Goal: Information Seeking & Learning: Learn about a topic

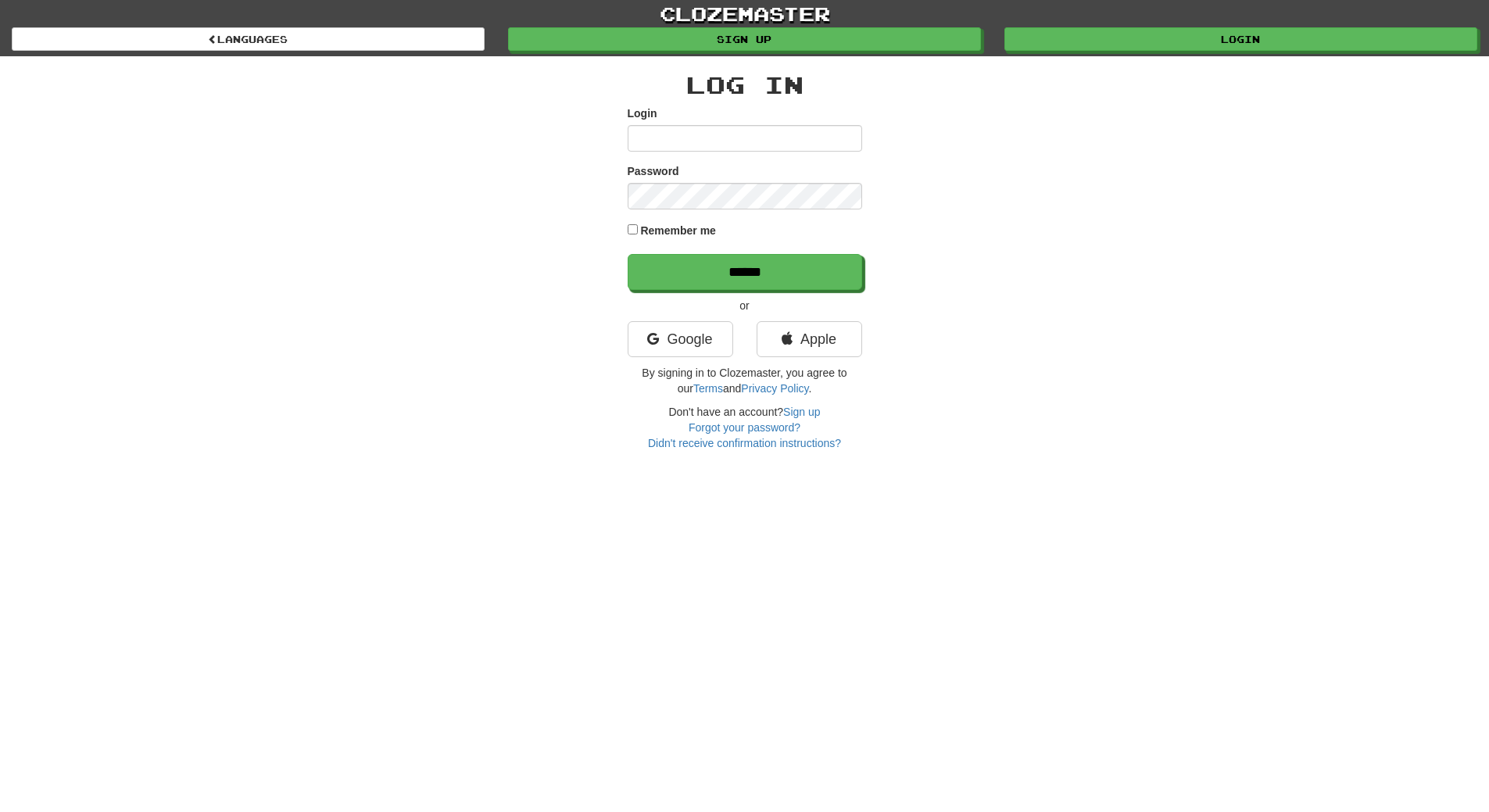
click at [656, 137] on input "Login" at bounding box center [745, 138] width 235 height 26
type input "**********"
click at [731, 285] on input "******" at bounding box center [745, 273] width 235 height 36
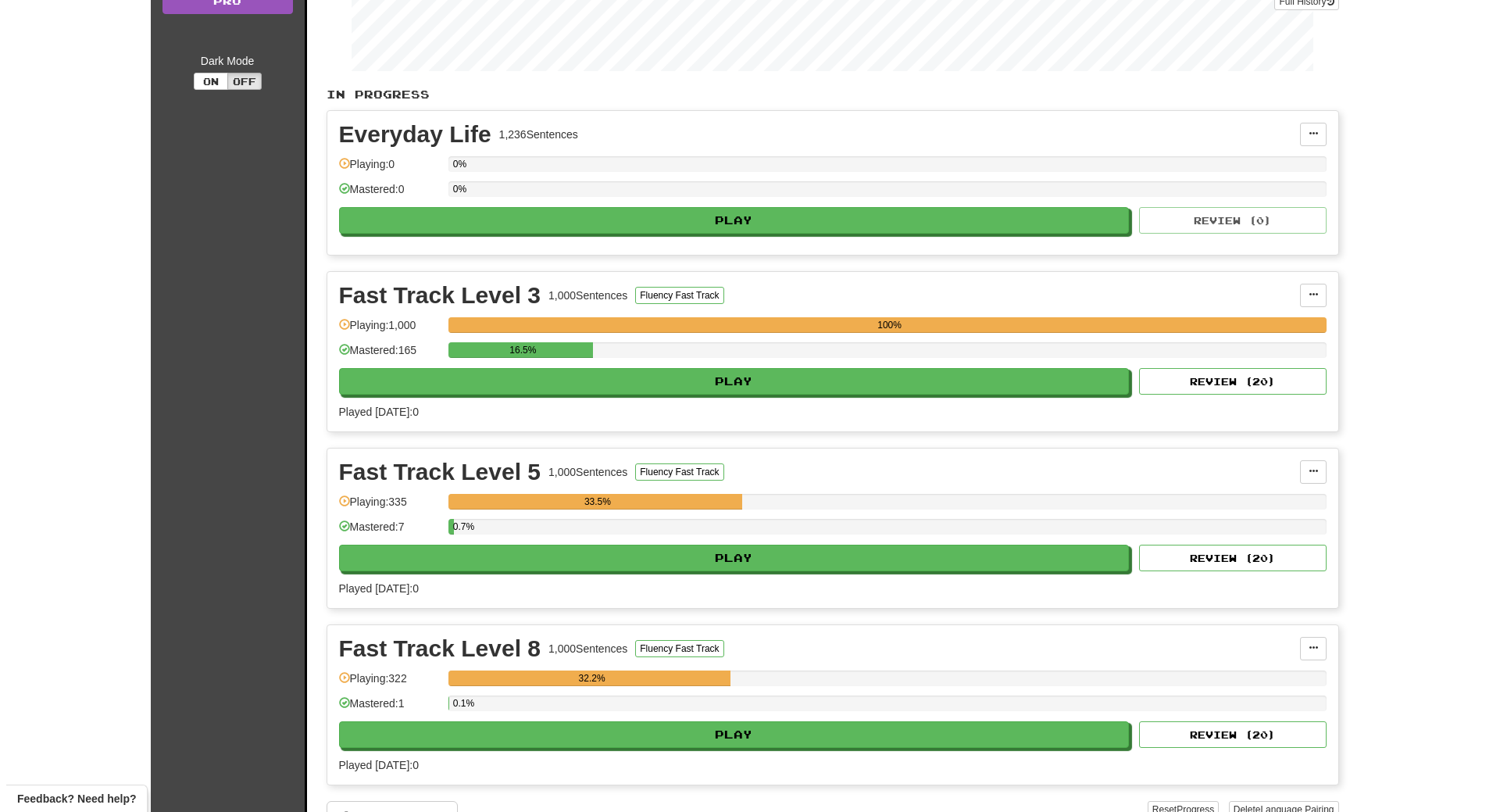
scroll to position [281, 0]
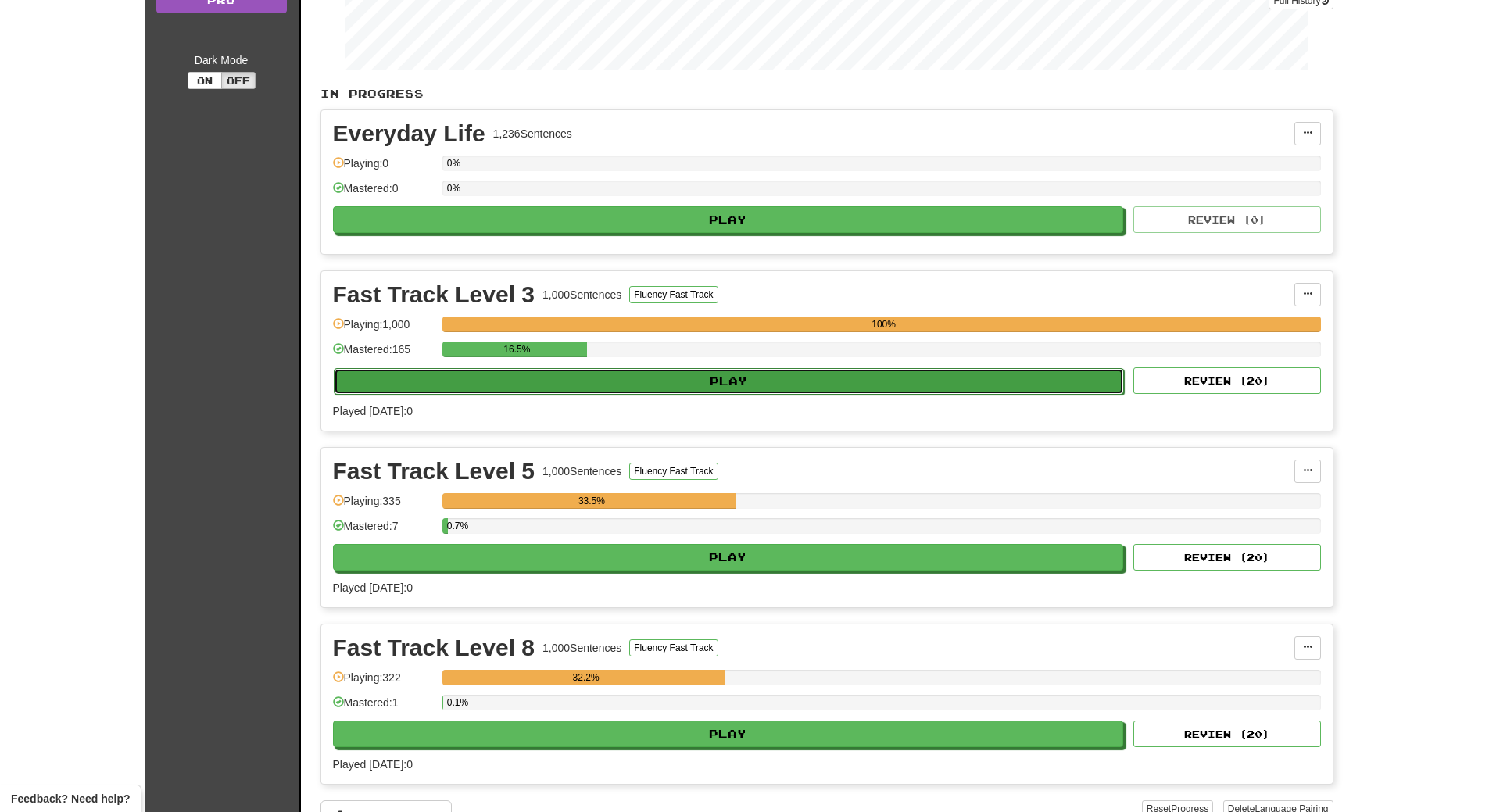
click at [618, 383] on button "Play" at bounding box center [728, 381] width 791 height 26
select select "**"
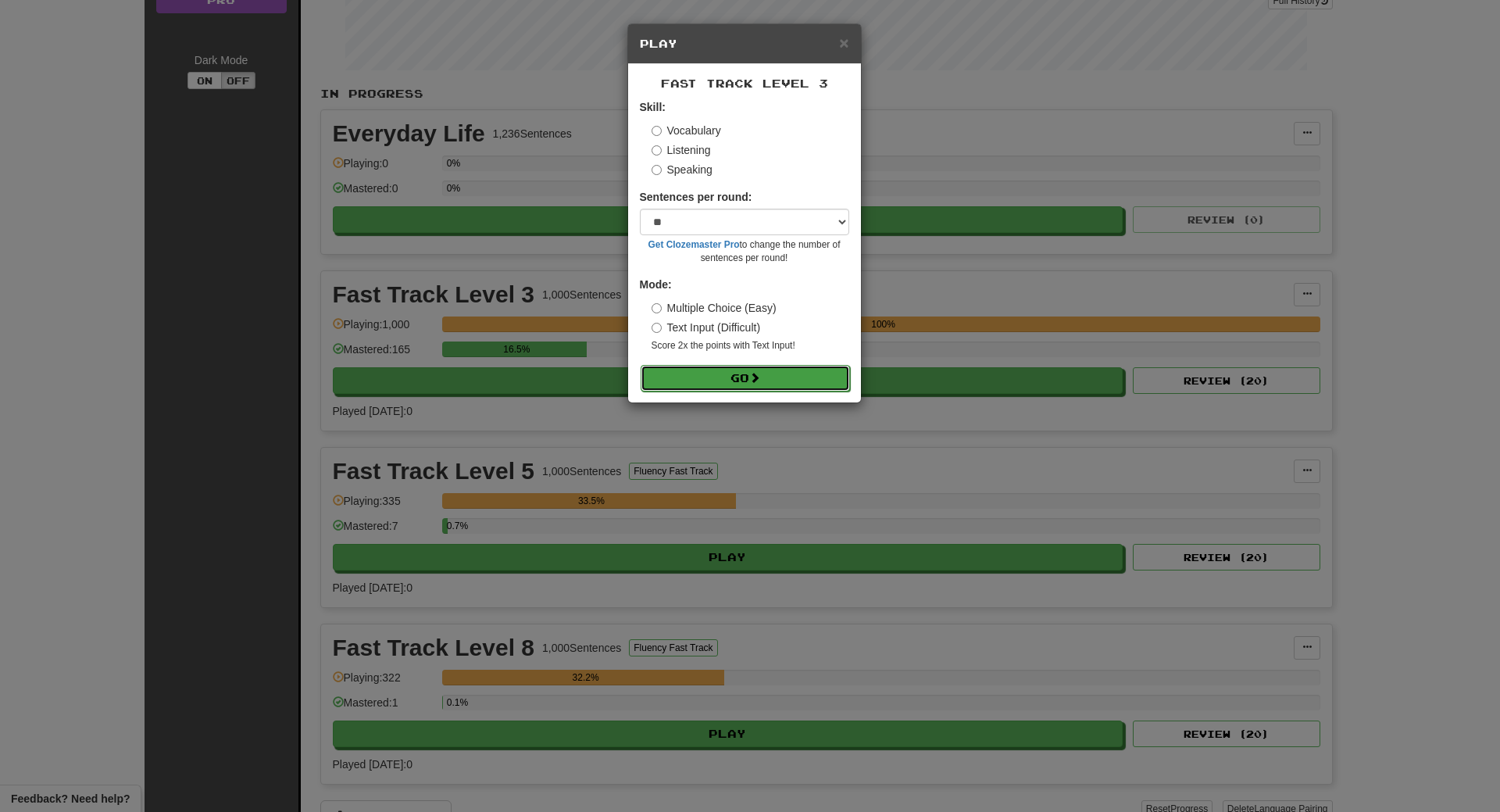
click at [724, 382] on button "Go" at bounding box center [745, 378] width 209 height 26
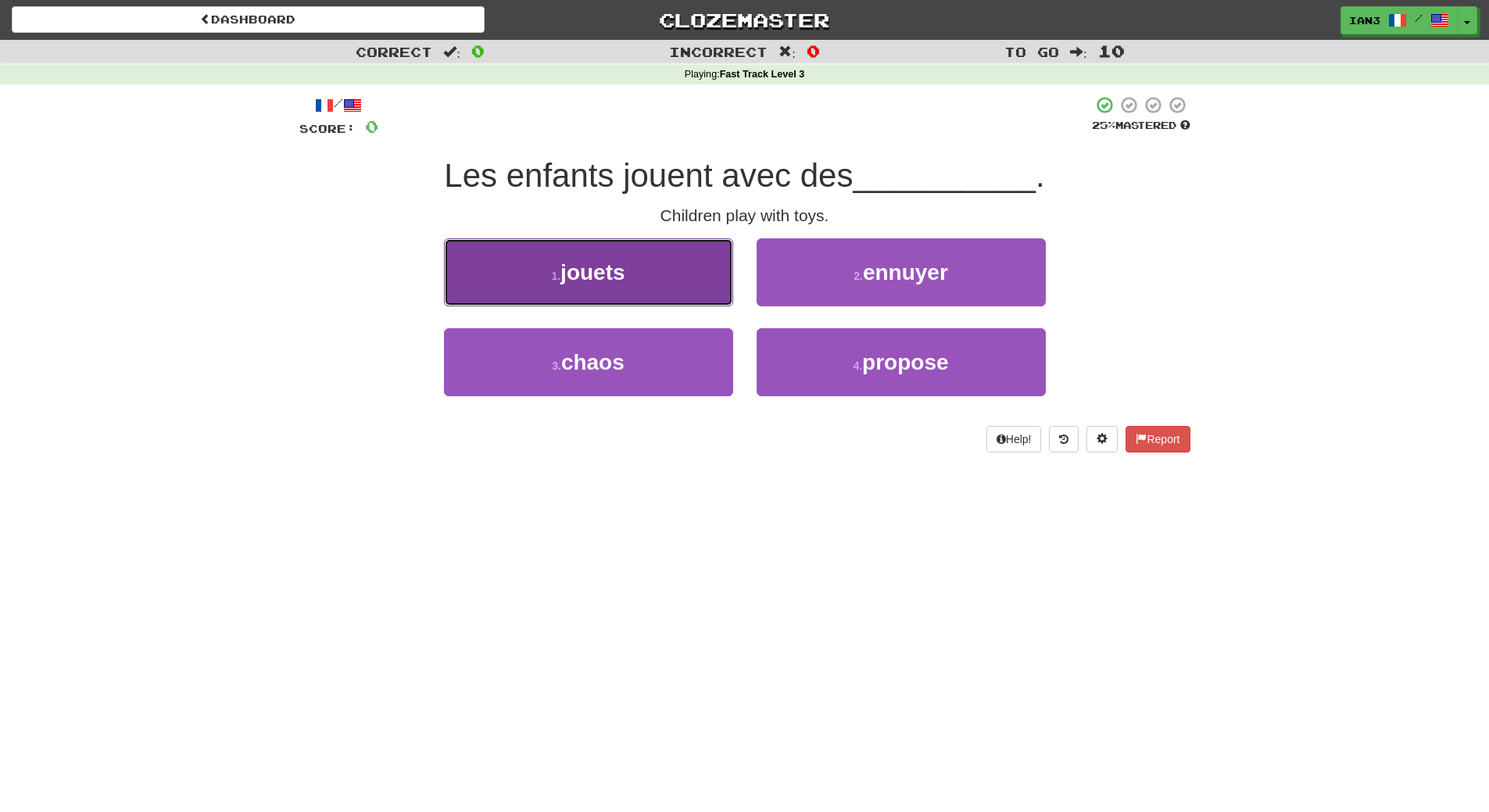
click at [603, 285] on button "1 . jouets" at bounding box center [588, 272] width 289 height 68
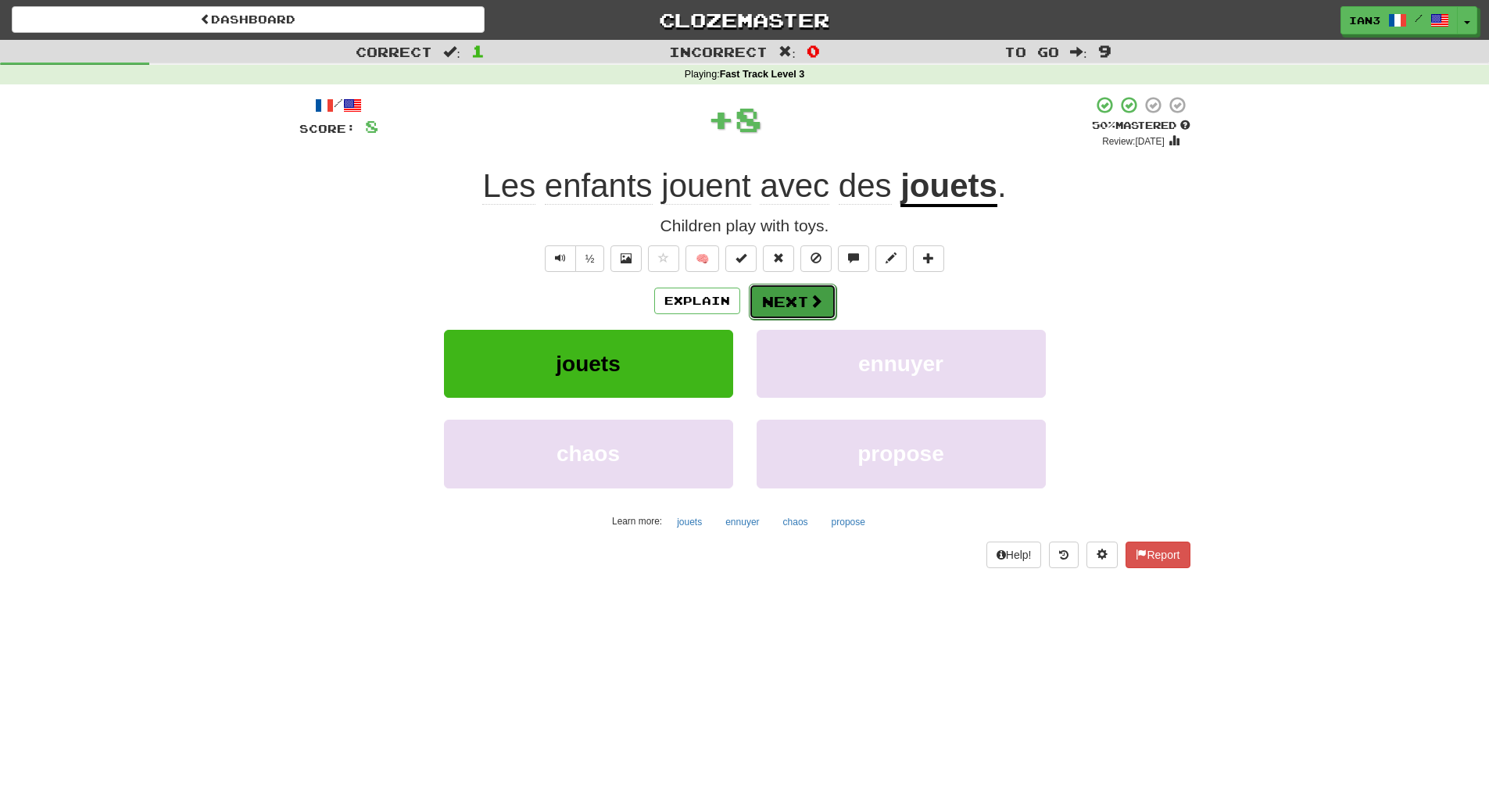
click at [792, 302] on button "Next" at bounding box center [793, 302] width 87 height 36
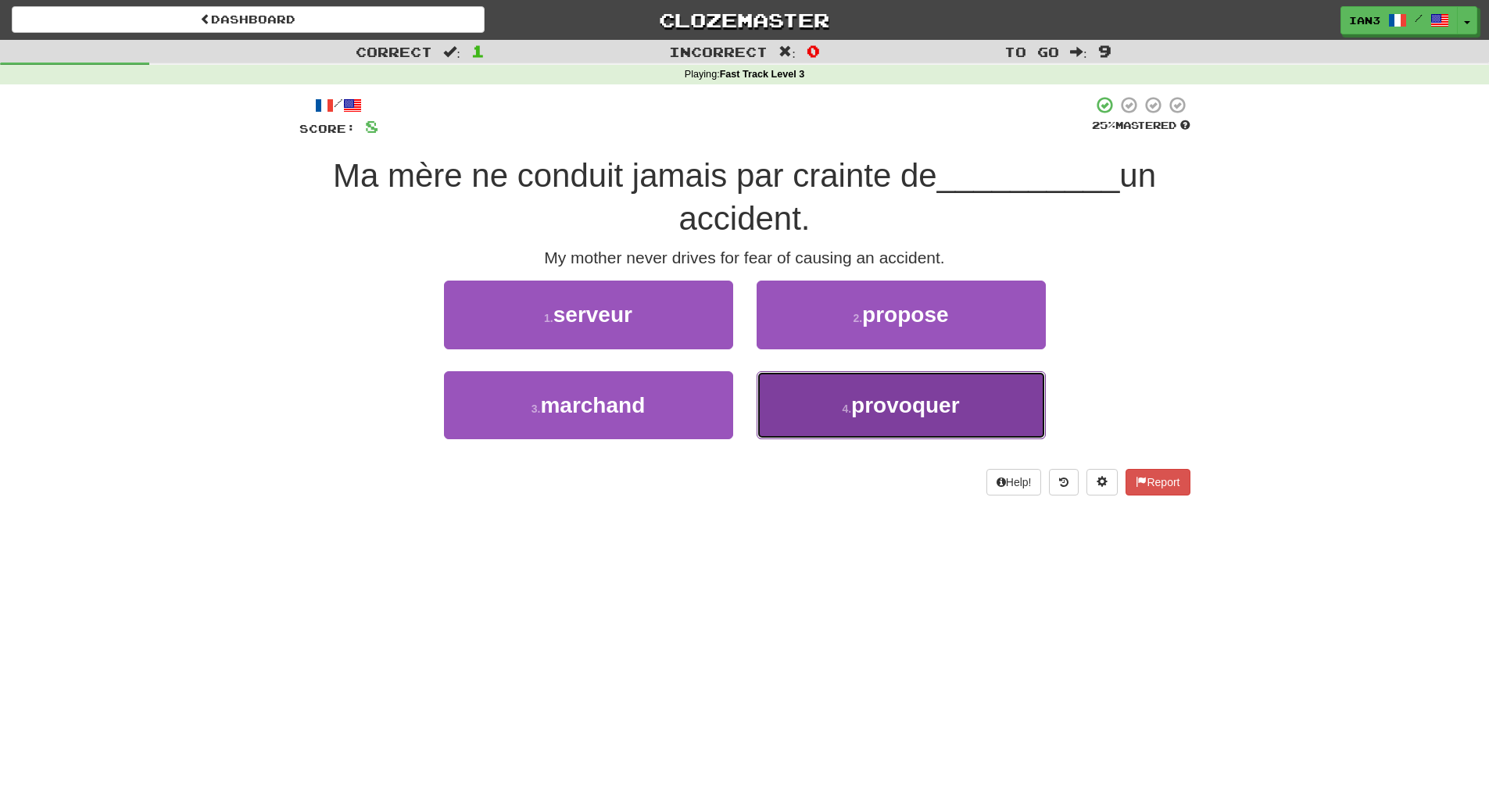
click at [921, 406] on span "provoquer" at bounding box center [905, 405] width 108 height 24
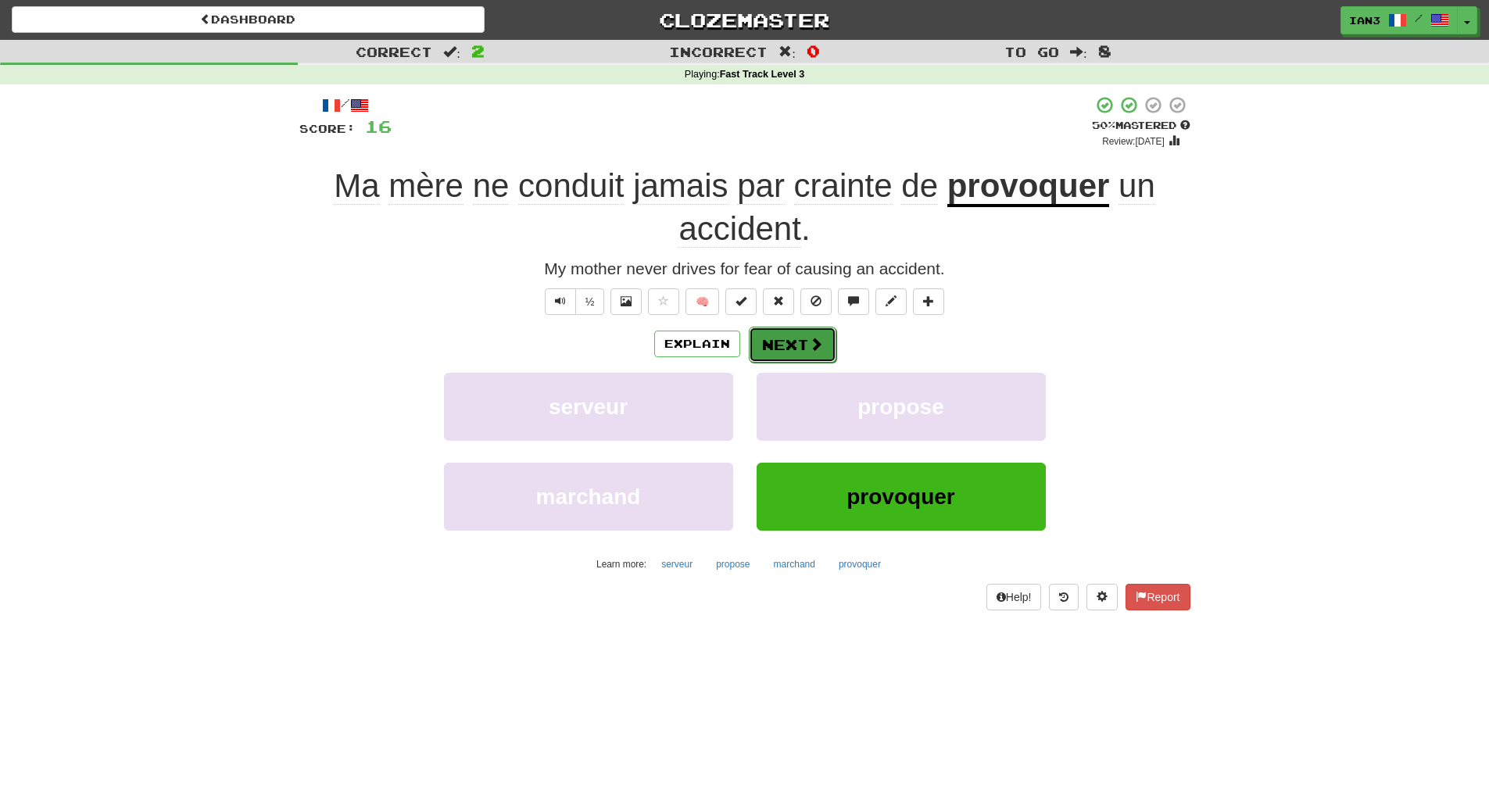
click at [768, 346] on button "Next" at bounding box center [793, 345] width 87 height 36
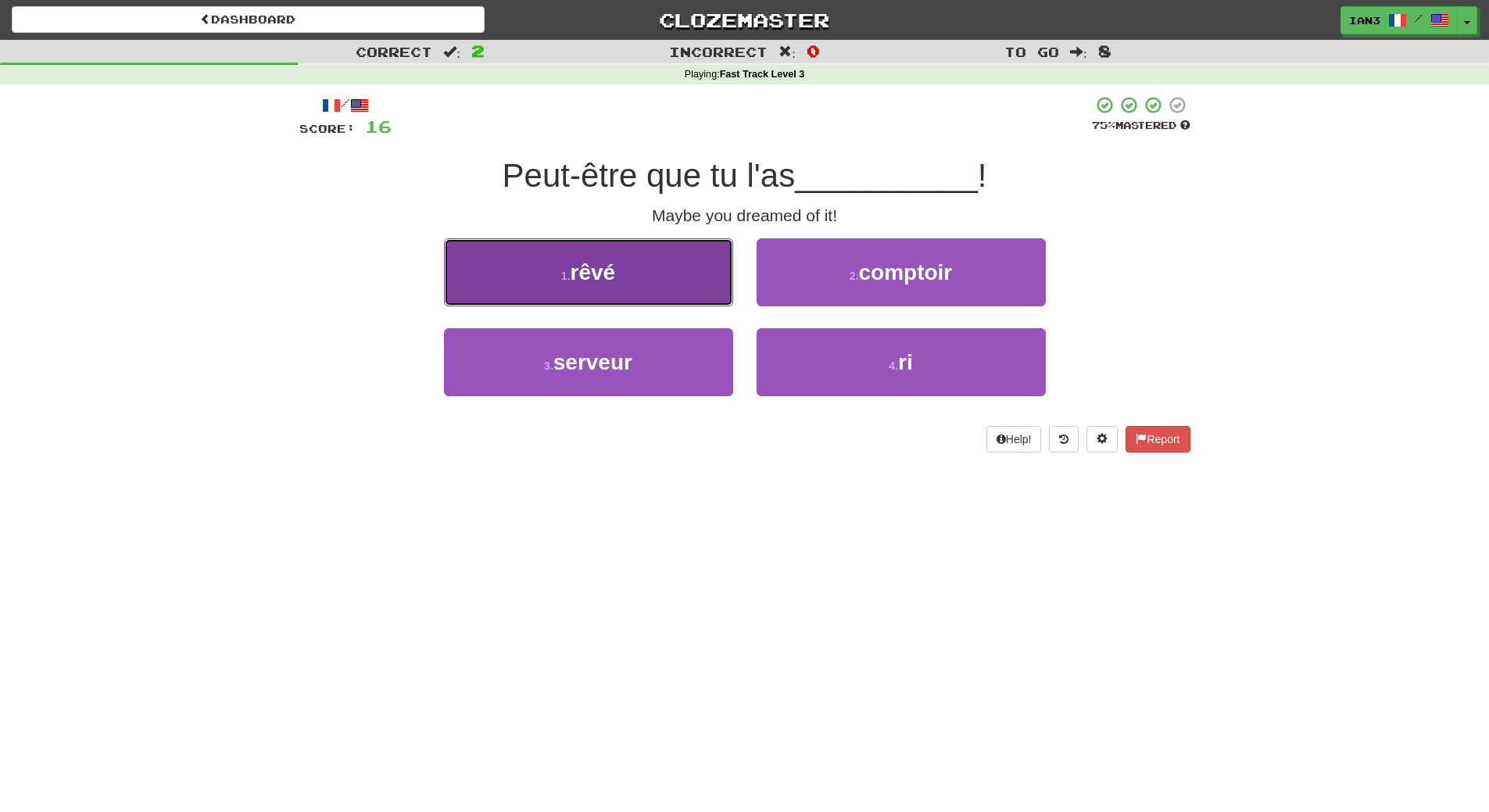
click at [605, 273] on span "rêvé" at bounding box center [593, 271] width 45 height 24
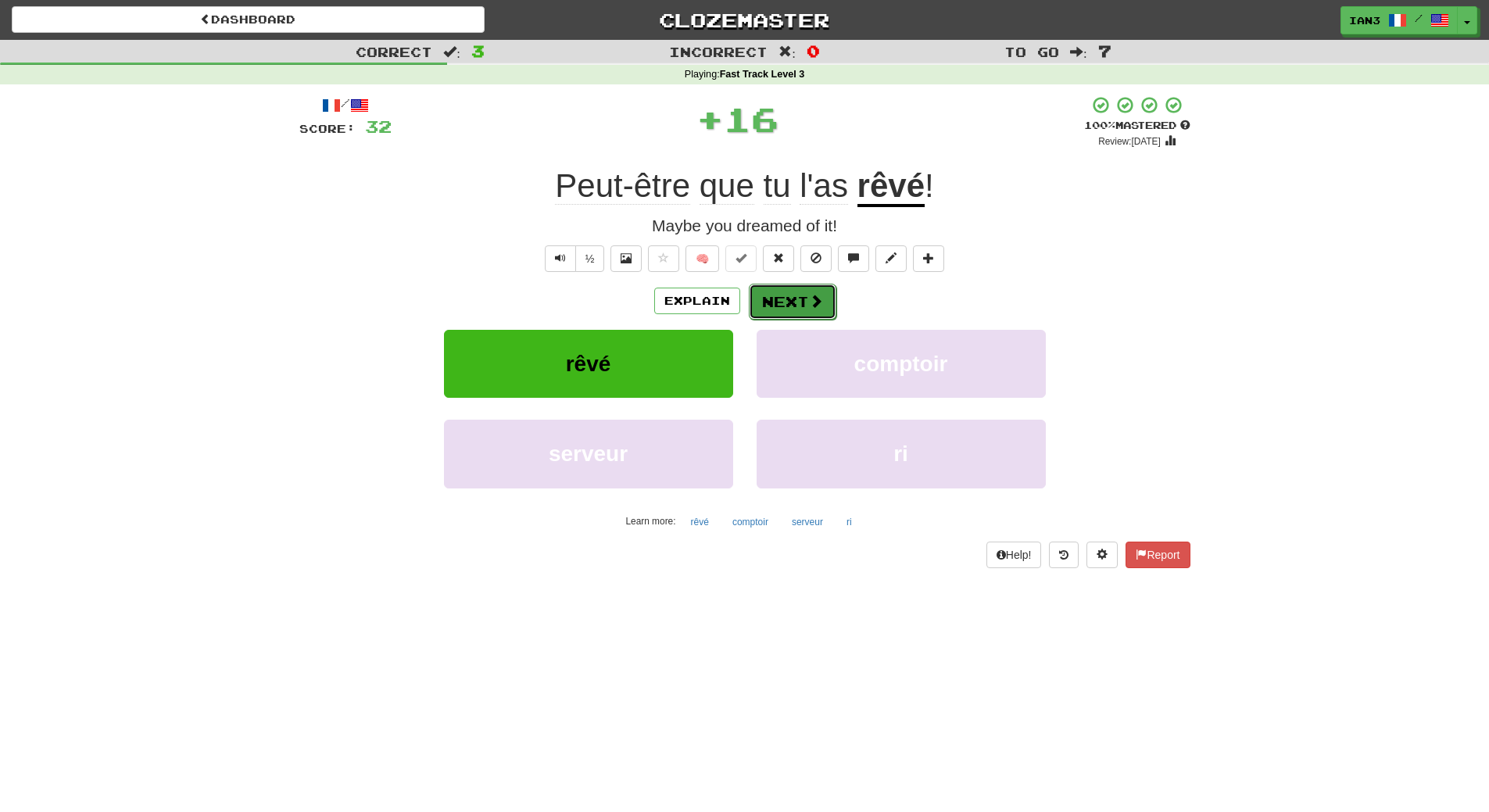
click at [795, 299] on button "Next" at bounding box center [793, 302] width 87 height 36
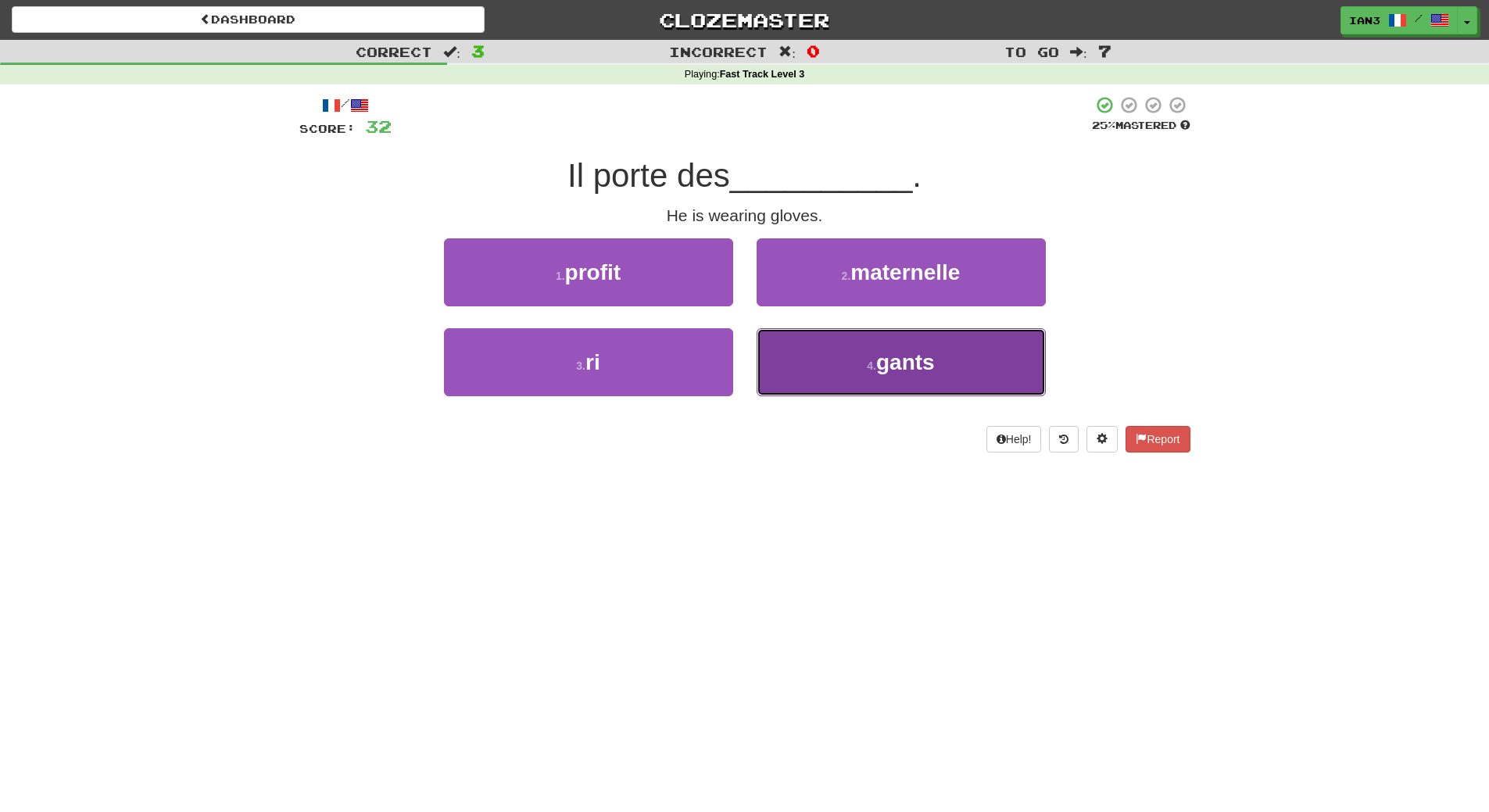
click at [919, 378] on button "4 . gants" at bounding box center [900, 362] width 289 height 68
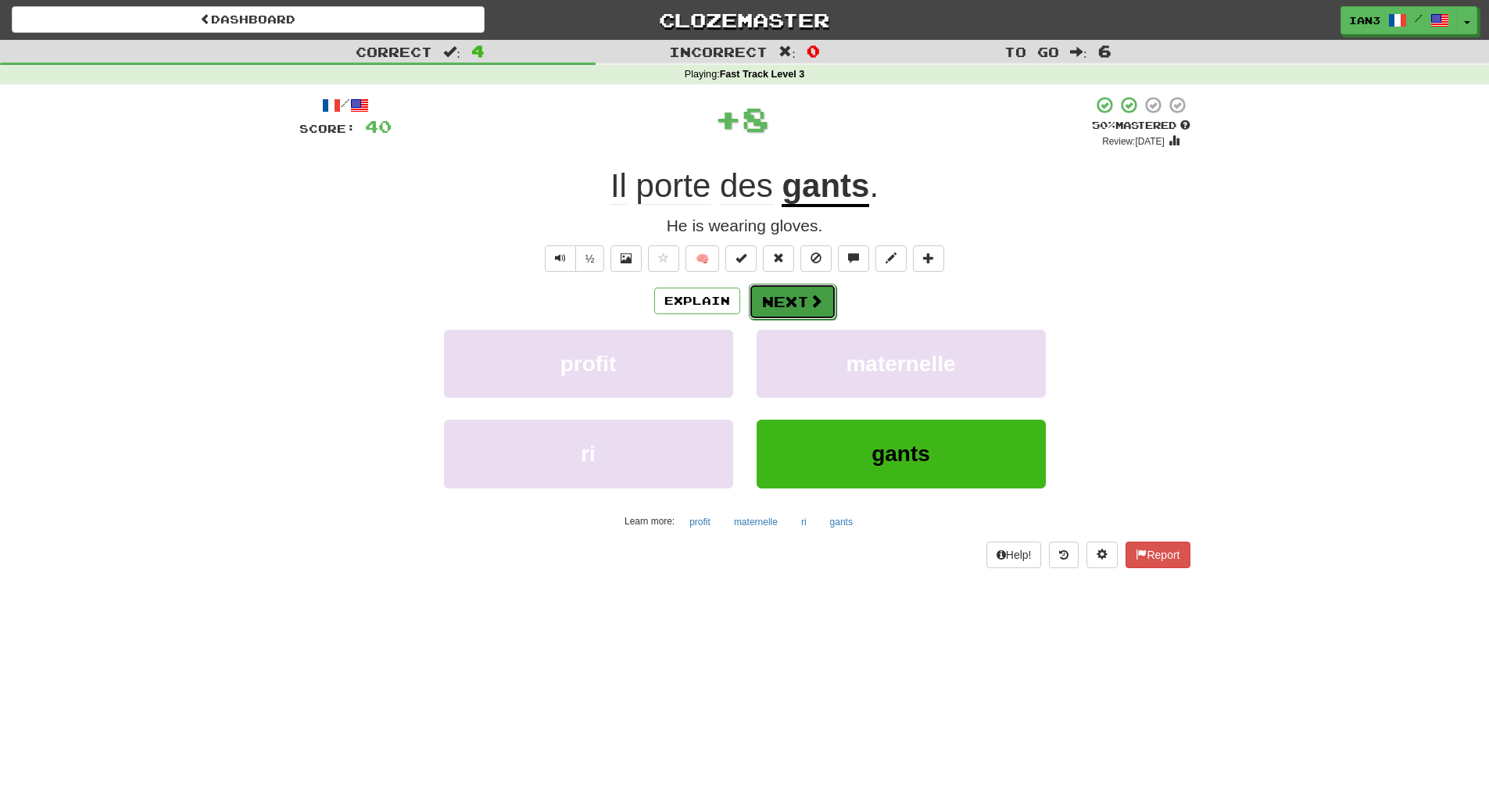
click at [777, 300] on button "Next" at bounding box center [793, 302] width 87 height 36
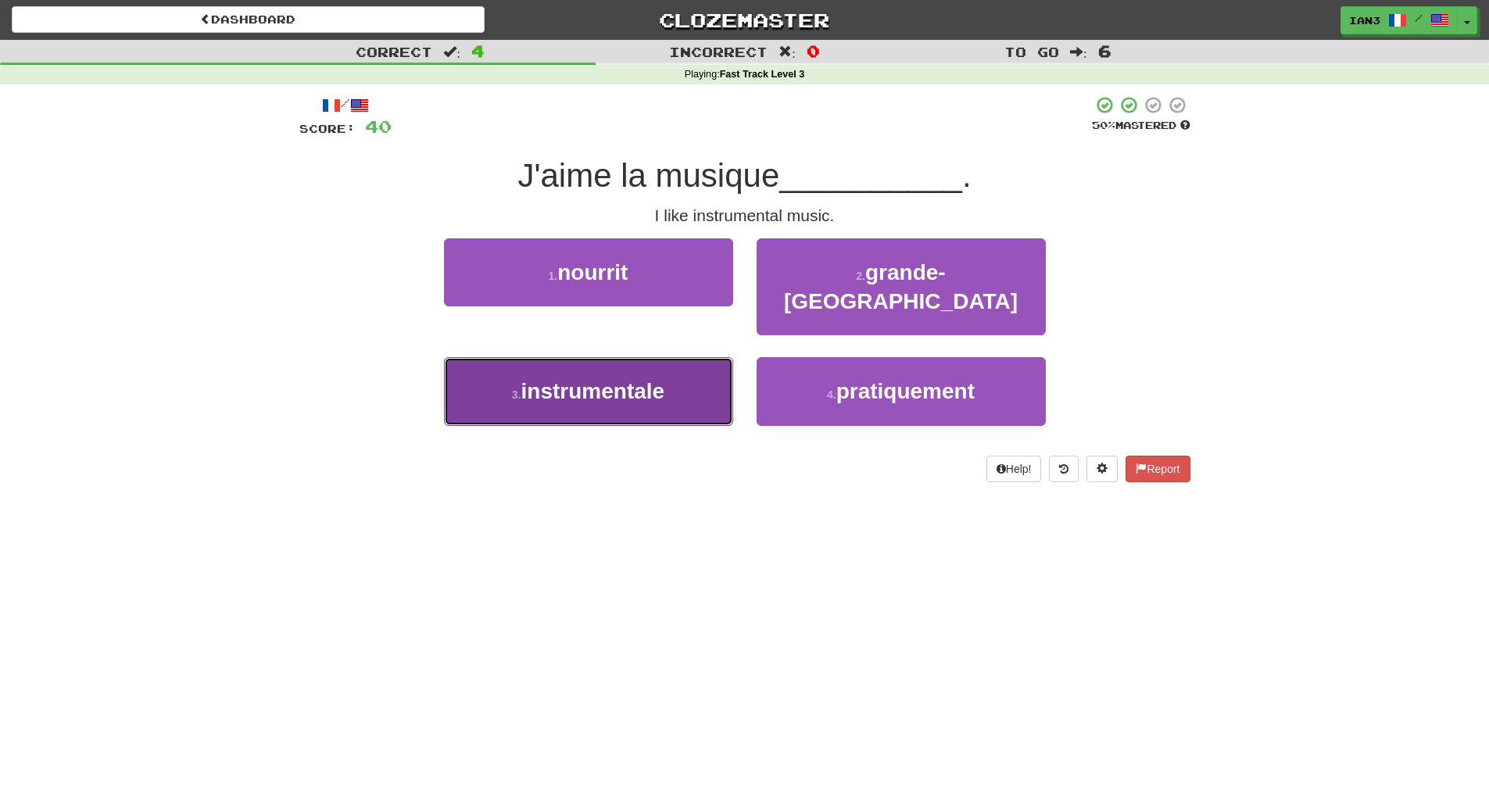
click at [626, 379] on span "instrumentale" at bounding box center [593, 391] width 144 height 24
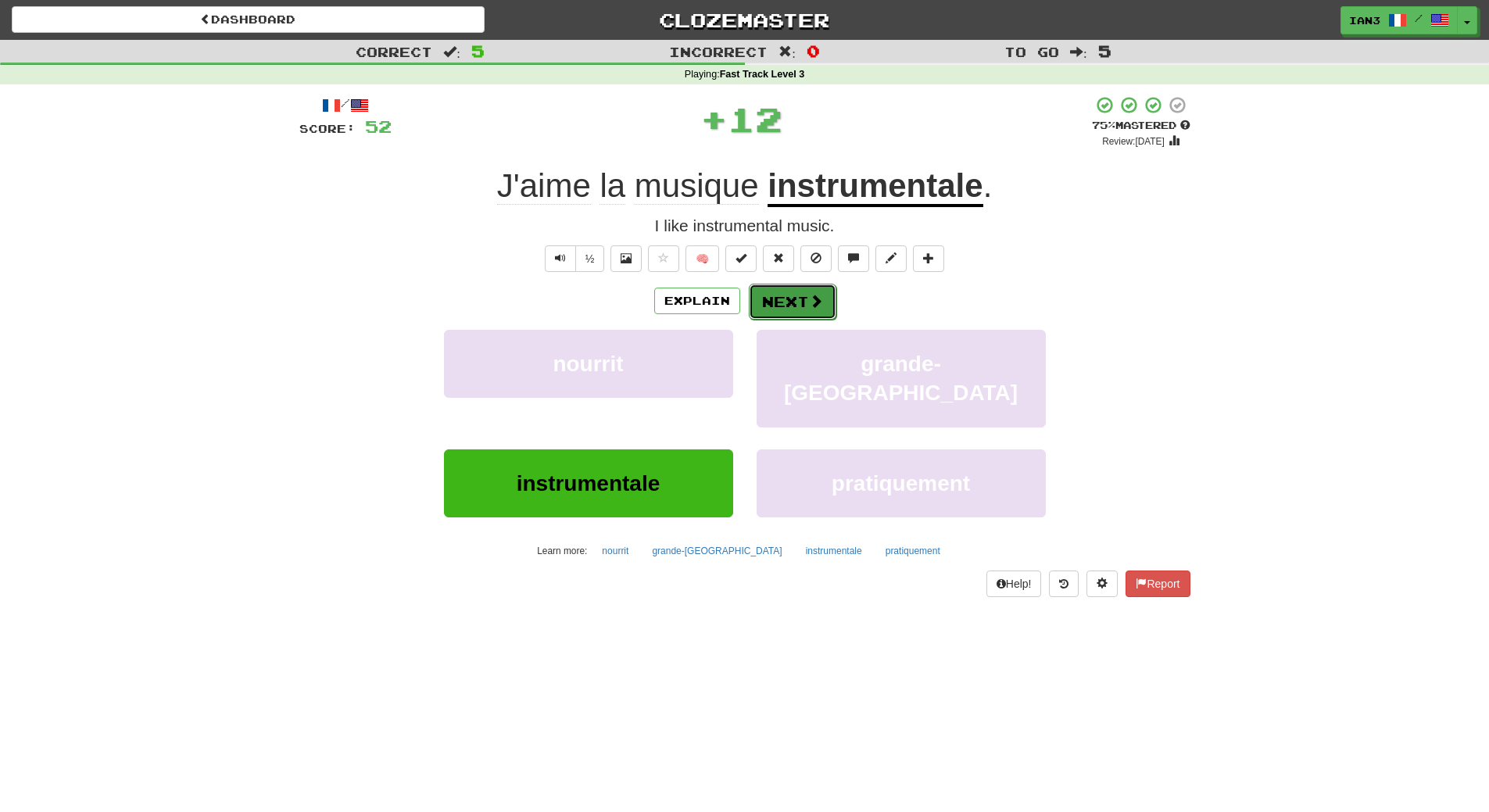
click at [788, 295] on button "Next" at bounding box center [793, 302] width 87 height 36
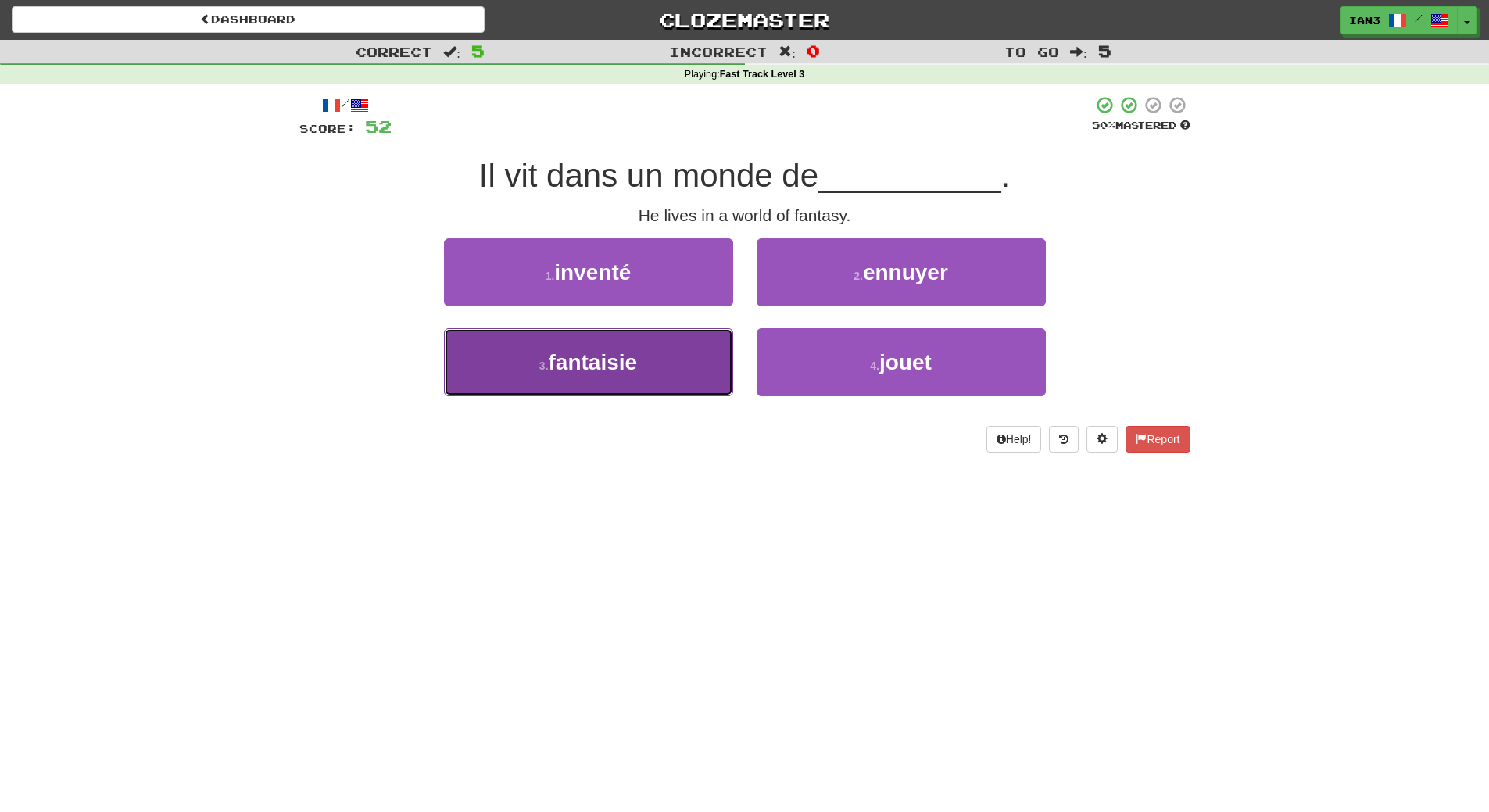
click at [601, 364] on span "fantaisie" at bounding box center [593, 361] width 89 height 24
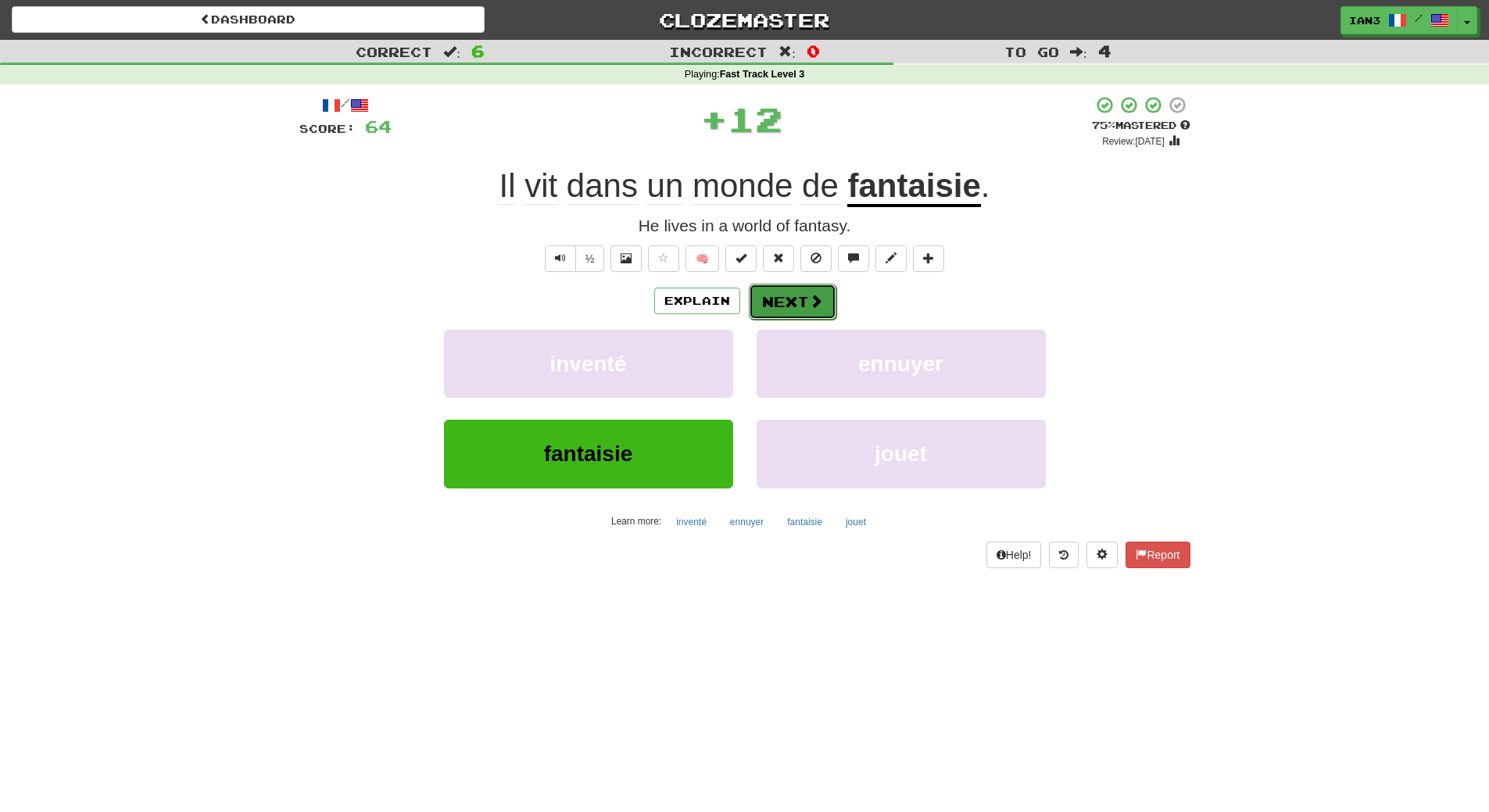
click at [785, 297] on button "Next" at bounding box center [793, 302] width 87 height 36
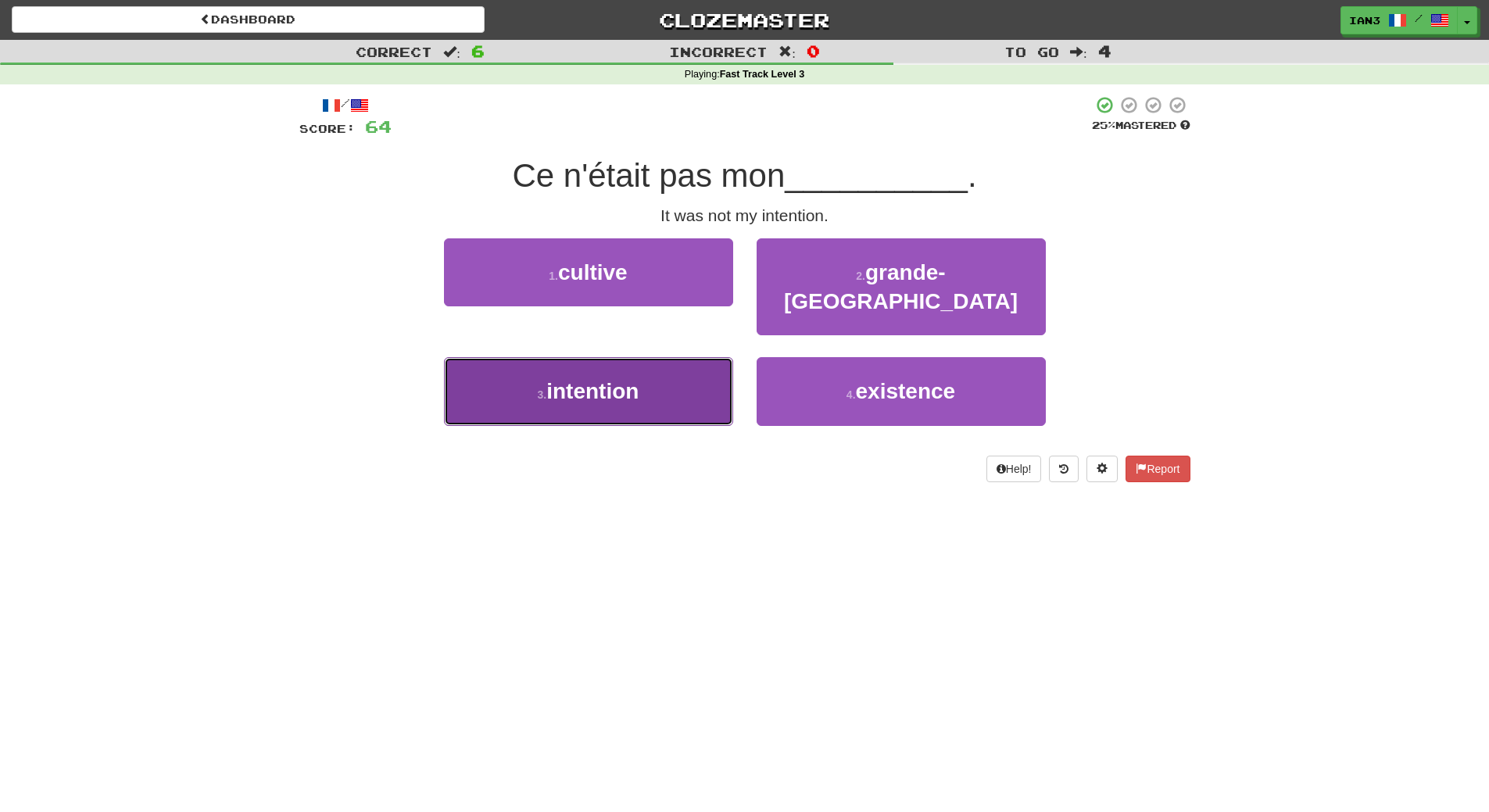
click at [599, 379] on span "intention" at bounding box center [593, 391] width 92 height 24
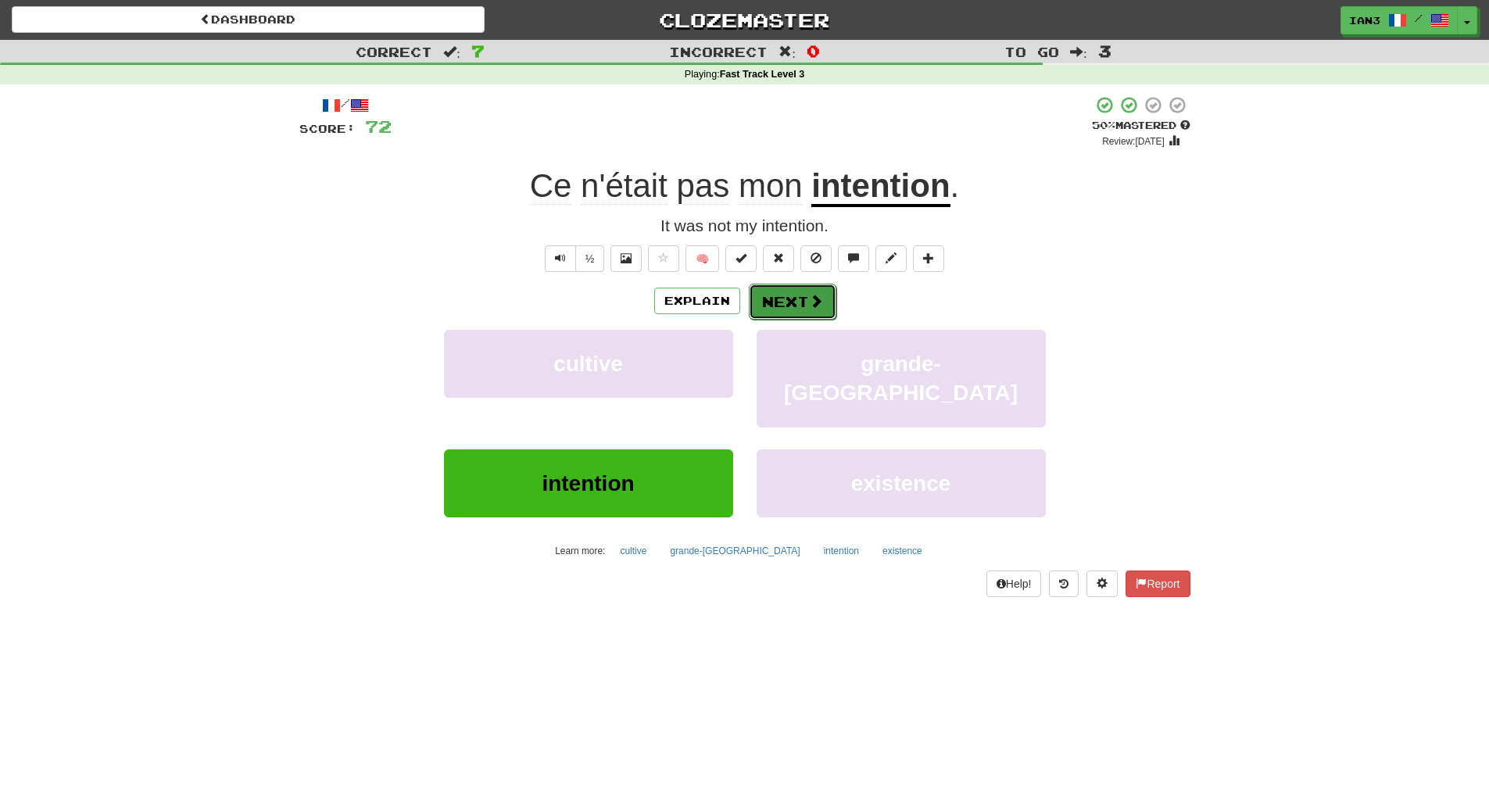
click at [799, 303] on button "Next" at bounding box center [793, 302] width 87 height 36
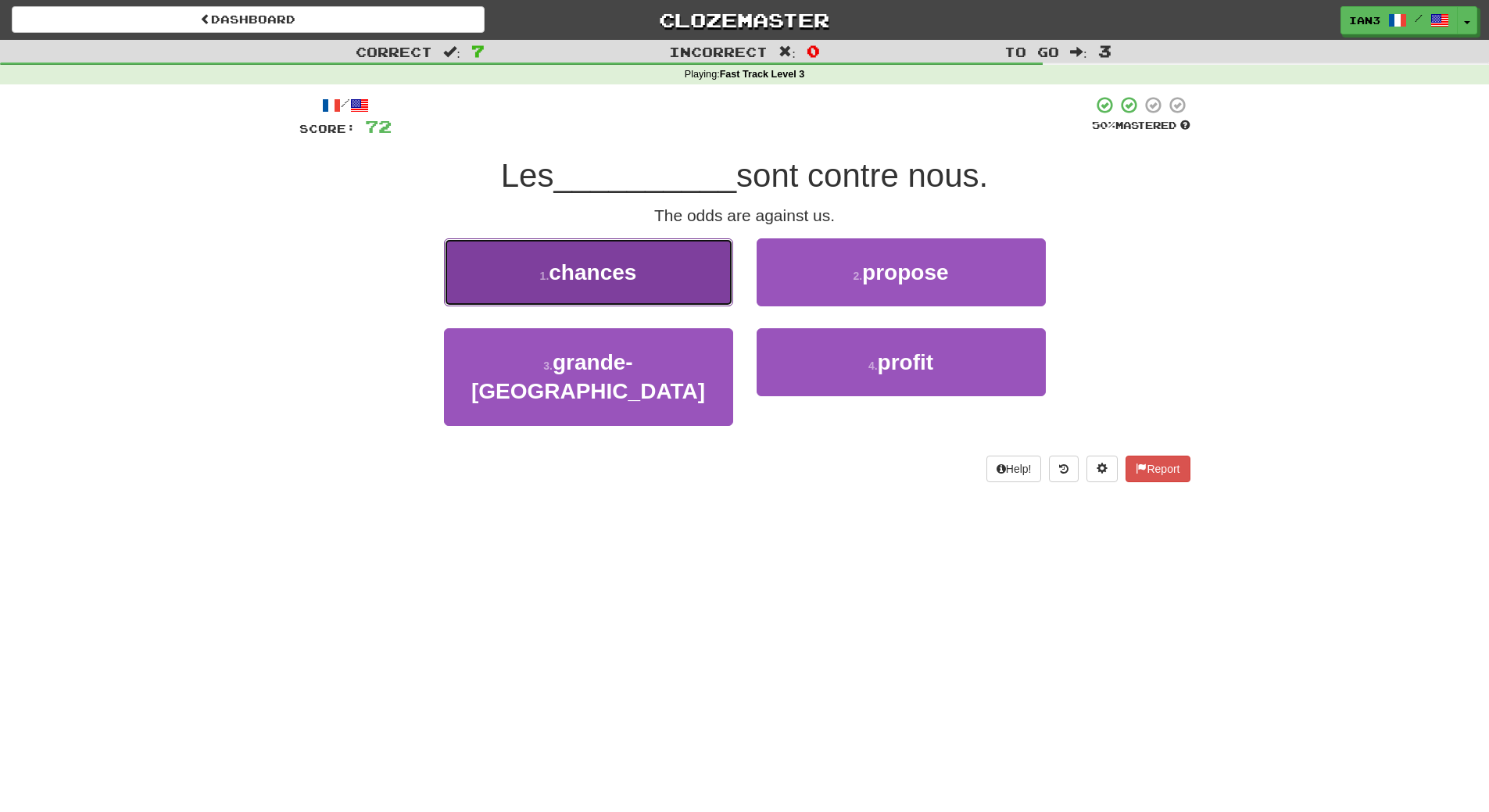
click at [595, 280] on span "chances" at bounding box center [593, 271] width 87 height 24
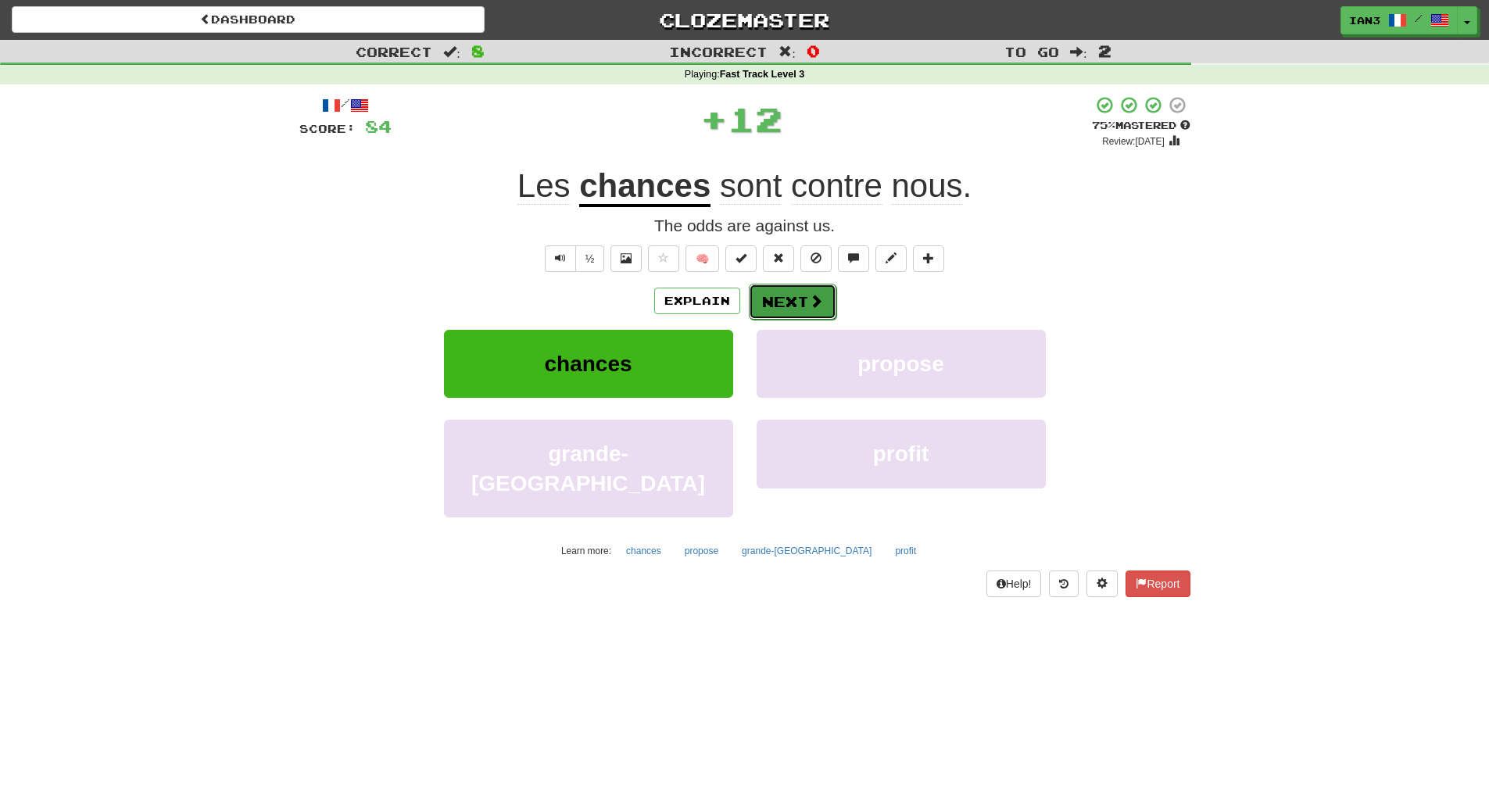
click at [810, 299] on span at bounding box center [816, 300] width 14 height 14
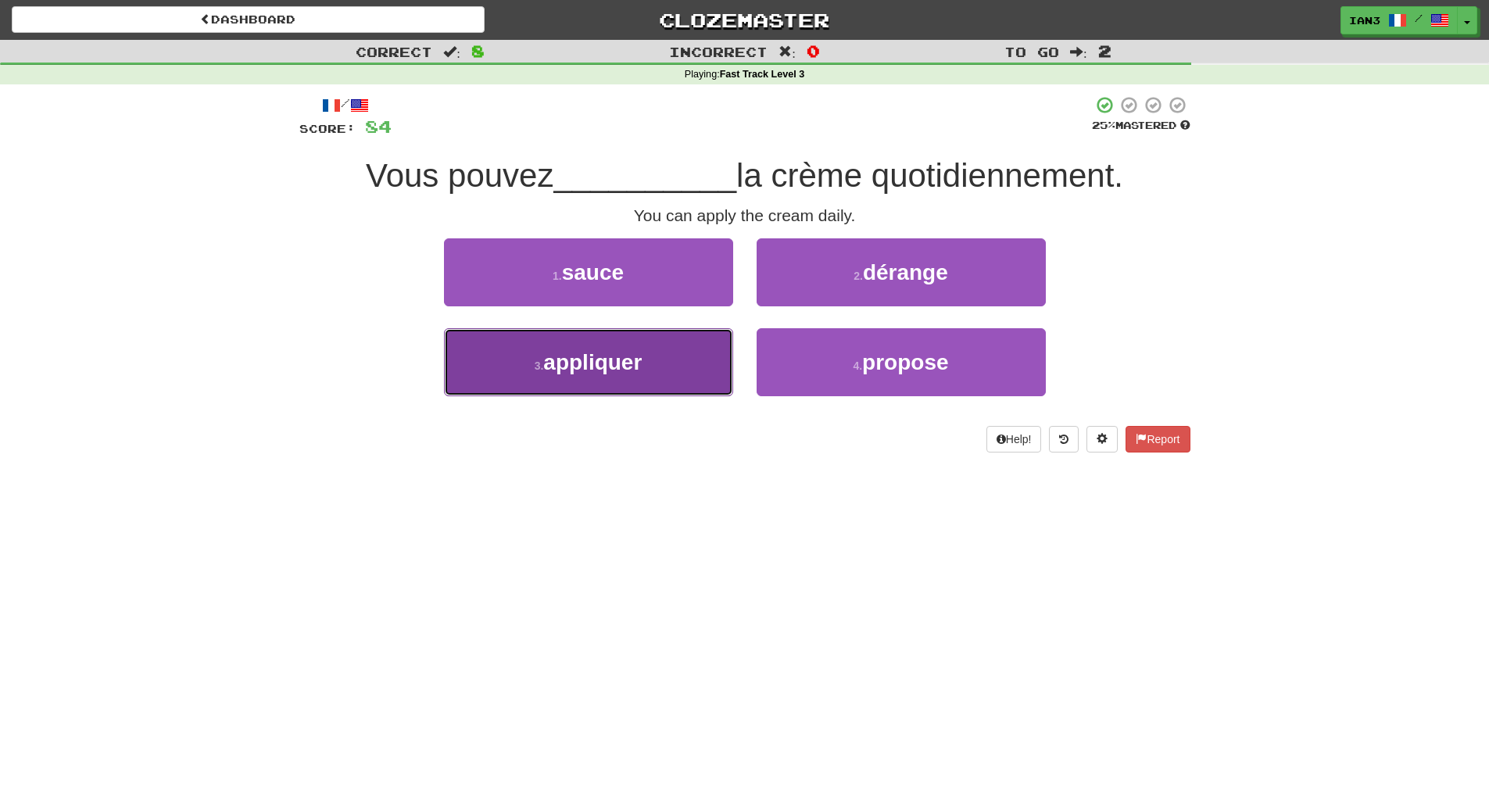
click at [578, 359] on span "appliquer" at bounding box center [593, 361] width 99 height 24
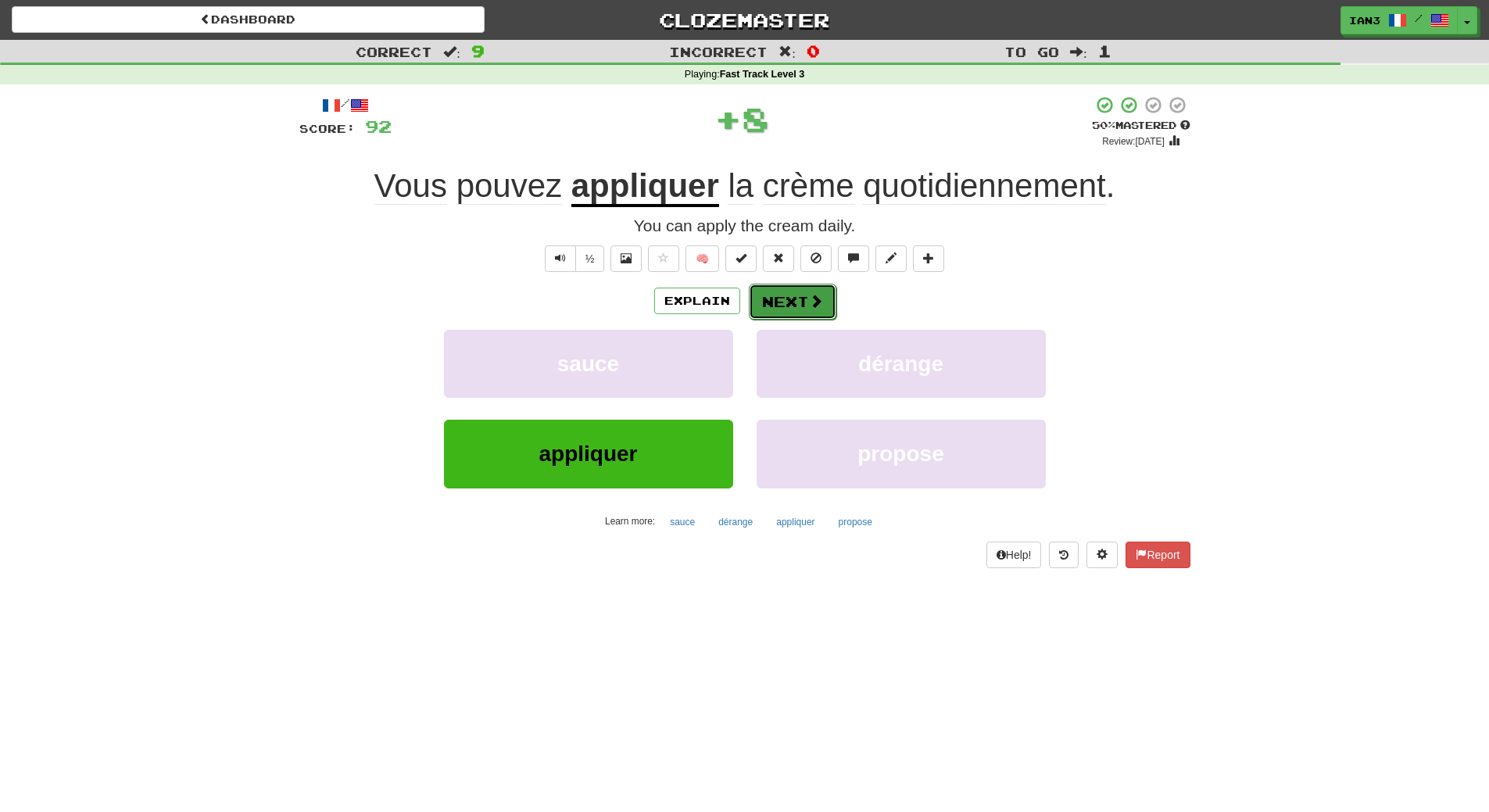
click at [797, 304] on button "Next" at bounding box center [793, 302] width 87 height 36
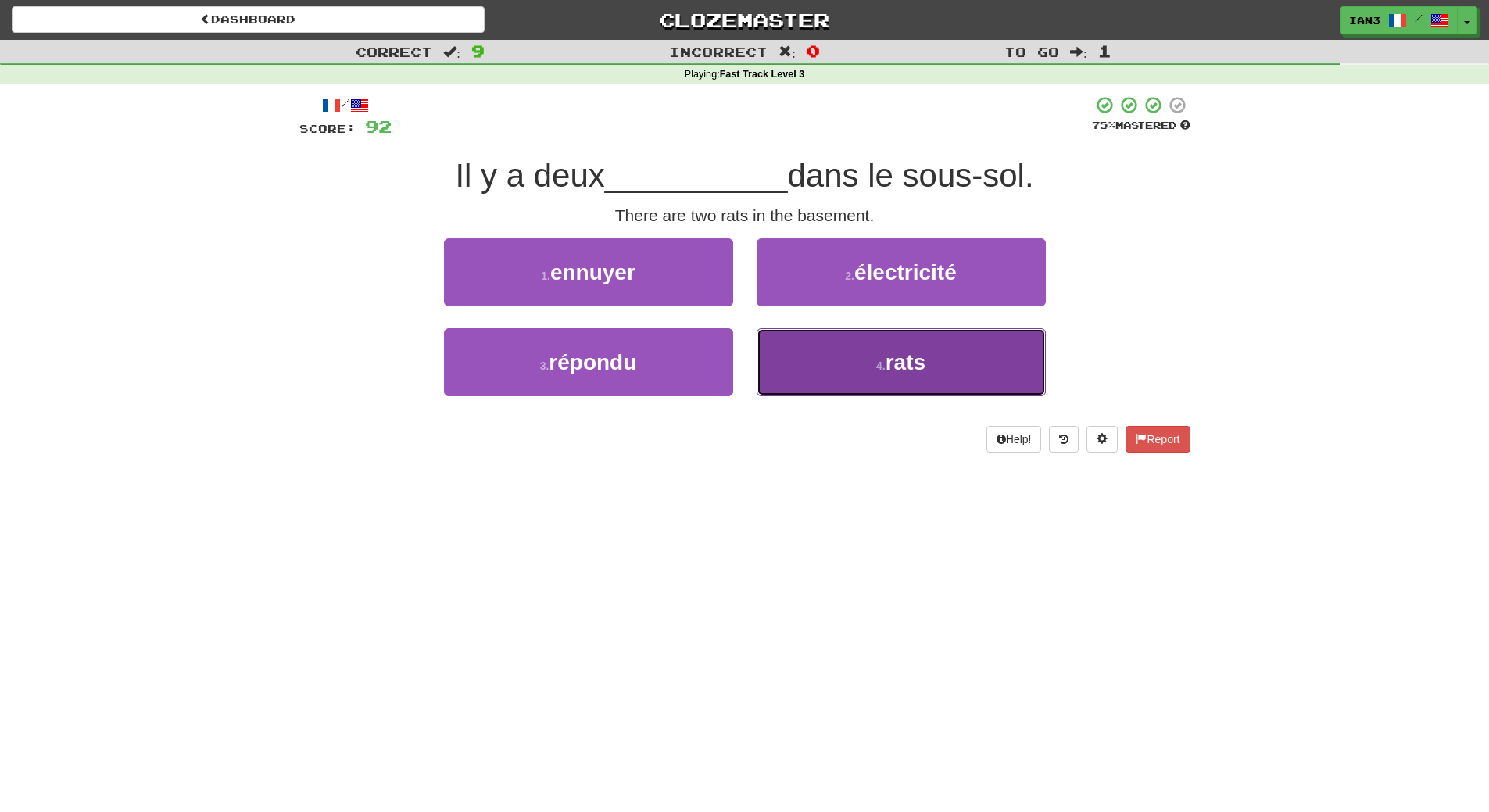
click at [947, 359] on button "4 . rats" at bounding box center [900, 362] width 289 height 68
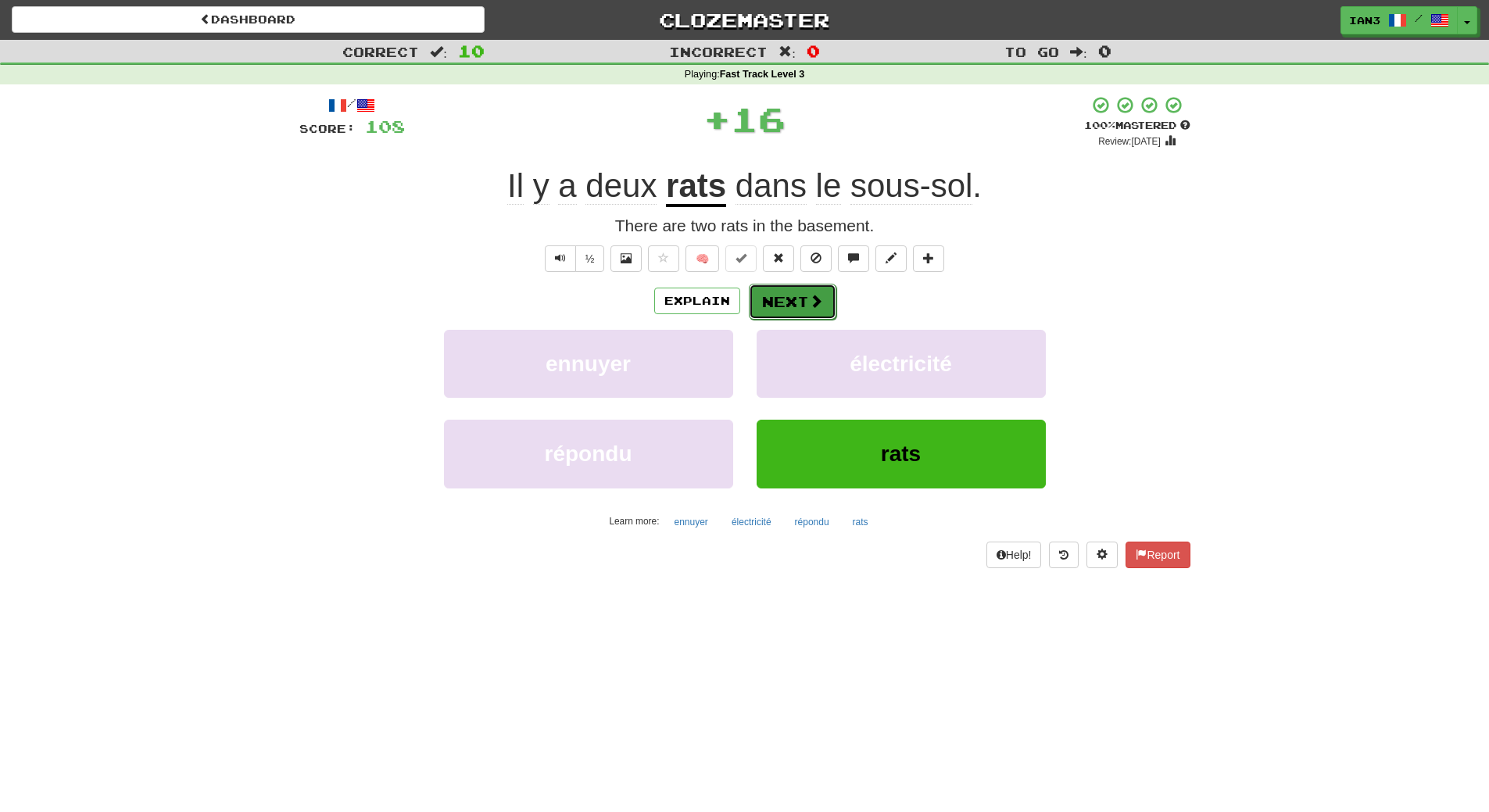
click at [785, 291] on button "Next" at bounding box center [793, 302] width 87 height 36
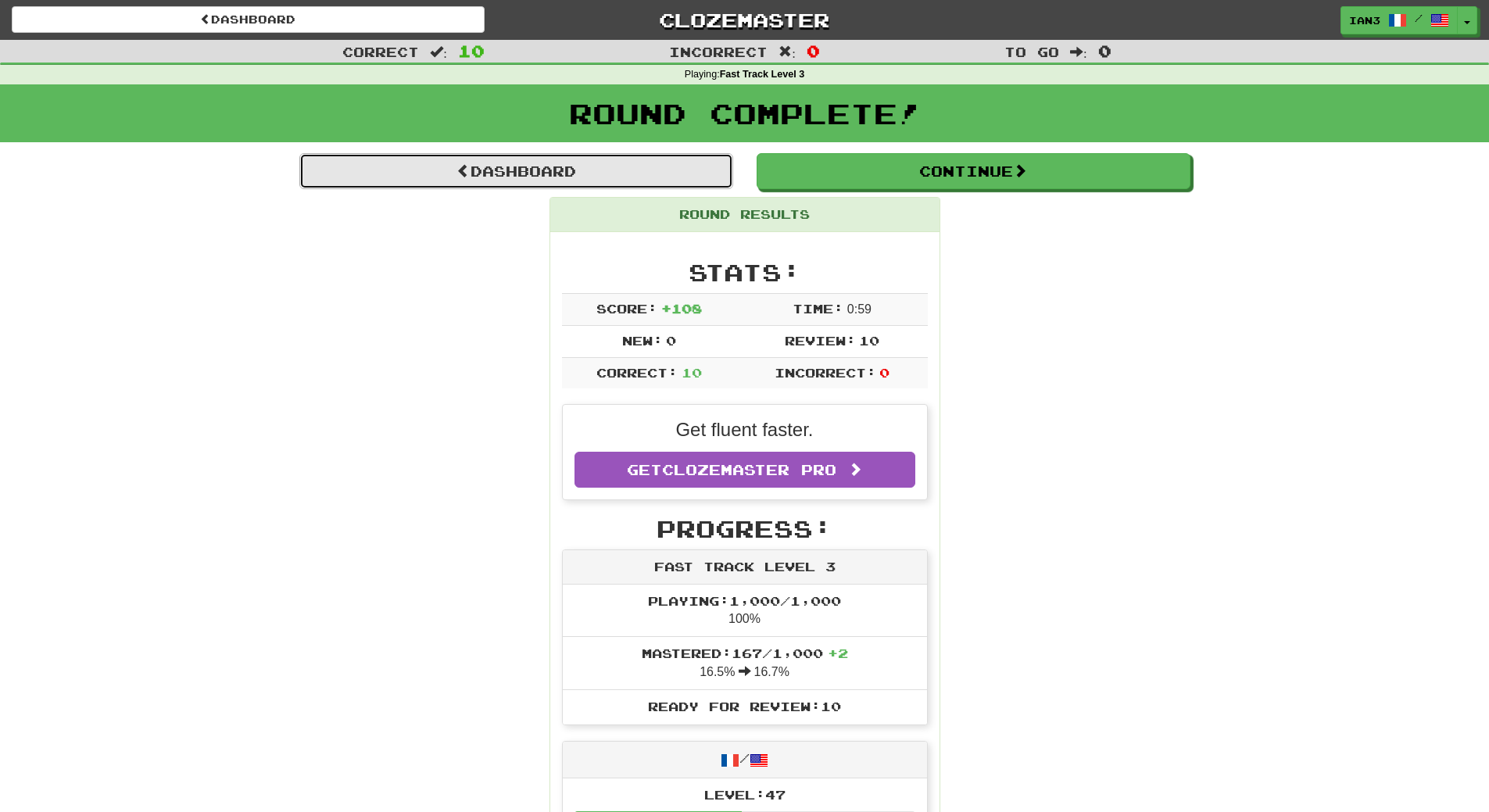
click at [506, 170] on link "Dashboard" at bounding box center [516, 171] width 434 height 36
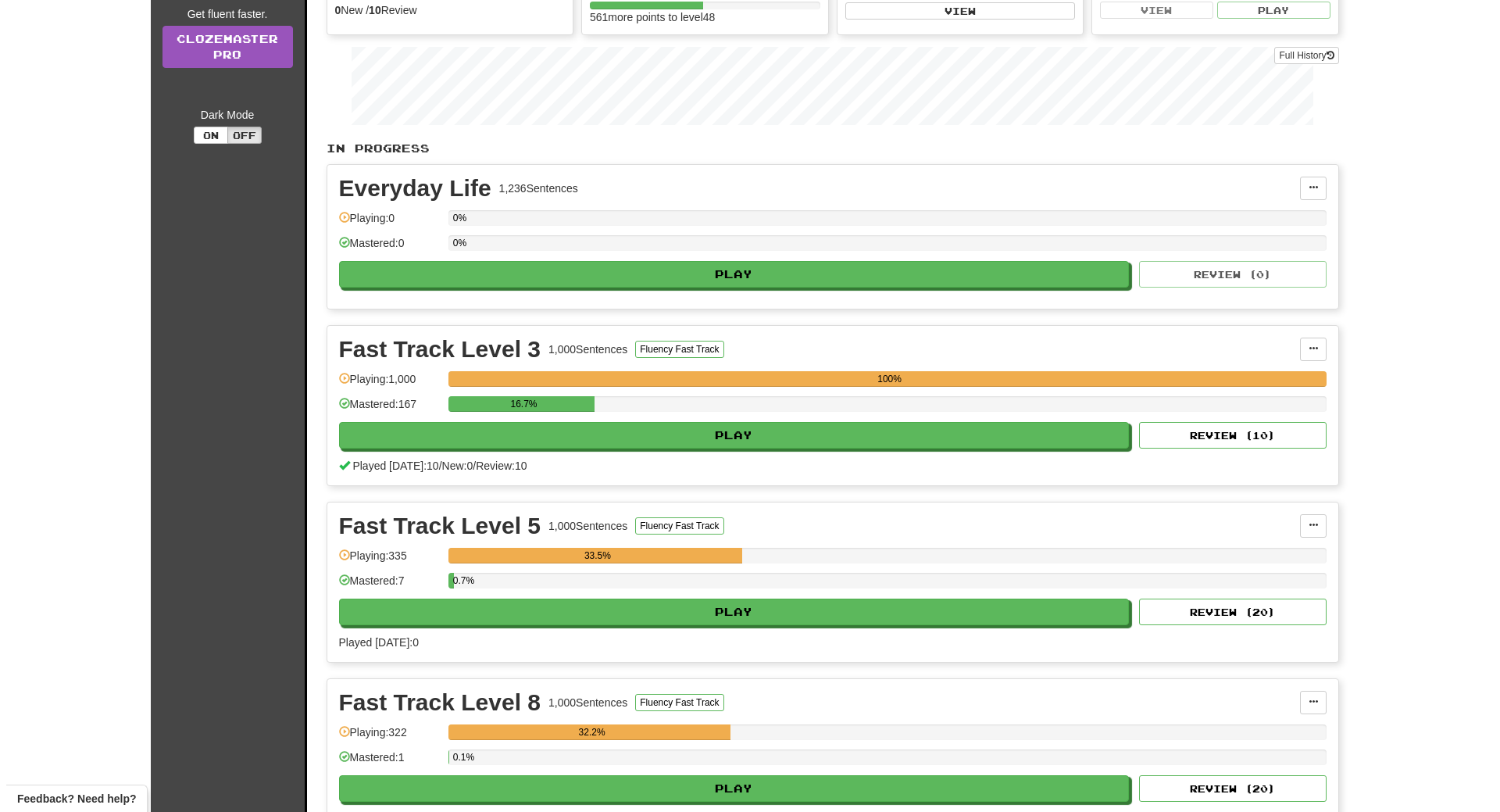
scroll to position [281, 0]
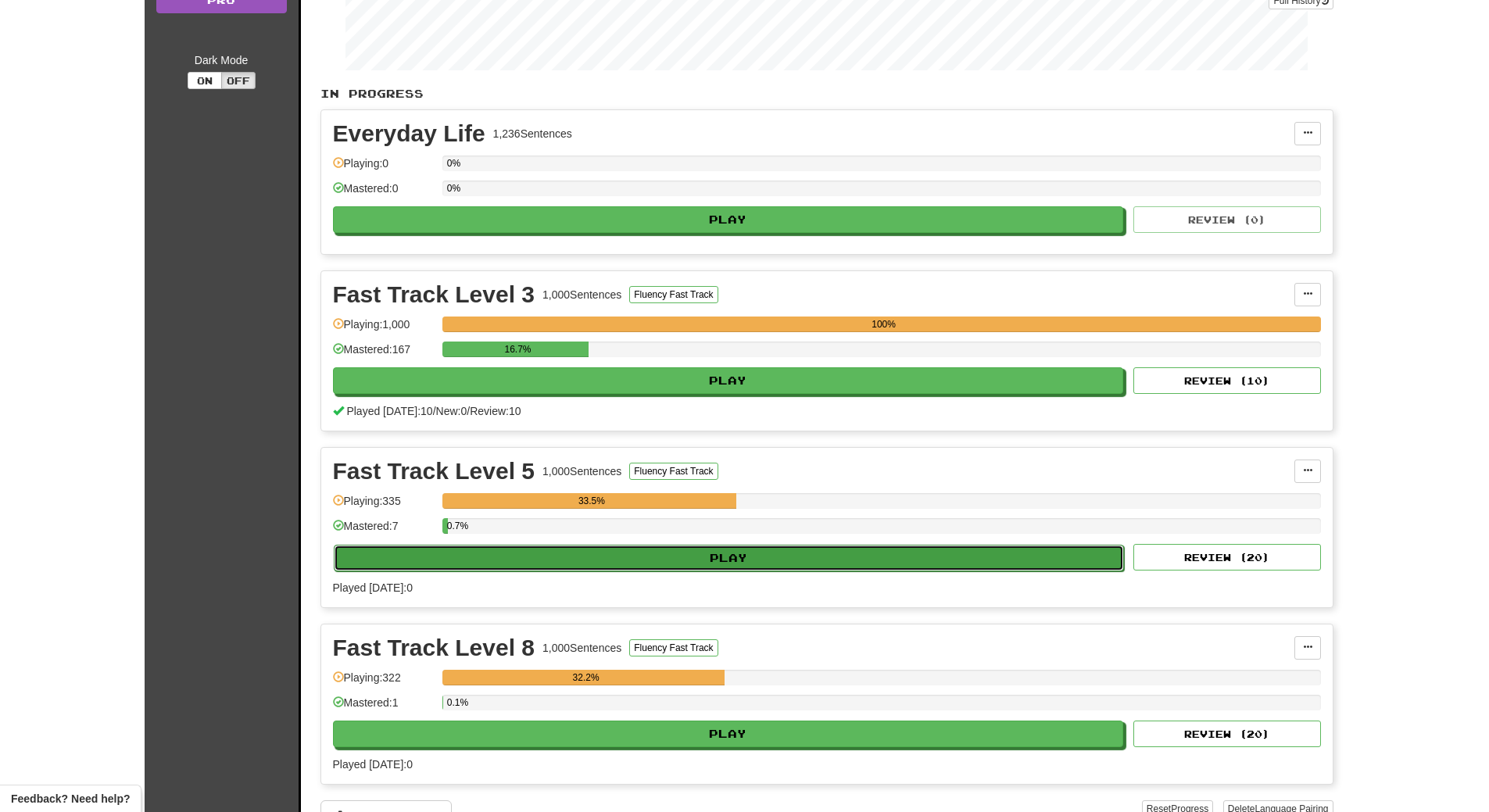
click at [554, 558] on button "Play" at bounding box center [728, 558] width 791 height 26
select select "**"
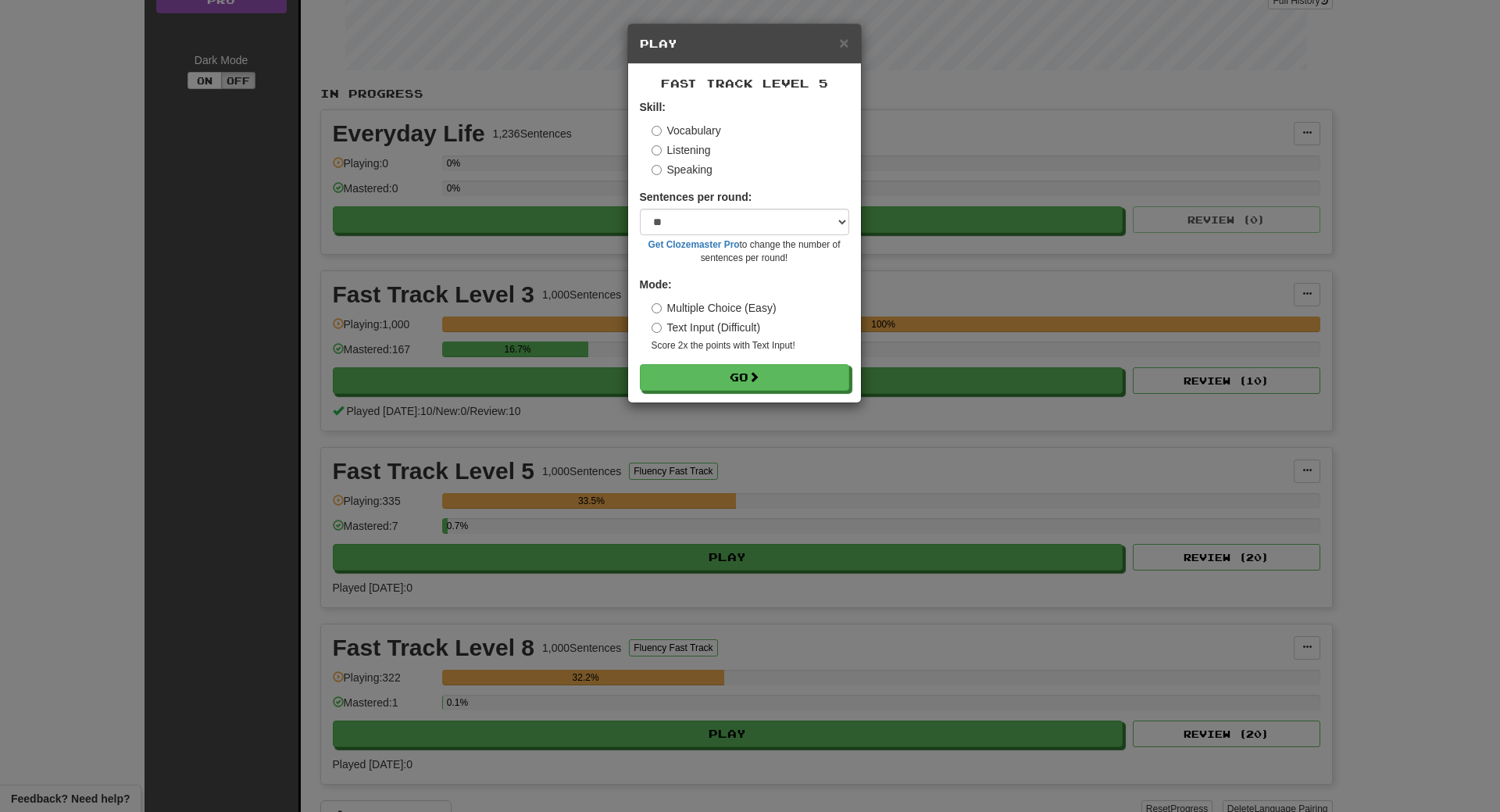
click at [695, 145] on label "Listening" at bounding box center [681, 150] width 59 height 16
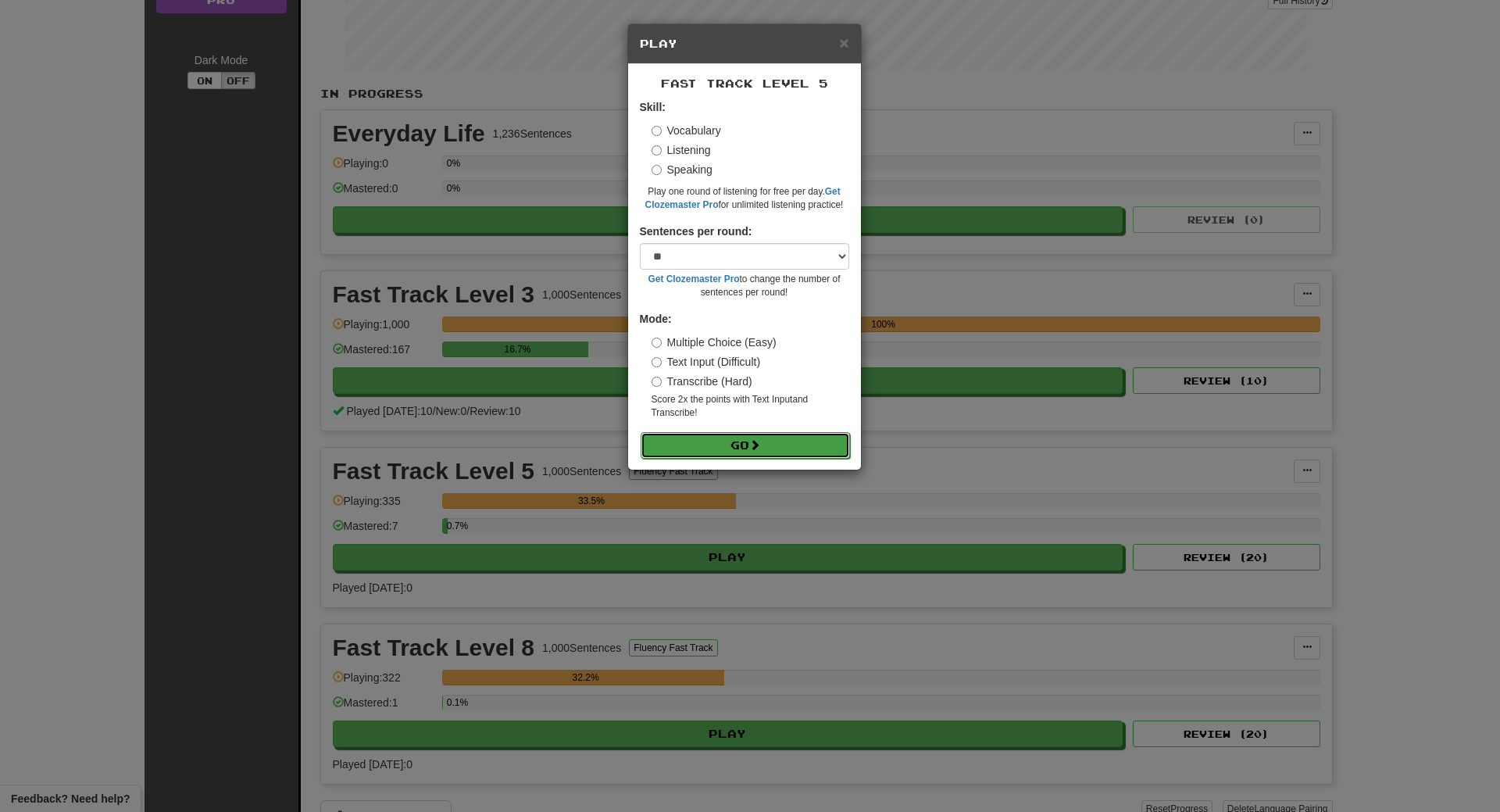
click at [710, 442] on button "Go" at bounding box center [745, 445] width 209 height 26
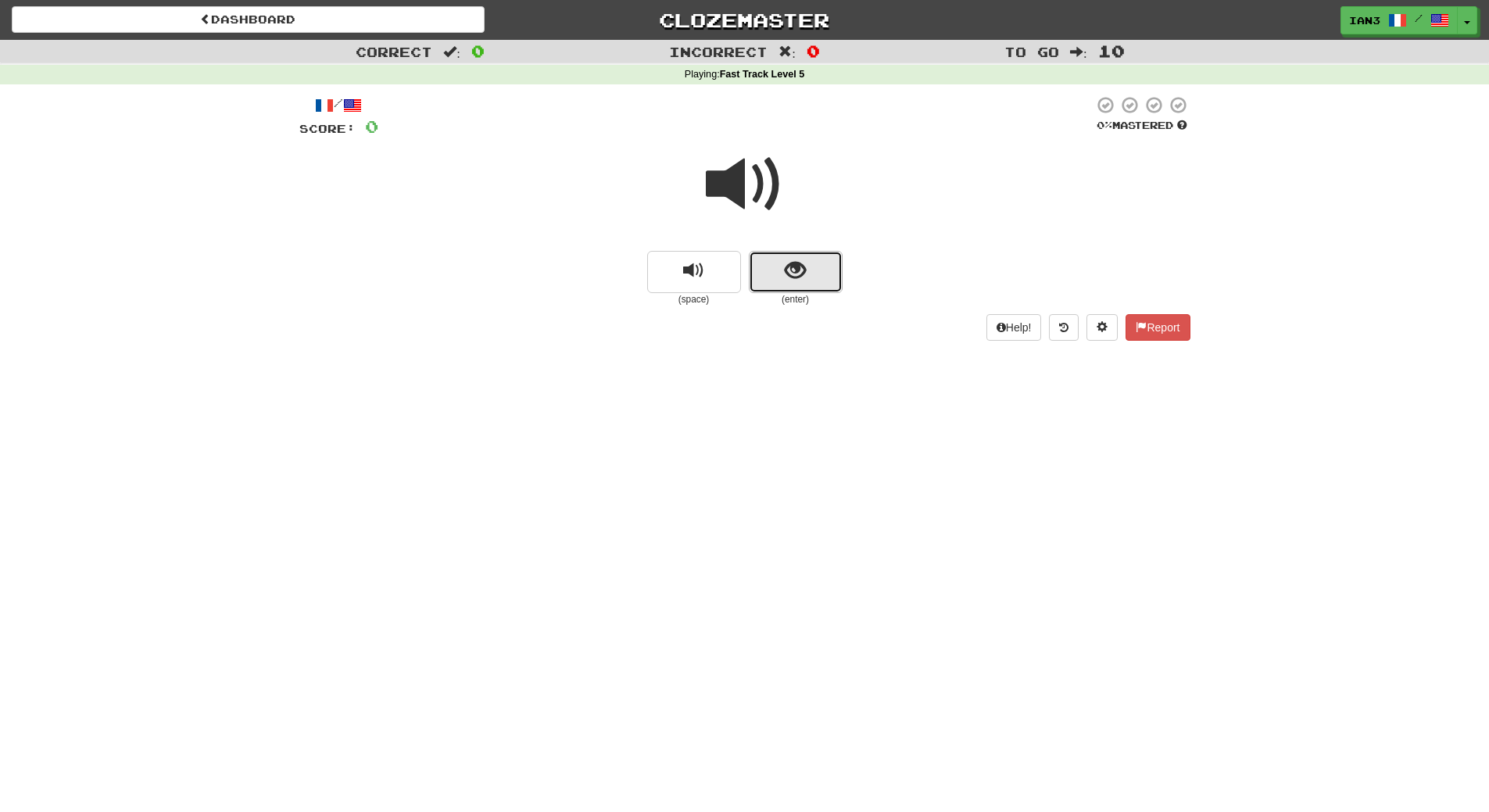
click at [810, 271] on button "show sentence" at bounding box center [796, 271] width 94 height 42
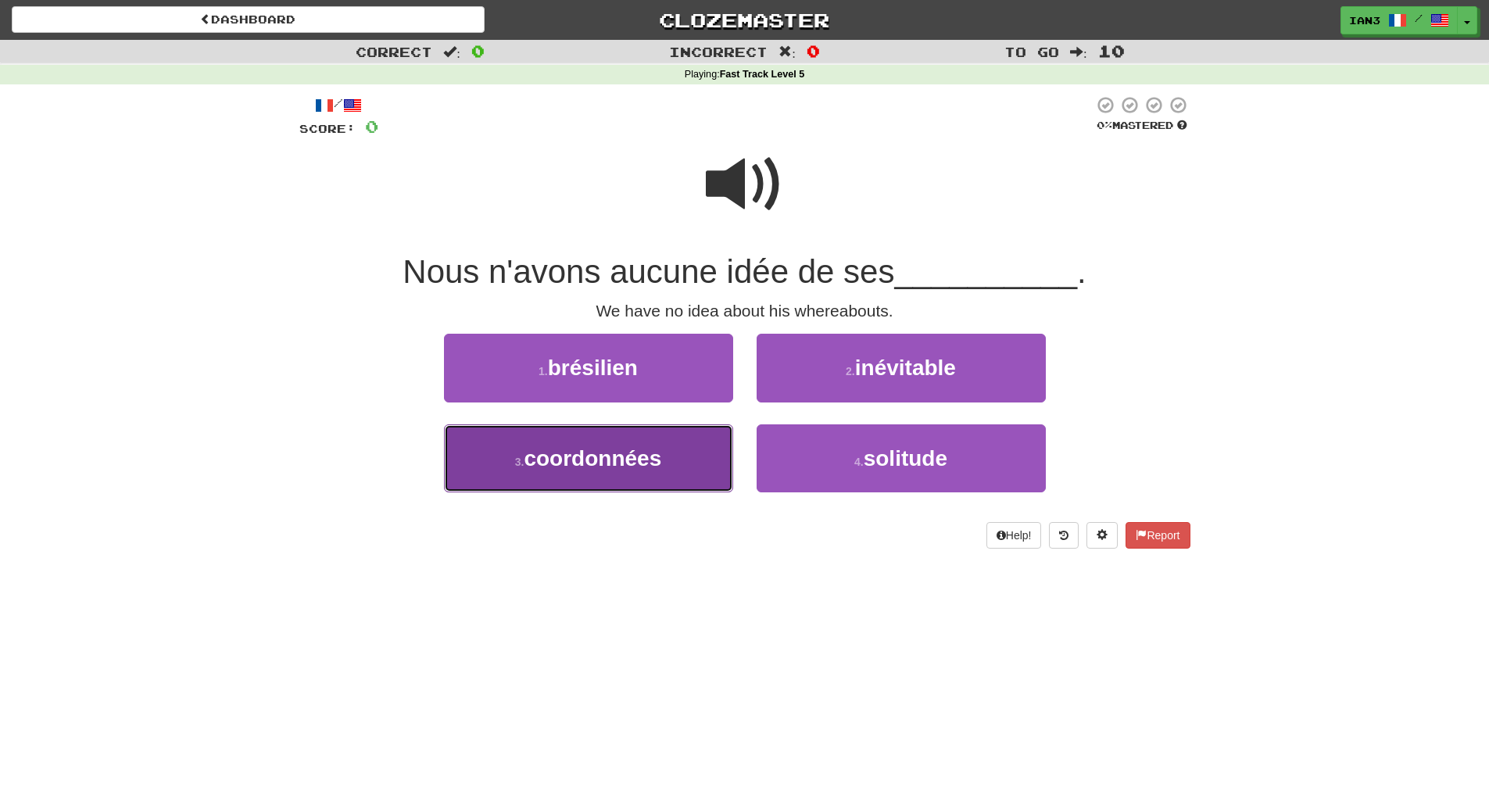
click at [556, 466] on span "coordonnées" at bounding box center [592, 457] width 137 height 24
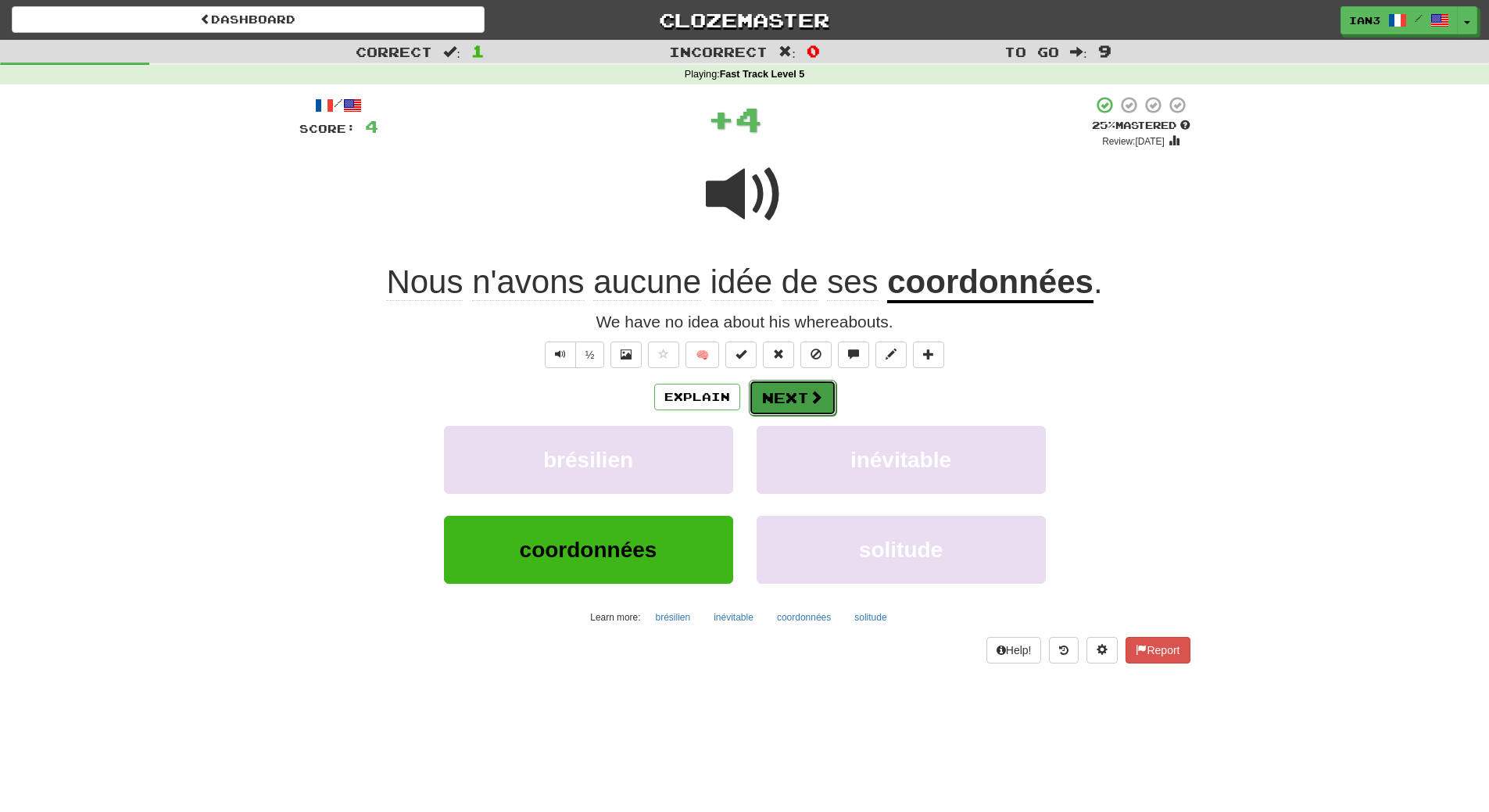
click at [771, 400] on button "Next" at bounding box center [793, 398] width 87 height 36
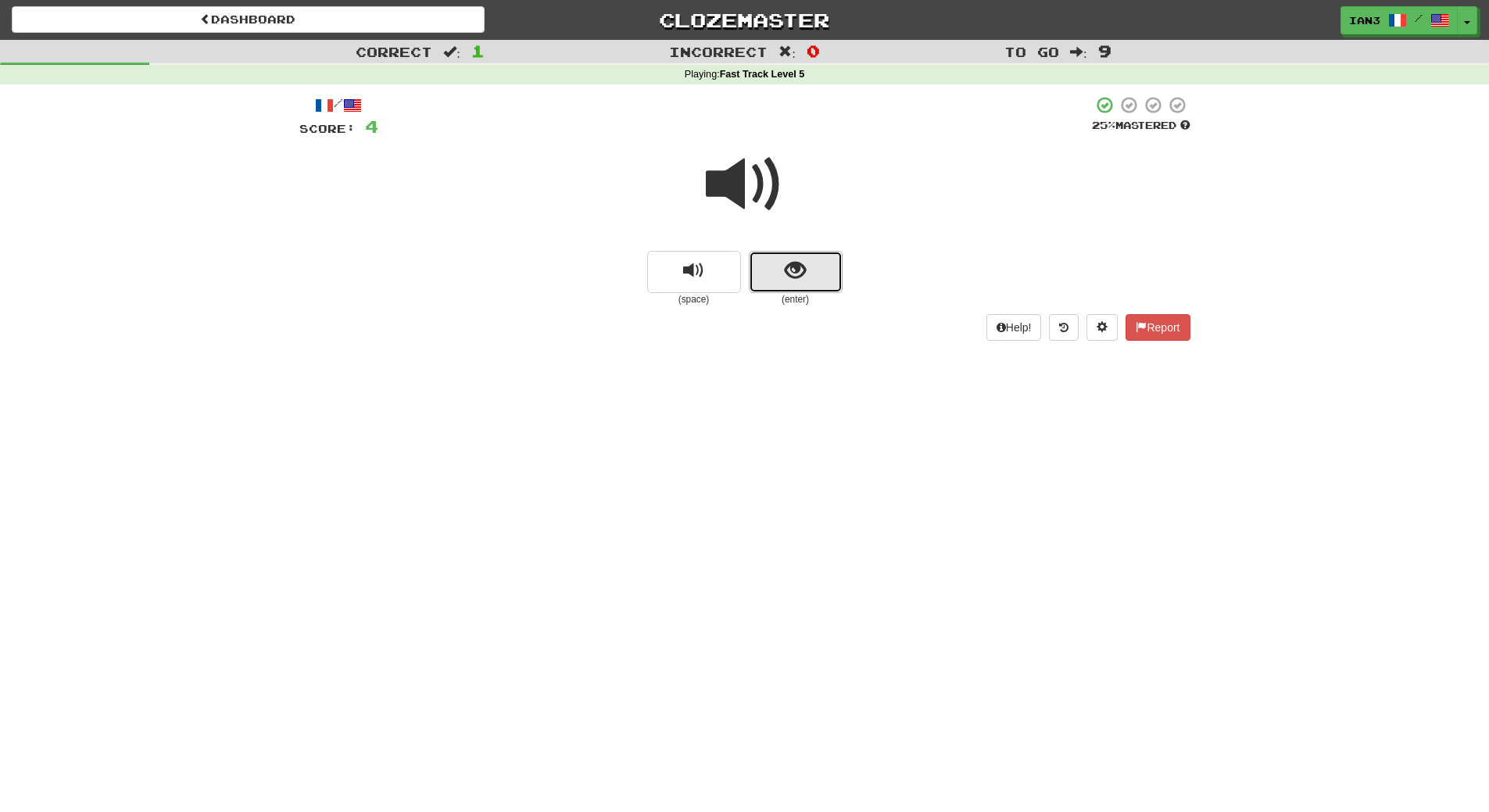
click at [789, 271] on span "show sentence" at bounding box center [795, 271] width 21 height 21
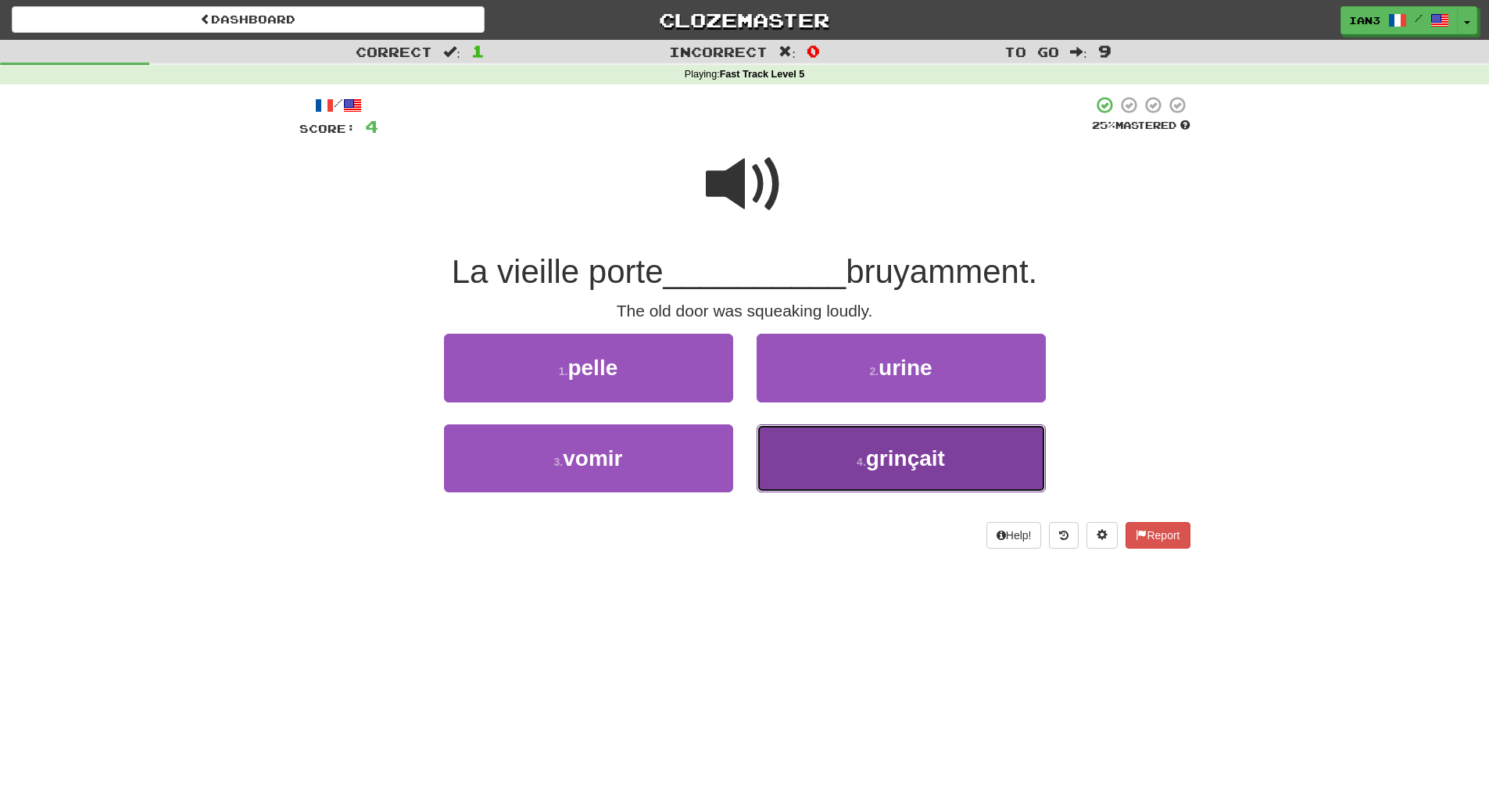
click at [884, 466] on span "grinçait" at bounding box center [905, 457] width 79 height 24
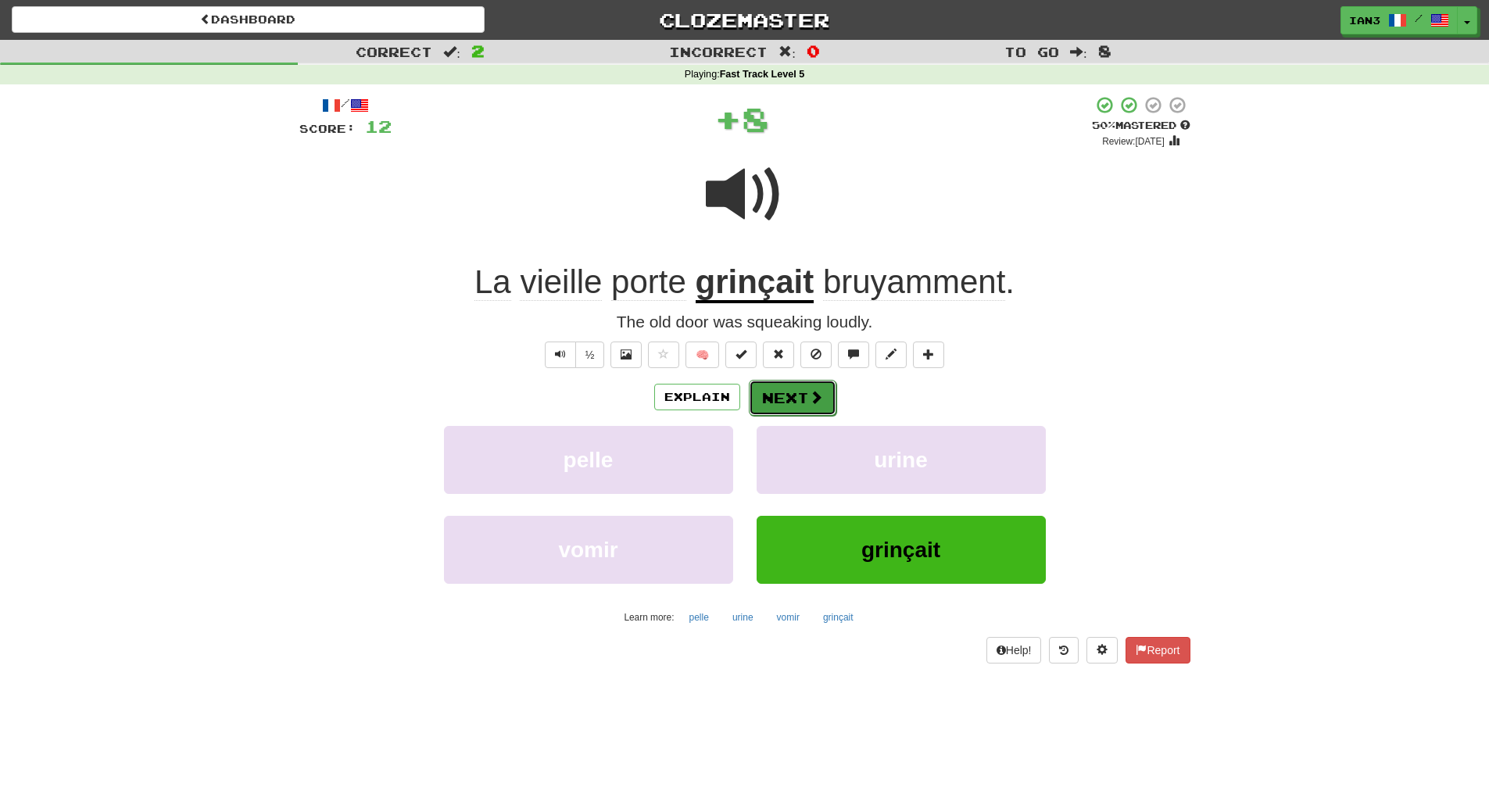
click at [790, 401] on button "Next" at bounding box center [793, 398] width 87 height 36
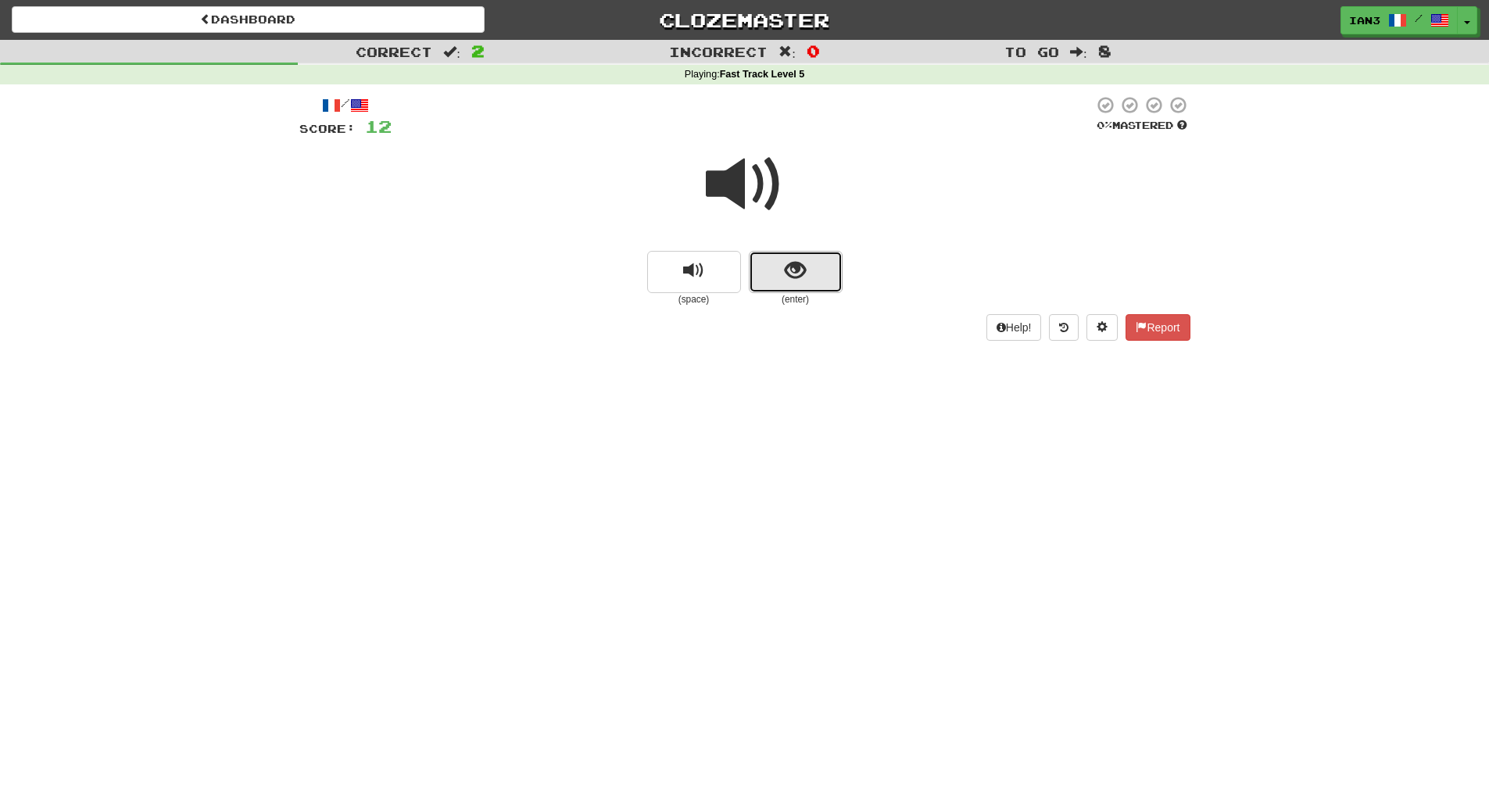
click at [801, 267] on span "show sentence" at bounding box center [795, 271] width 21 height 21
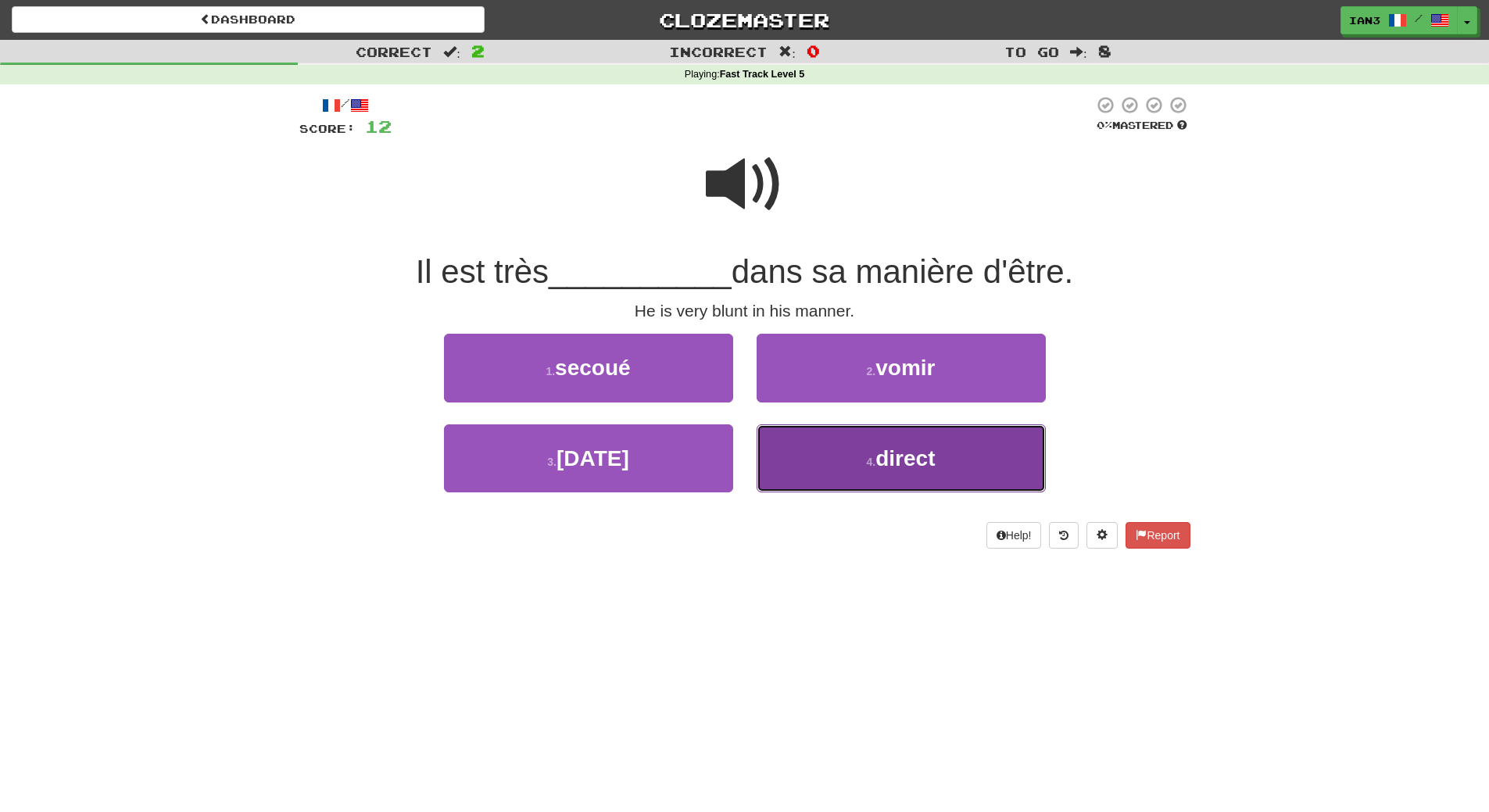
click at [892, 454] on span "direct" at bounding box center [905, 457] width 59 height 24
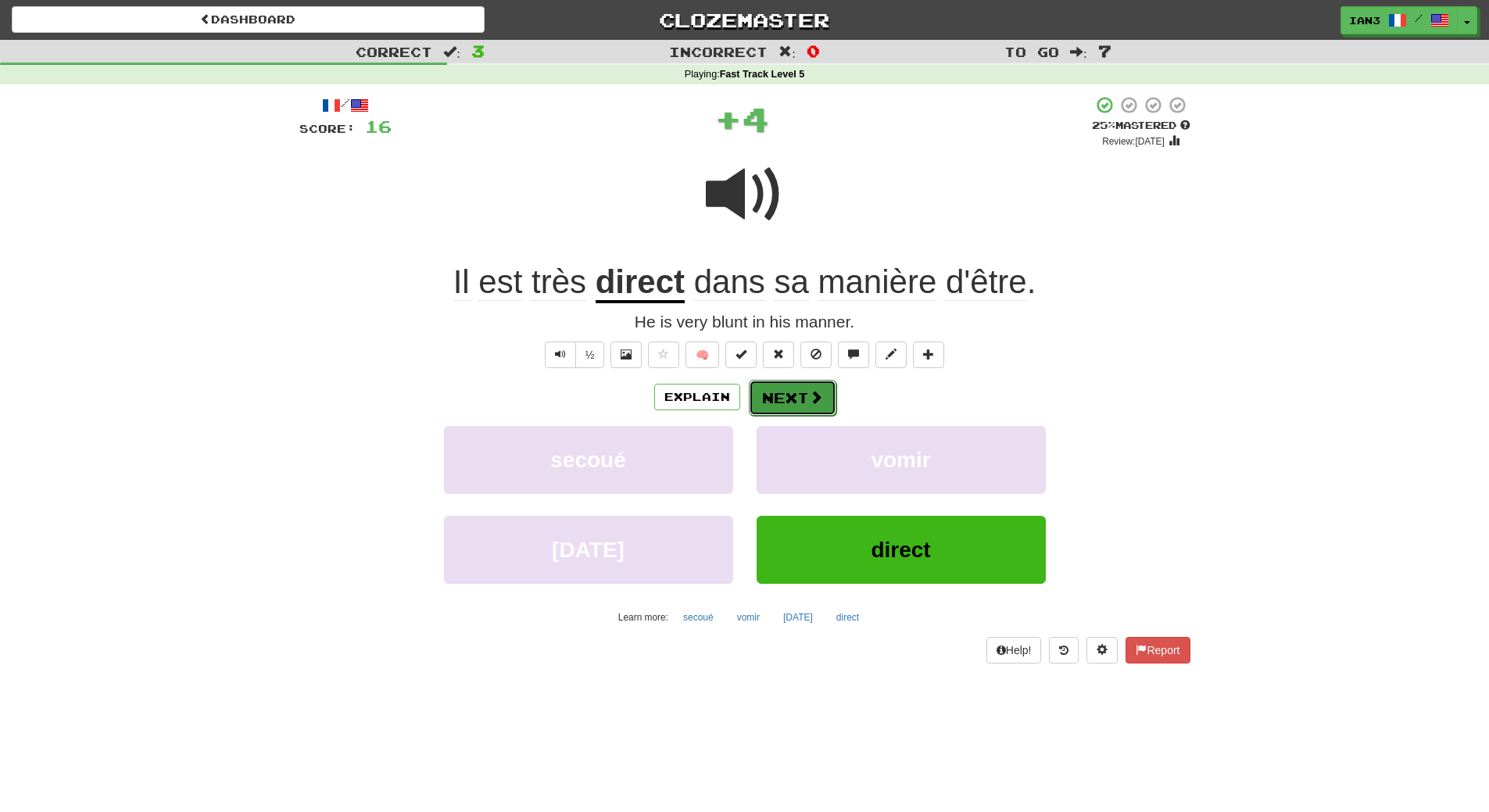
click at [795, 397] on button "Next" at bounding box center [793, 398] width 87 height 36
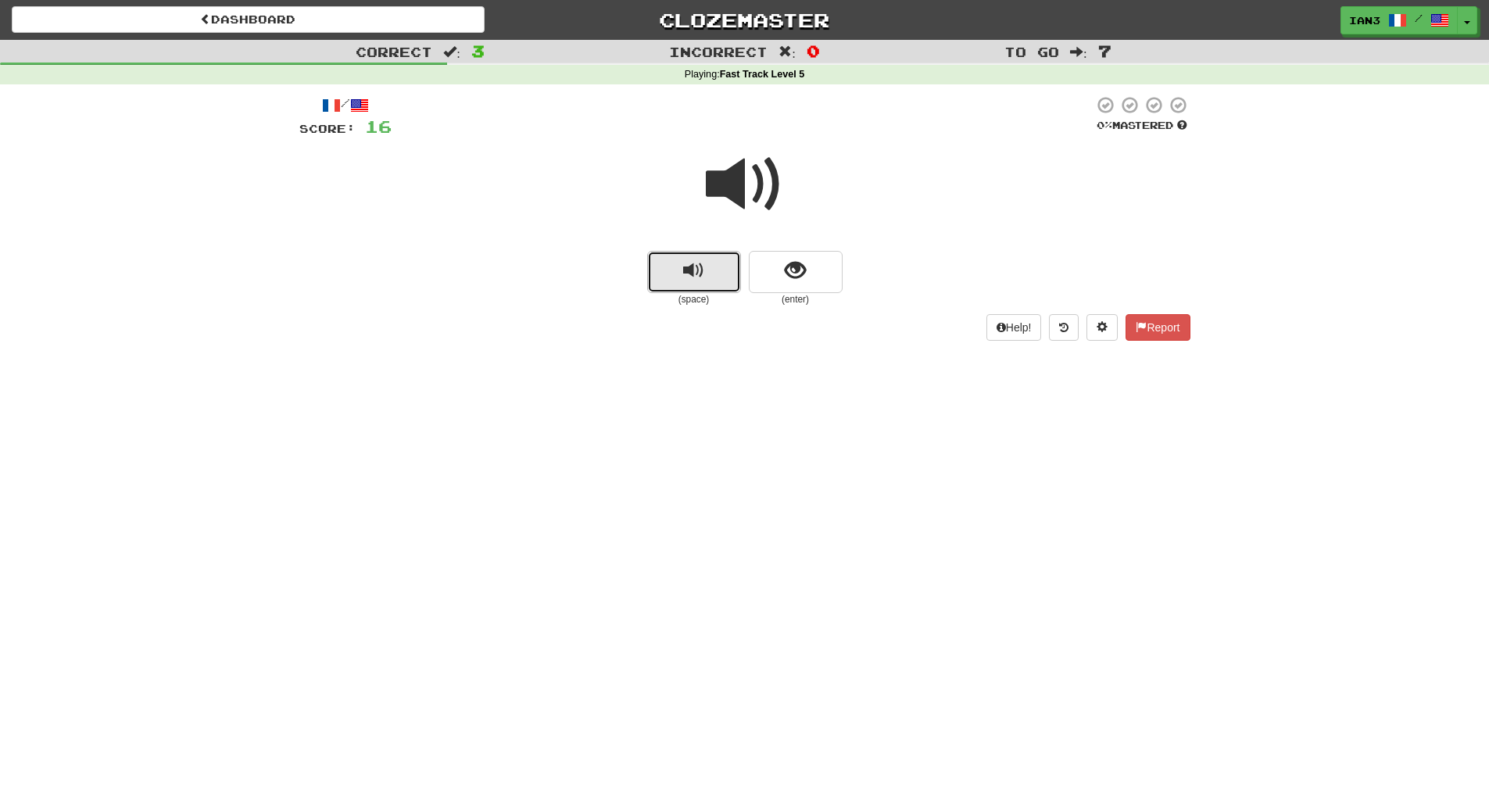
click at [698, 264] on span "replay audio" at bounding box center [694, 271] width 21 height 21
click at [775, 264] on button "show sentence" at bounding box center [796, 271] width 94 height 42
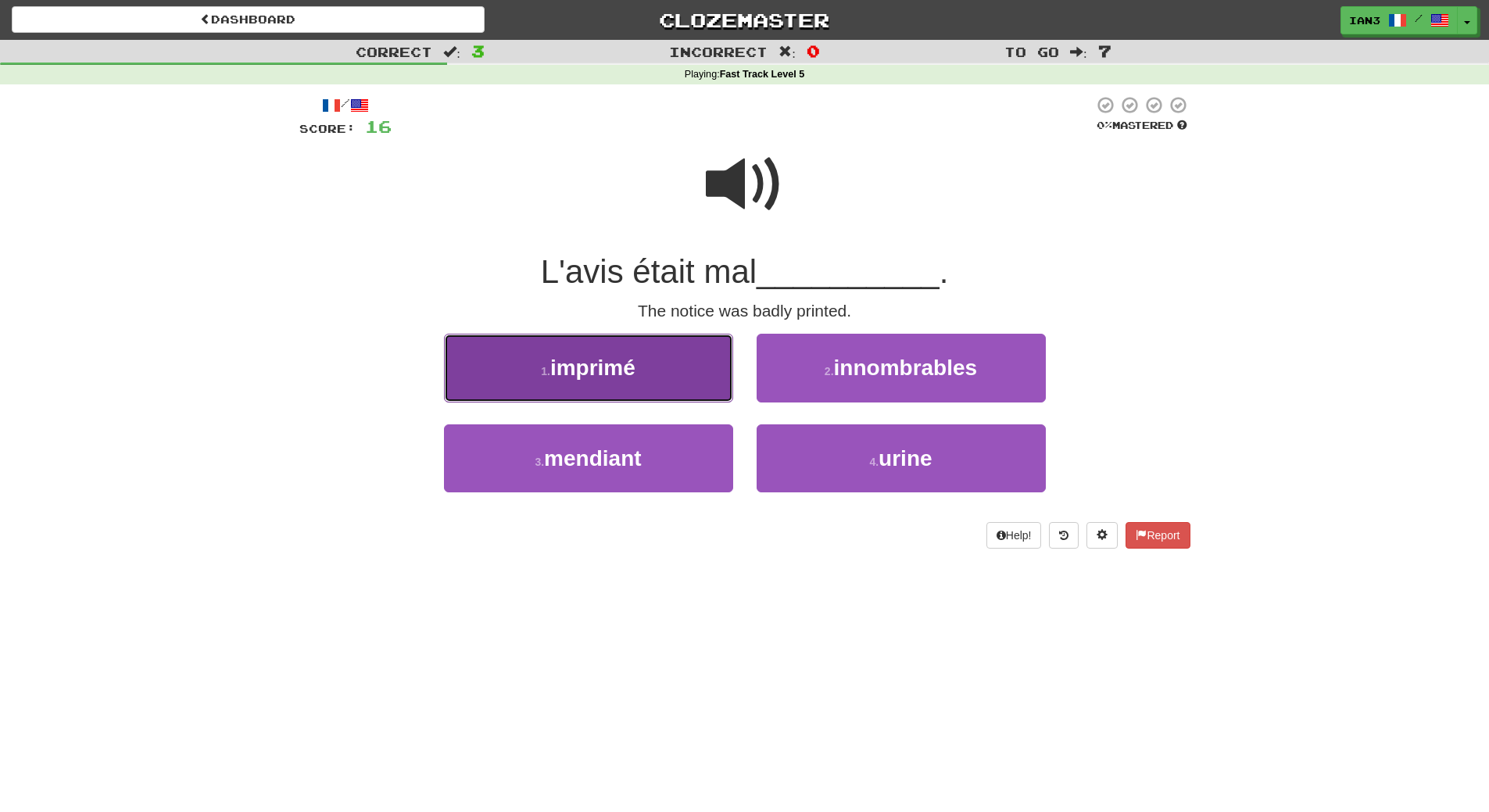
click at [665, 374] on button "1 . imprimé" at bounding box center [588, 367] width 289 height 68
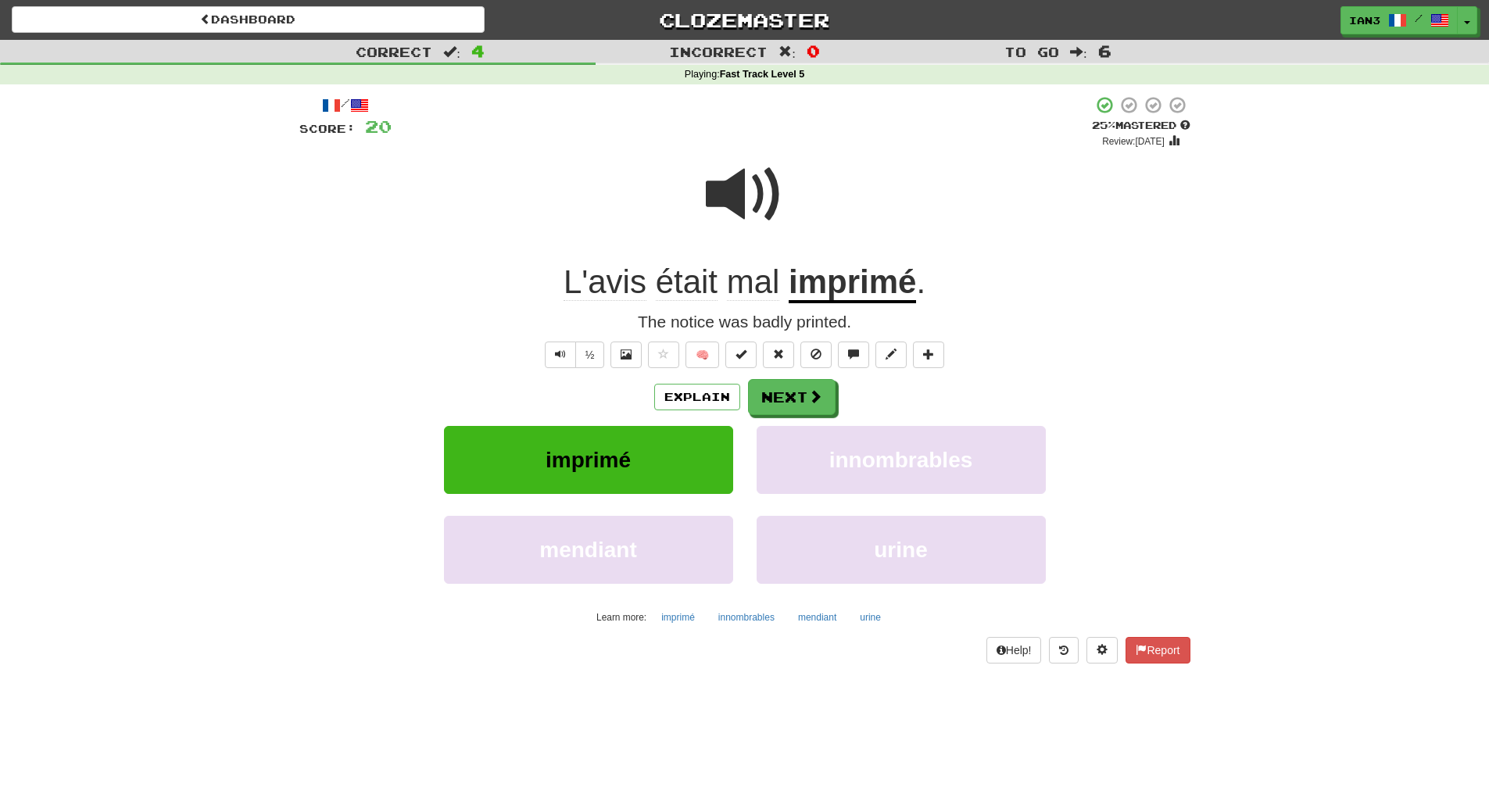
click at [745, 186] on span at bounding box center [744, 194] width 78 height 78
click at [785, 398] on button "Next" at bounding box center [793, 398] width 87 height 36
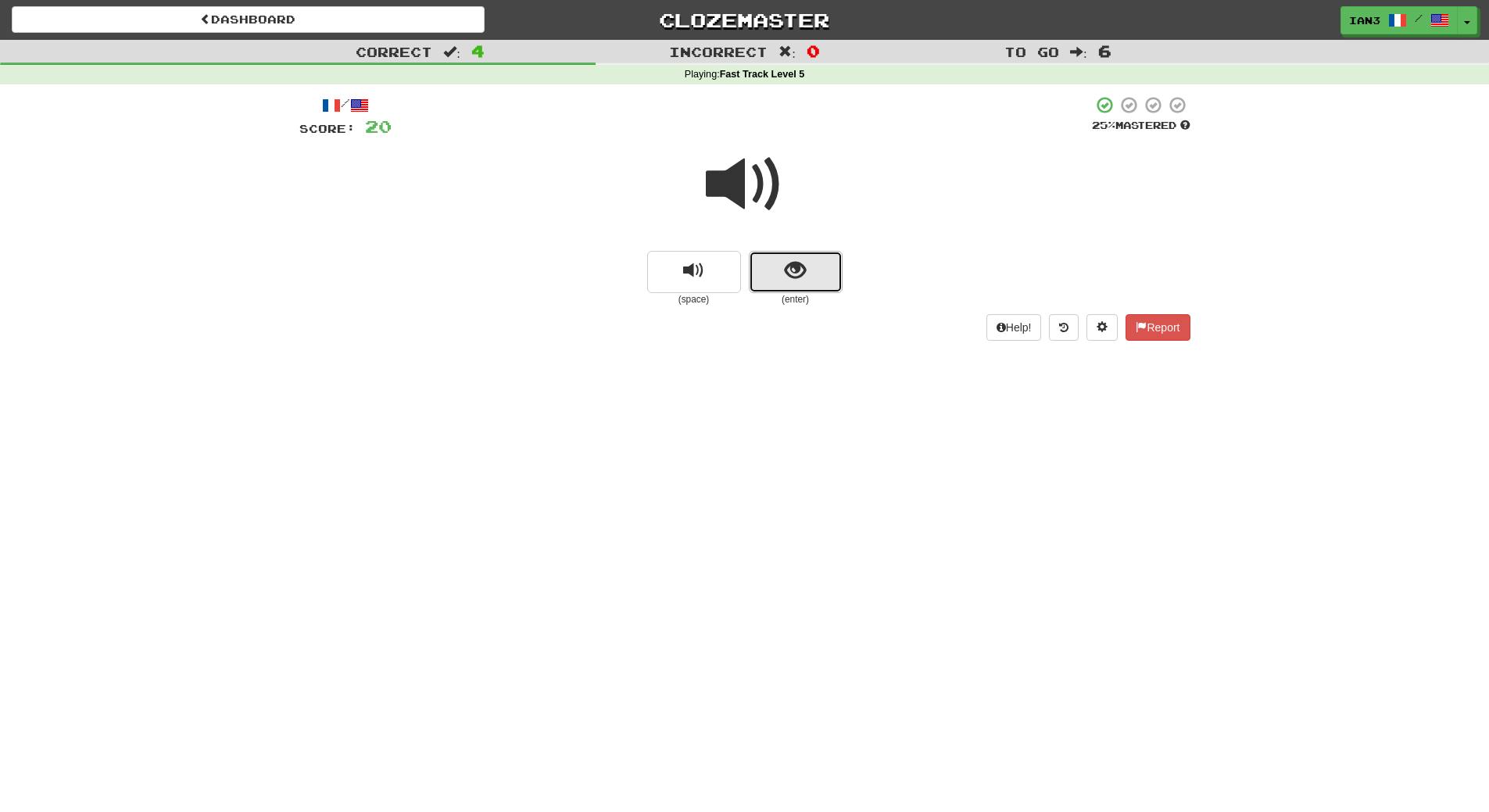
click at [784, 272] on span "show sentence" at bounding box center [795, 271] width 21 height 21
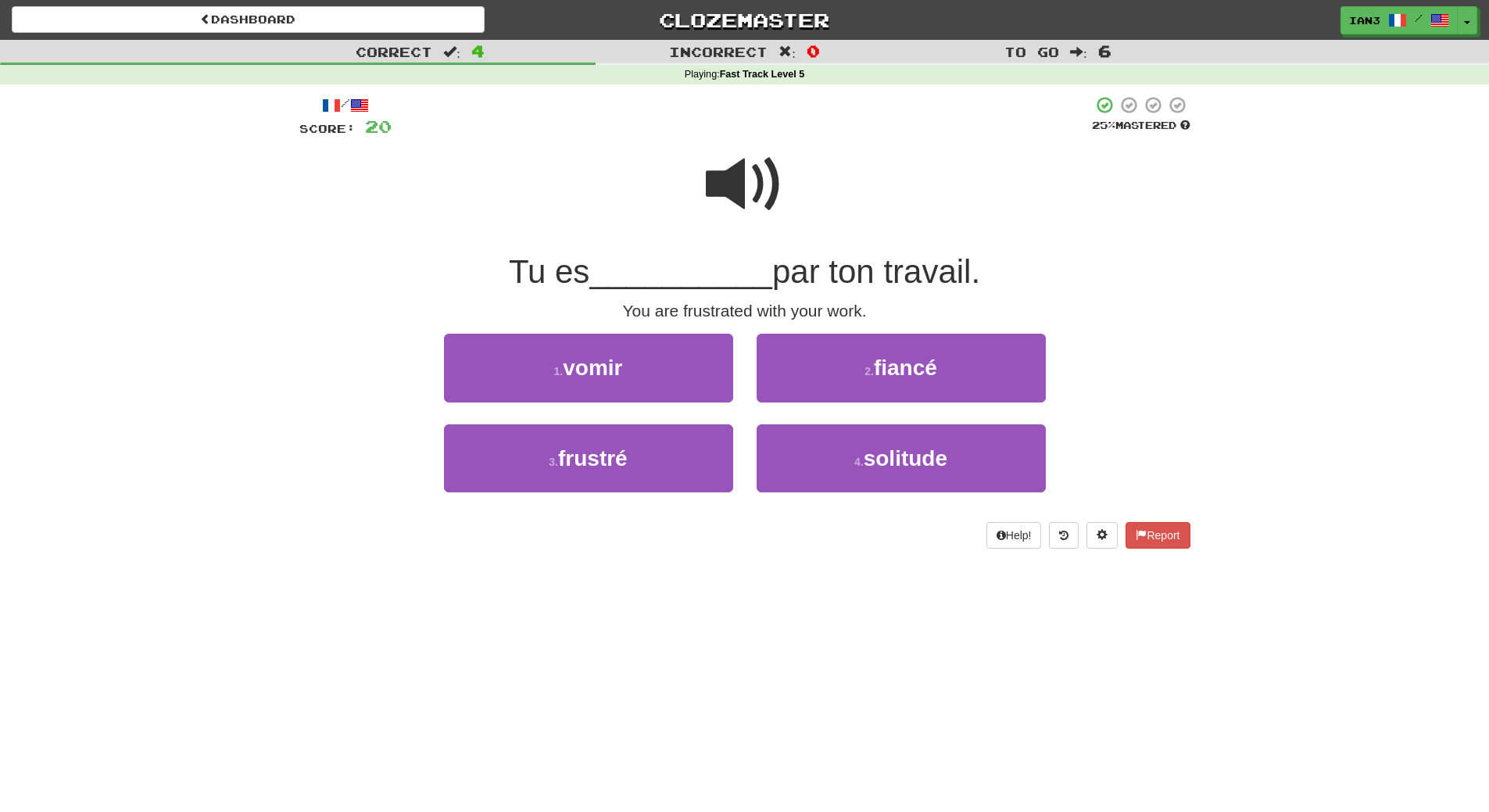
click at [750, 179] on span at bounding box center [744, 184] width 78 height 78
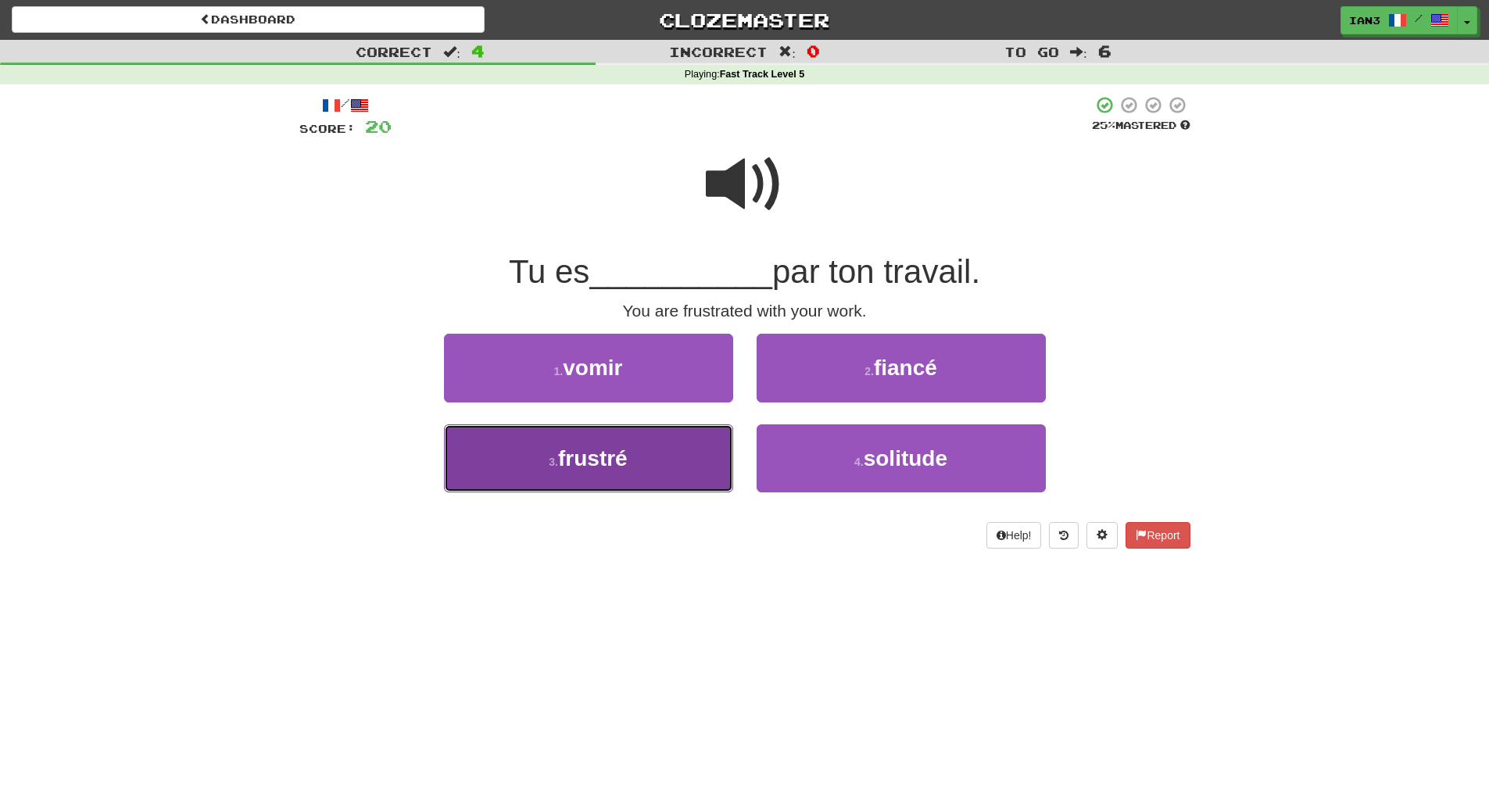
click at [617, 460] on span "frustré" at bounding box center [593, 457] width 70 height 24
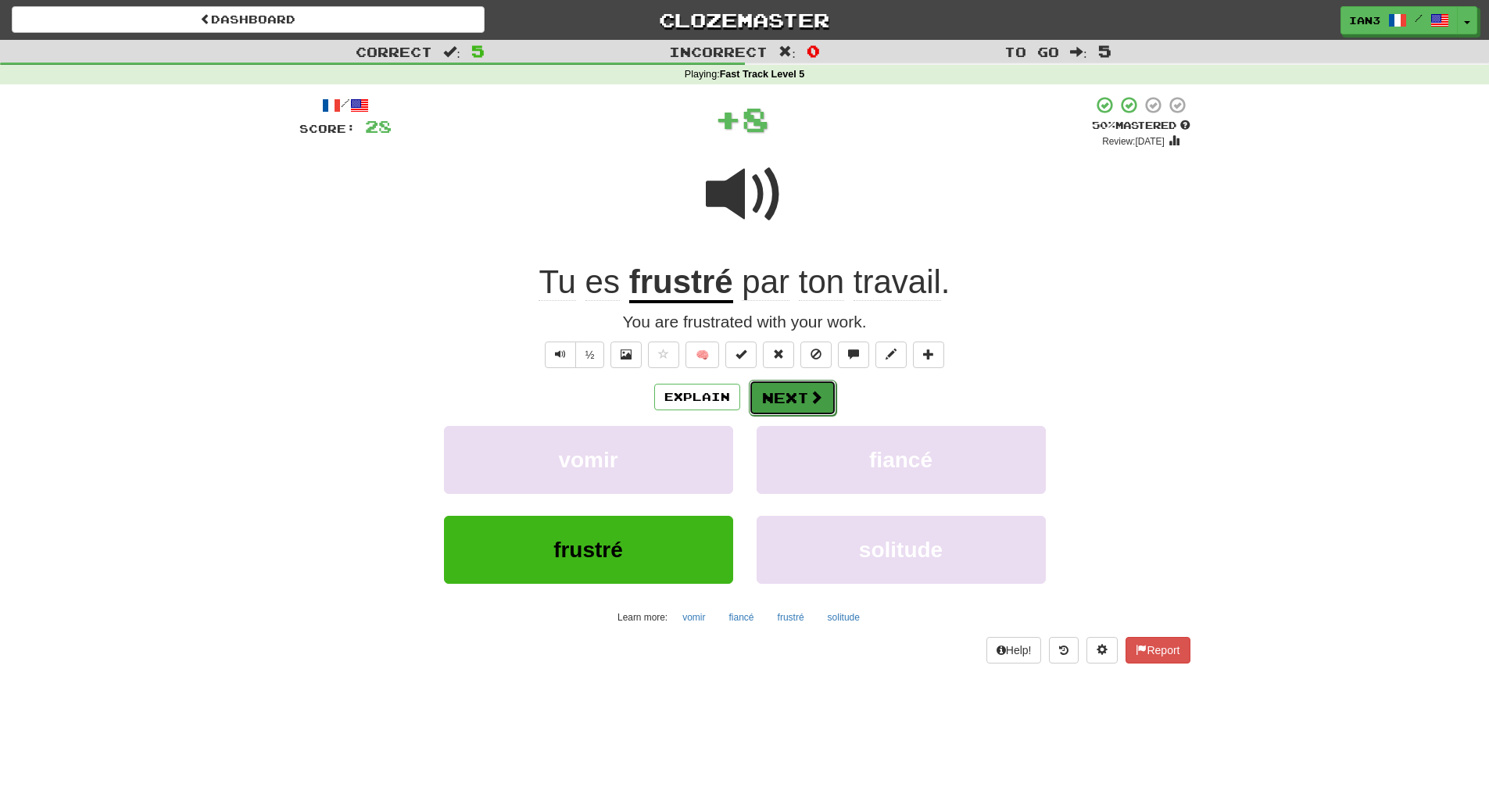
click at [809, 399] on span at bounding box center [816, 397] width 14 height 14
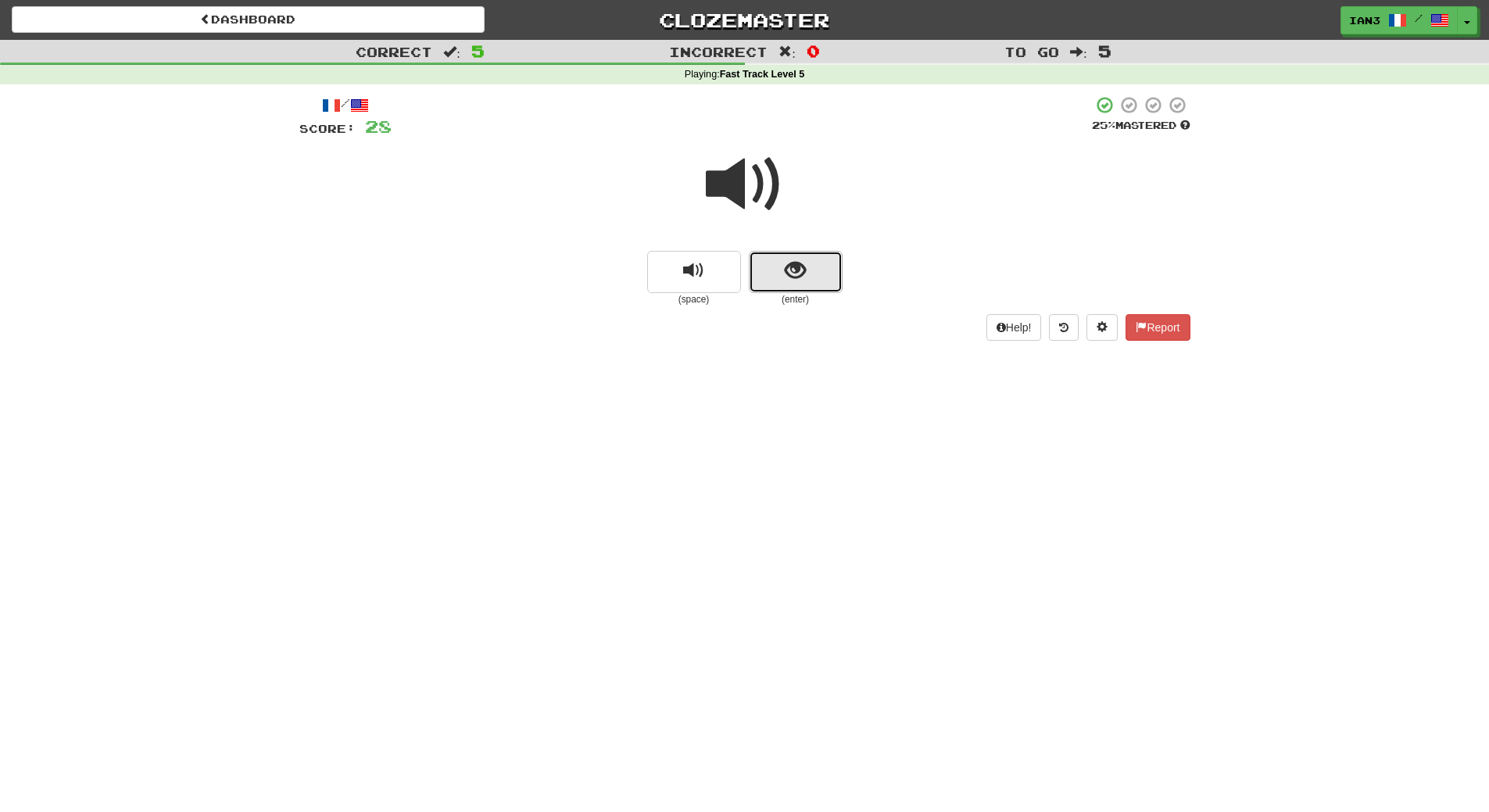
click at [793, 275] on span "show sentence" at bounding box center [795, 271] width 21 height 21
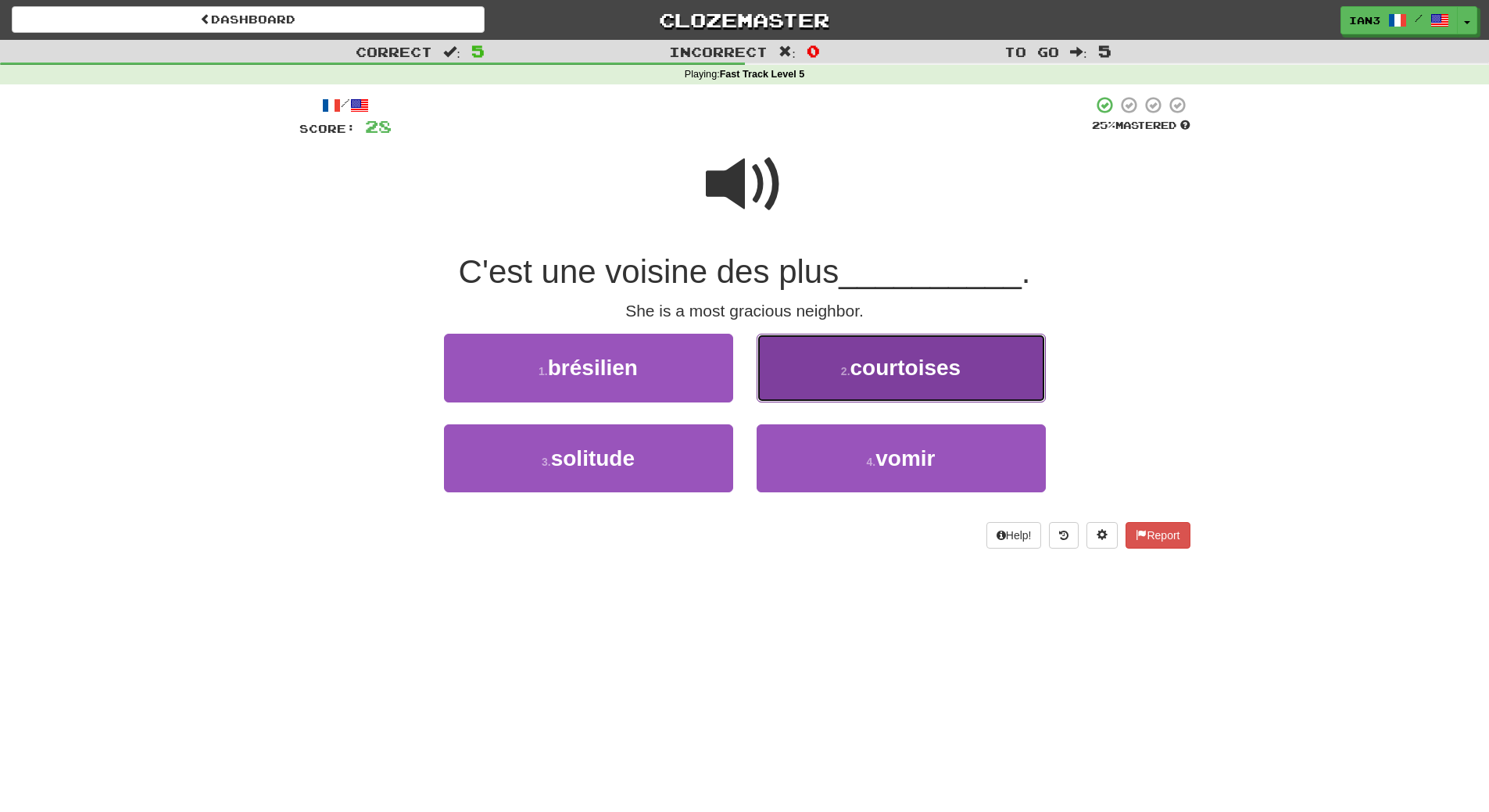
click at [906, 374] on span "courtoises" at bounding box center [905, 367] width 111 height 24
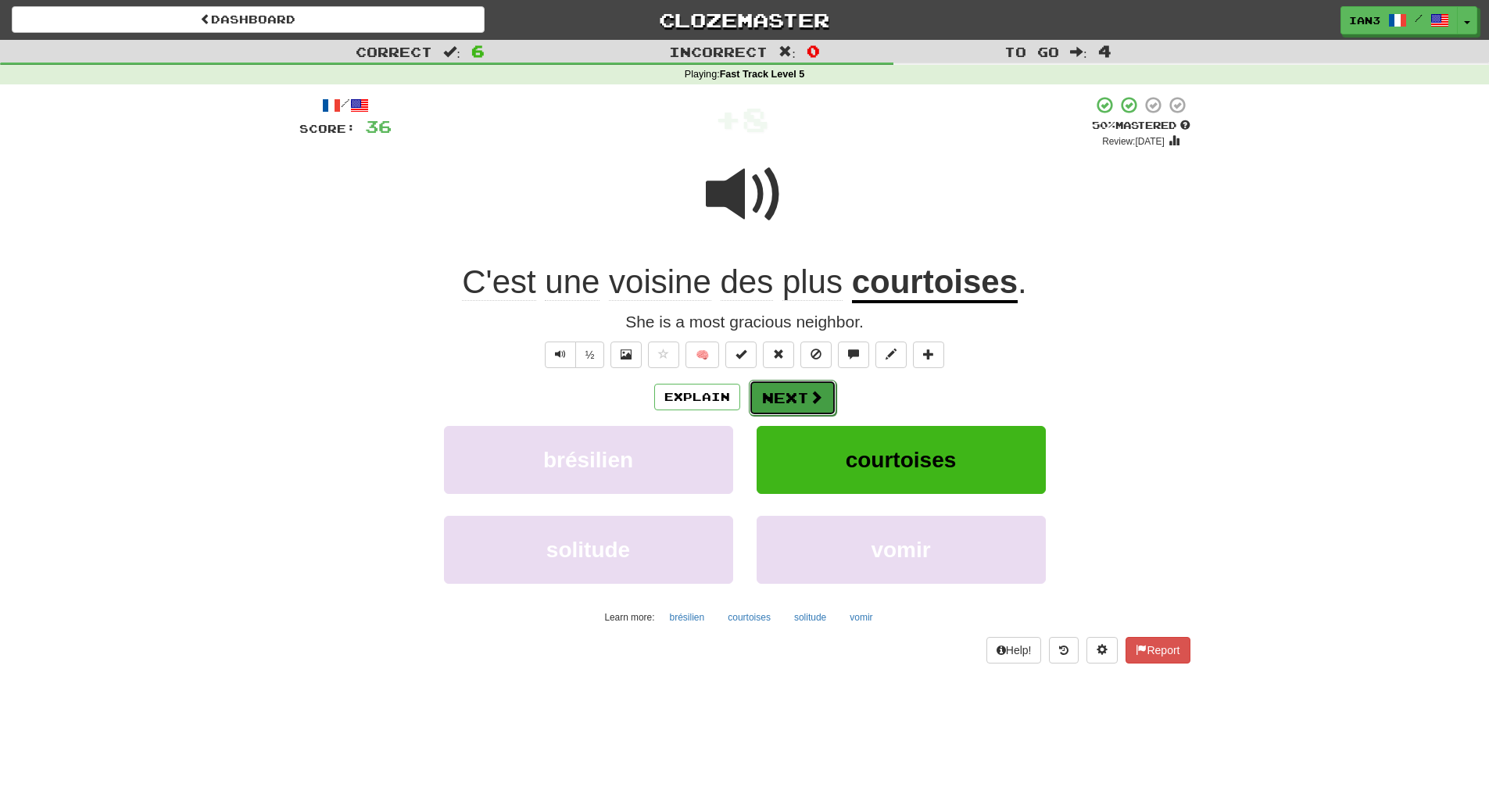
click at [792, 399] on button "Next" at bounding box center [793, 398] width 87 height 36
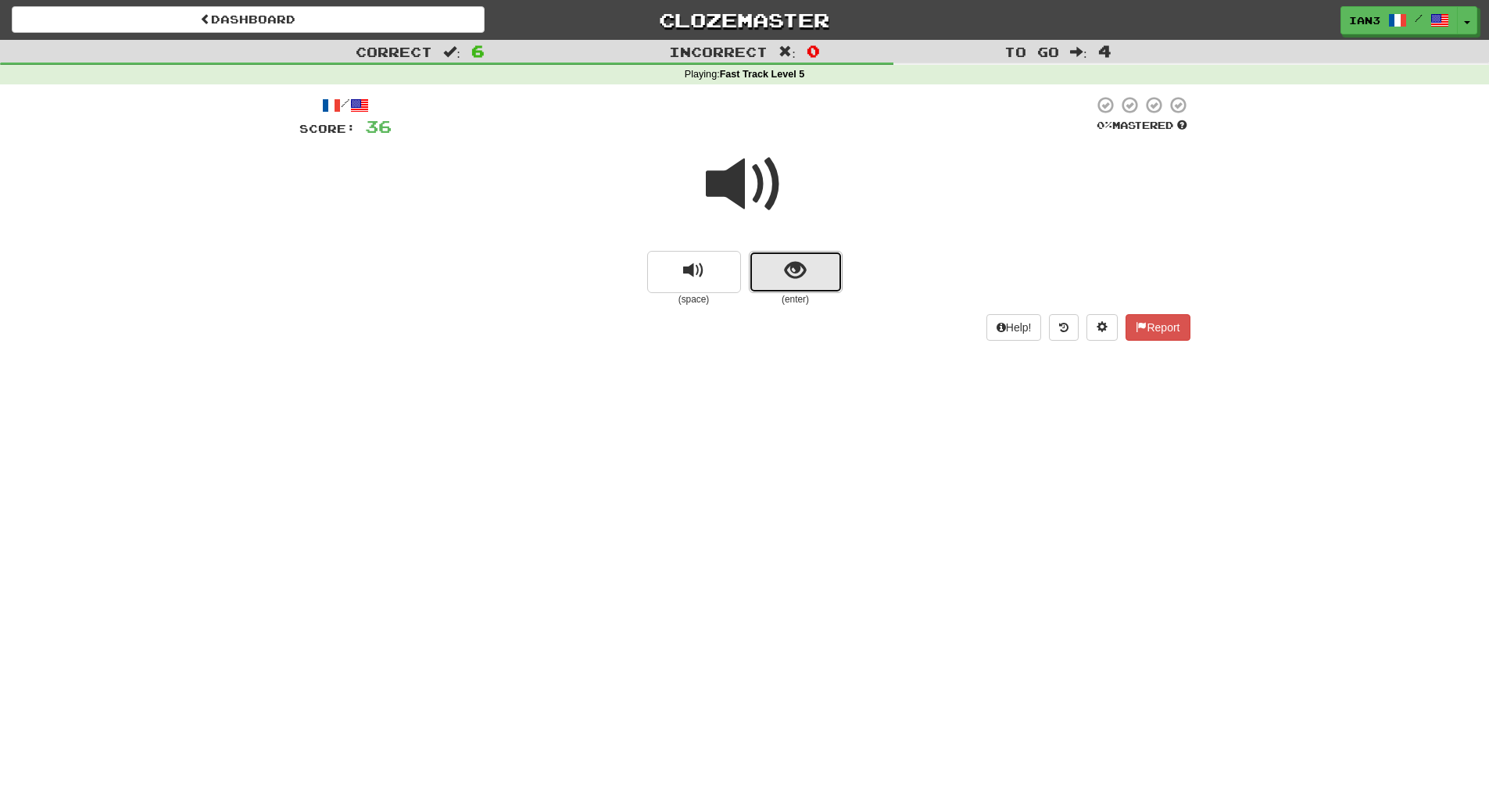
click at [799, 270] on span "show sentence" at bounding box center [795, 271] width 21 height 21
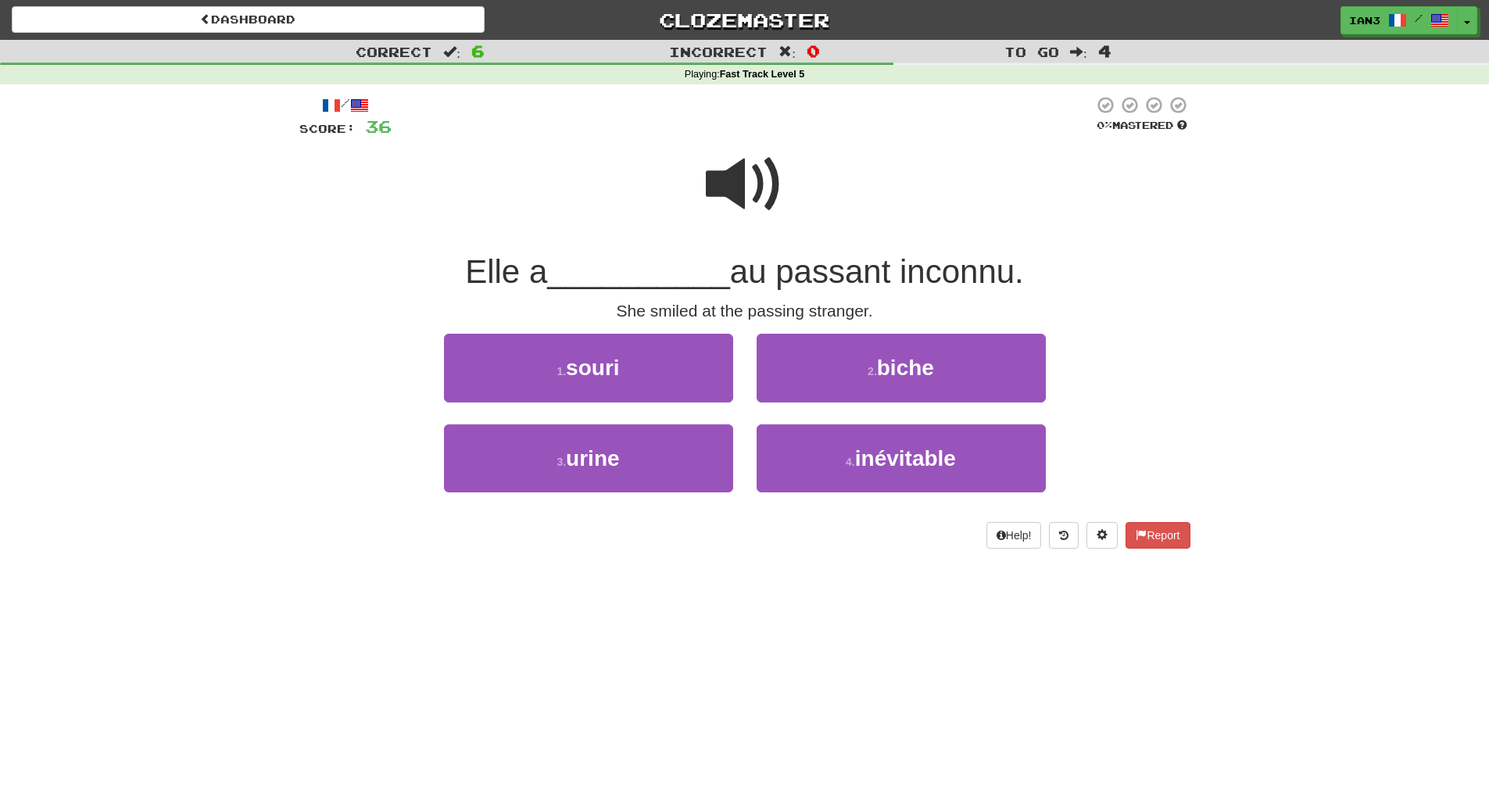
click at [747, 179] on span at bounding box center [744, 184] width 78 height 78
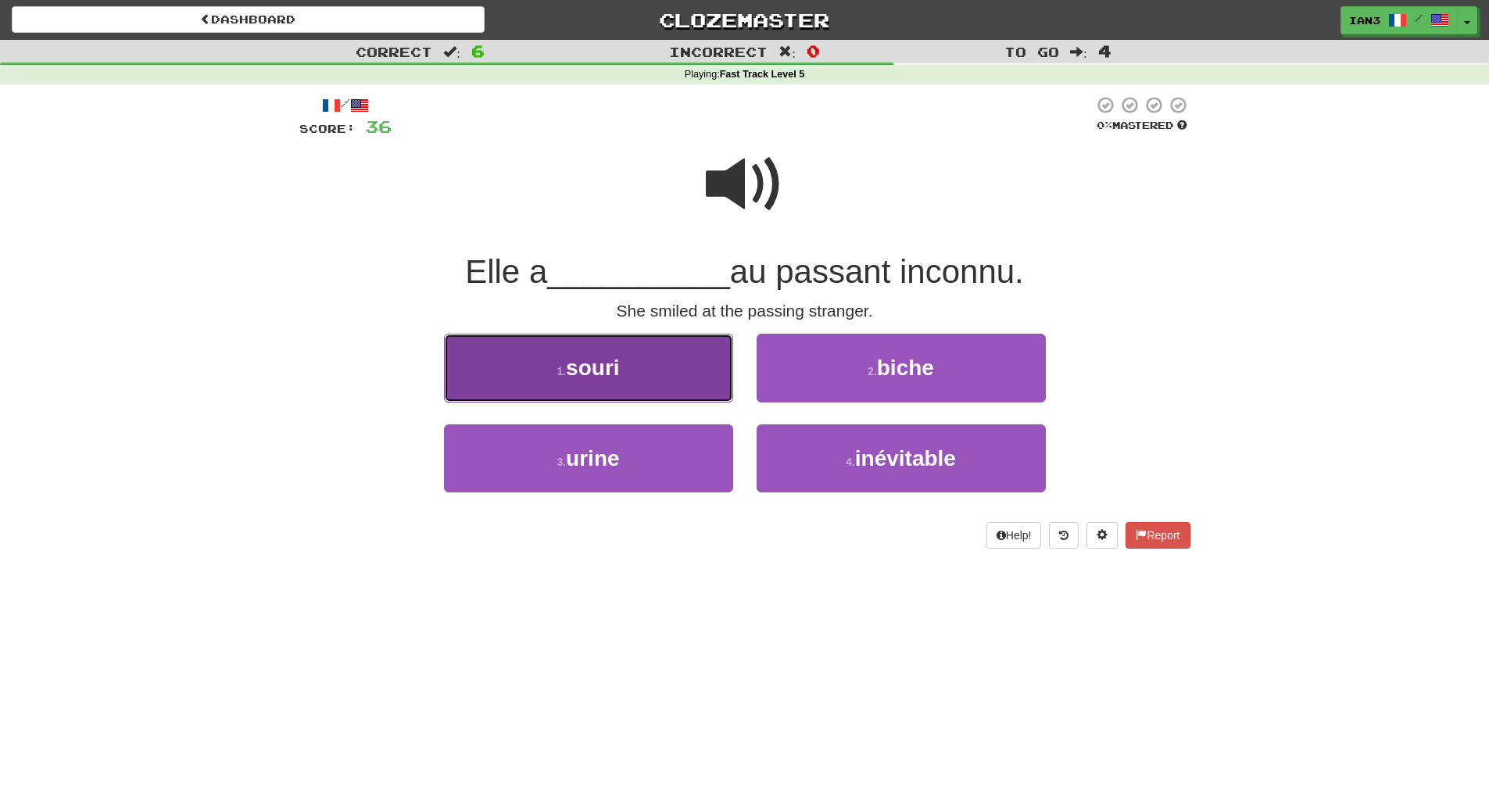
click at [635, 359] on button "1 . souri" at bounding box center [588, 367] width 289 height 68
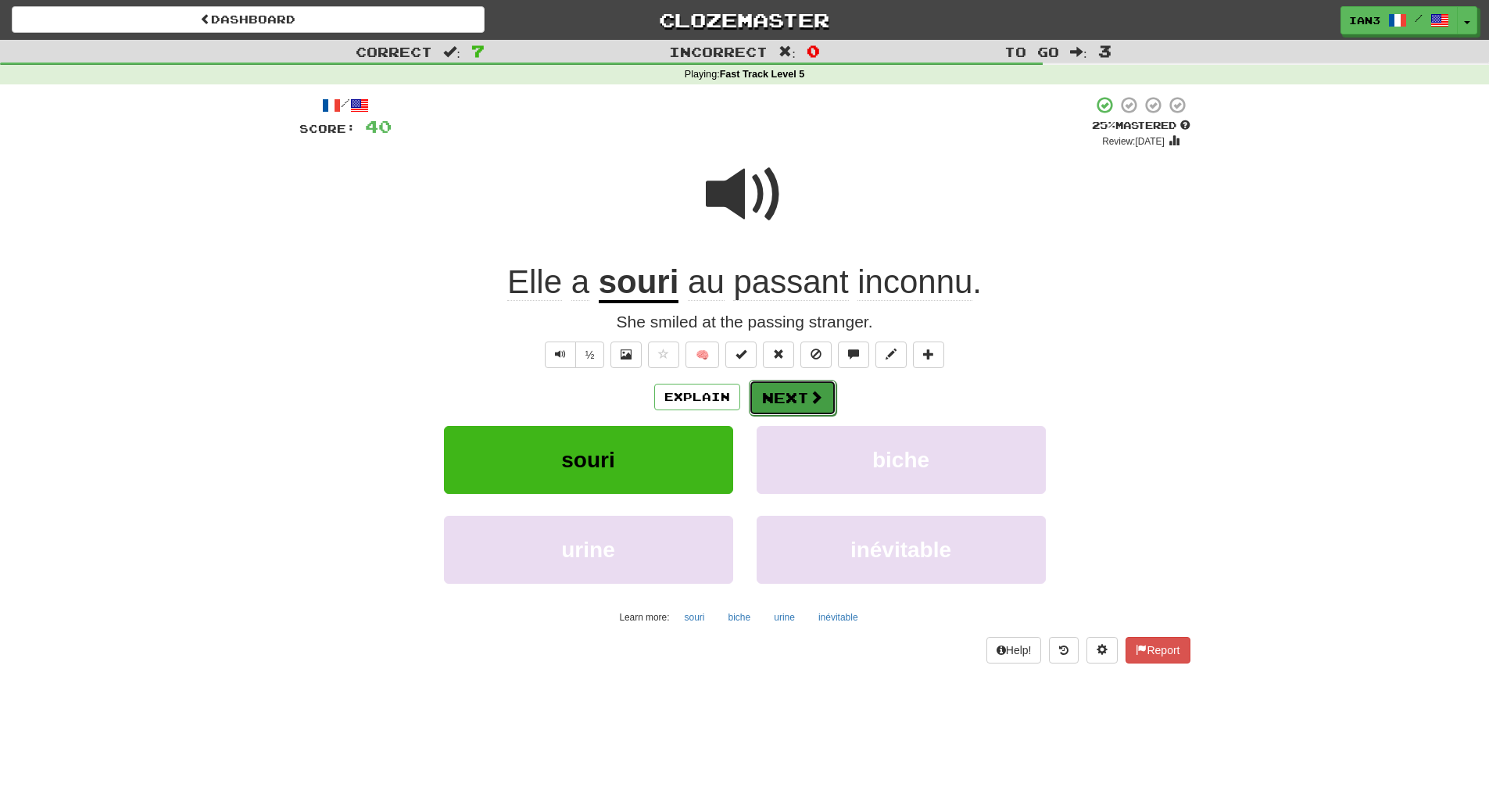
click at [798, 396] on button "Next" at bounding box center [793, 398] width 87 height 36
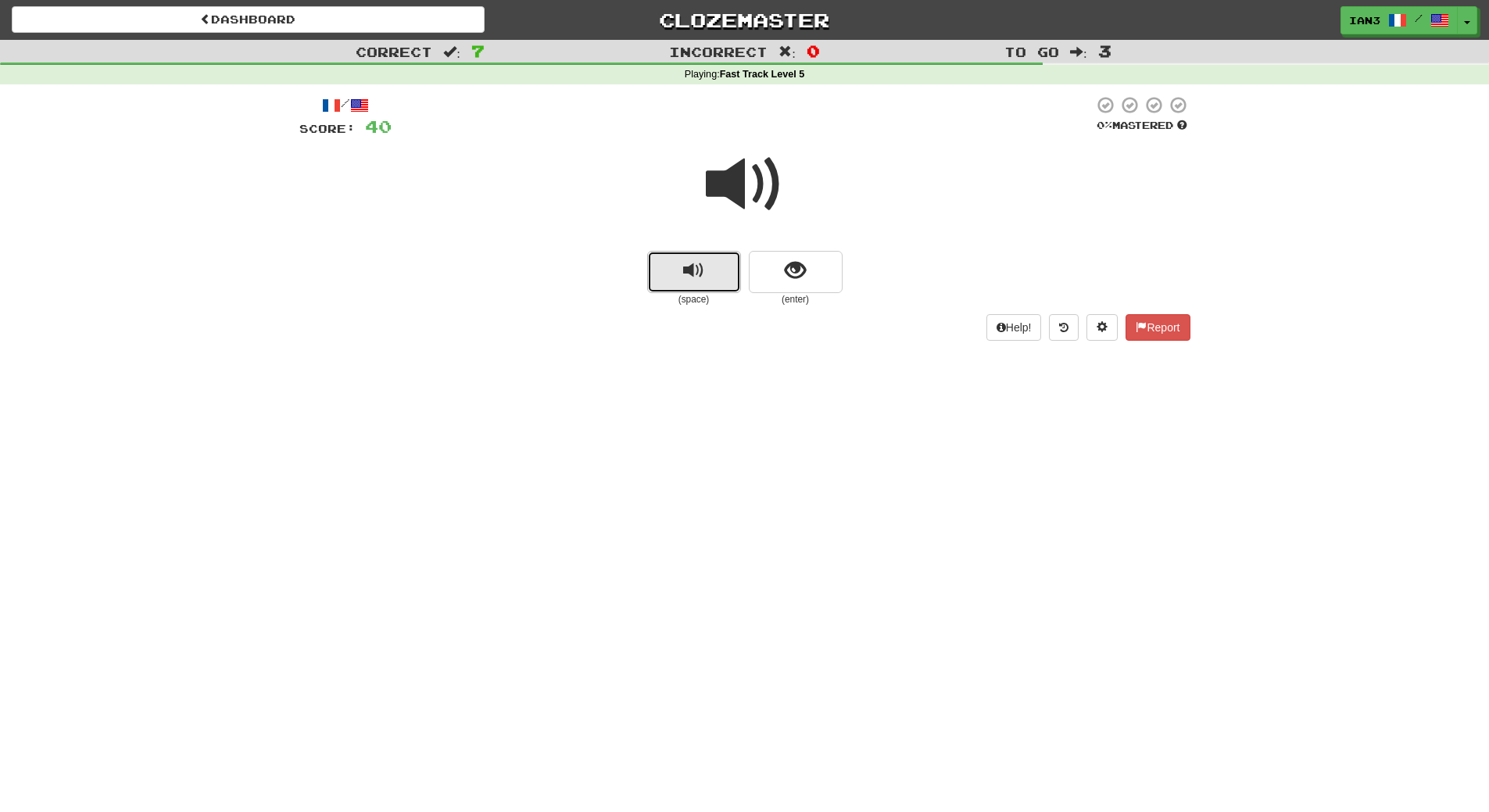
click at [715, 266] on button "replay audio" at bounding box center [694, 271] width 94 height 42
click at [783, 267] on button "show sentence" at bounding box center [796, 271] width 94 height 42
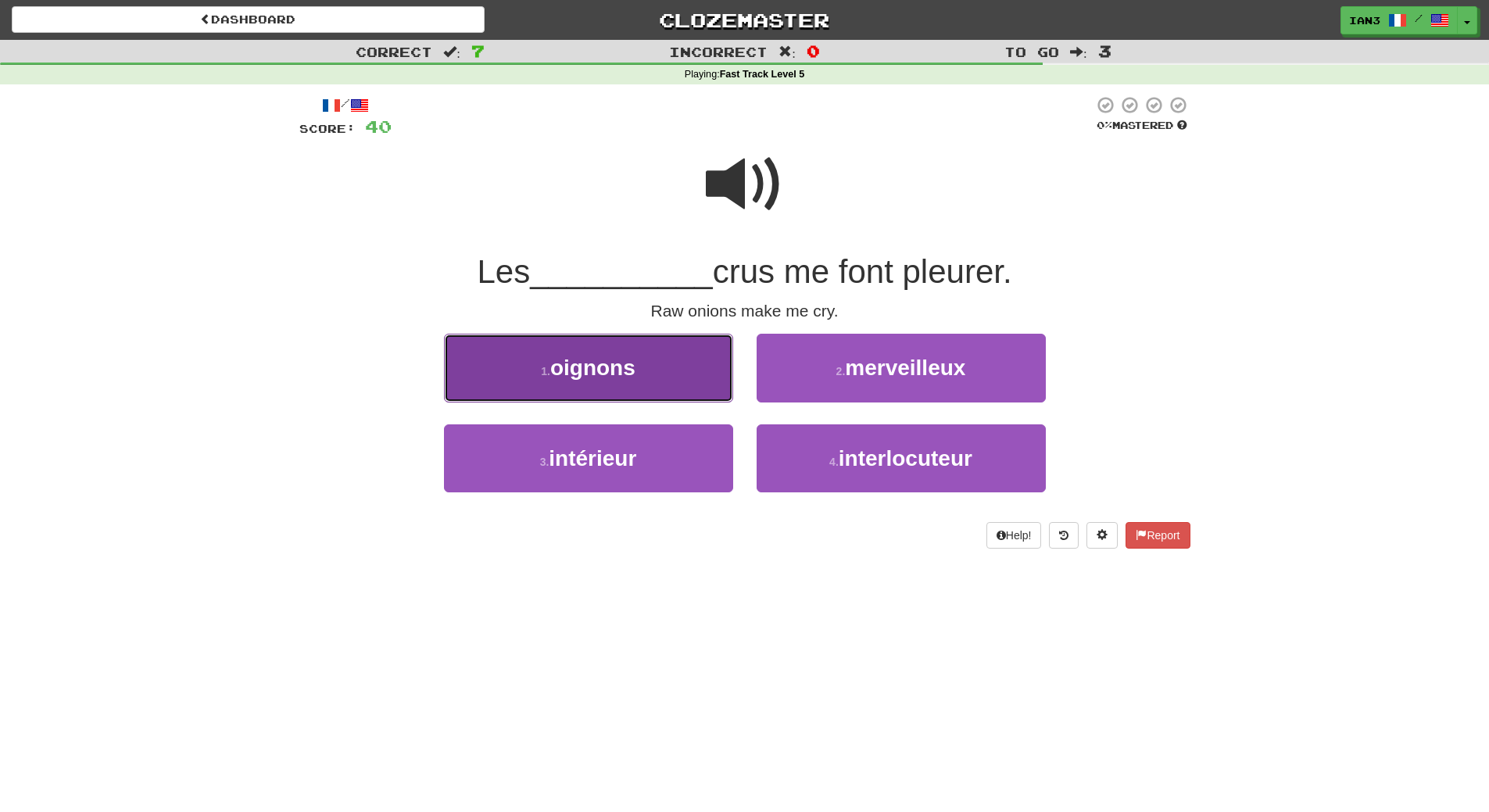
click at [599, 380] on span "oignons" at bounding box center [593, 367] width 86 height 24
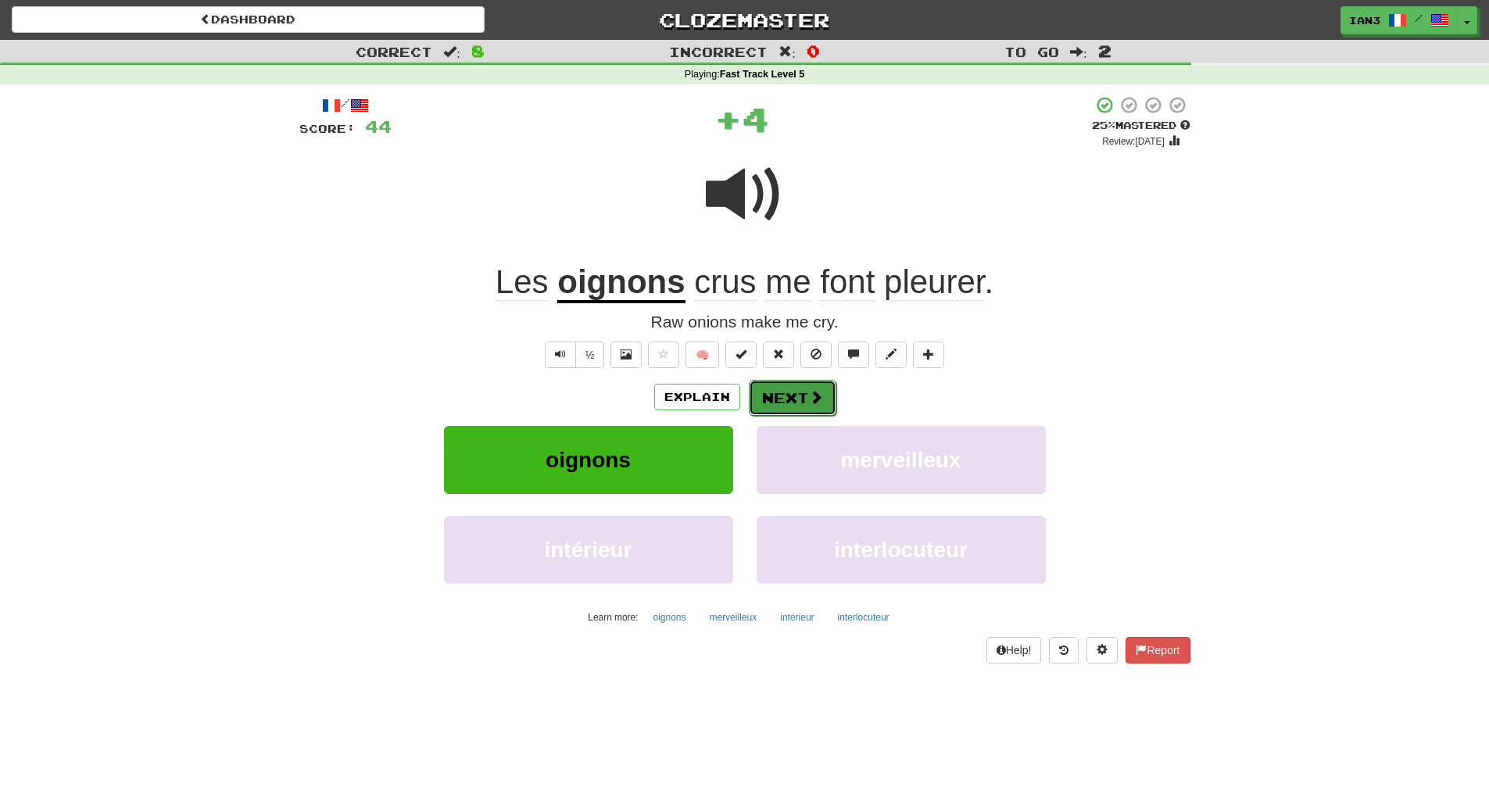
click at [779, 396] on button "Next" at bounding box center [793, 398] width 87 height 36
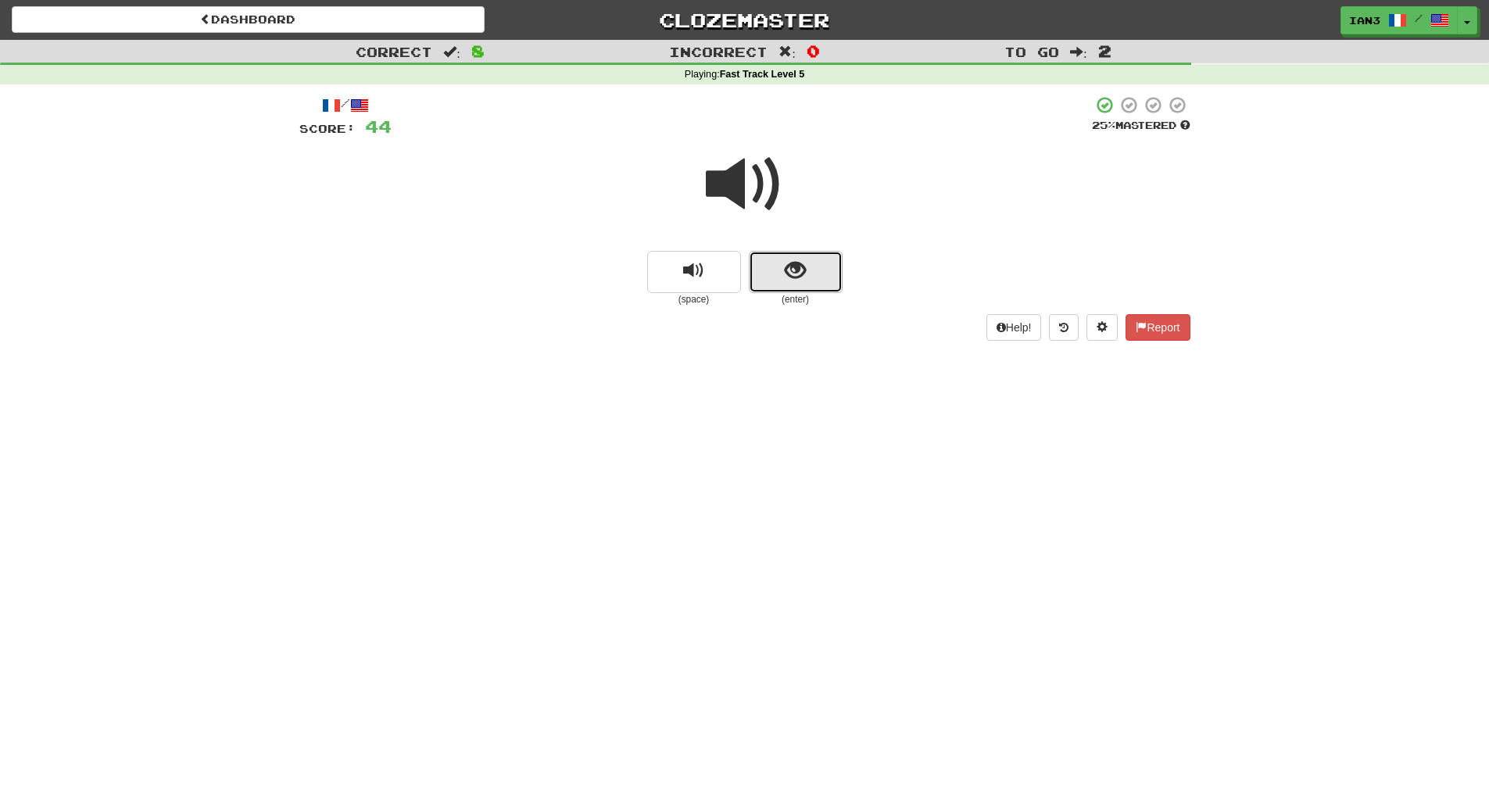
click at [784, 271] on span "show sentence" at bounding box center [795, 271] width 21 height 21
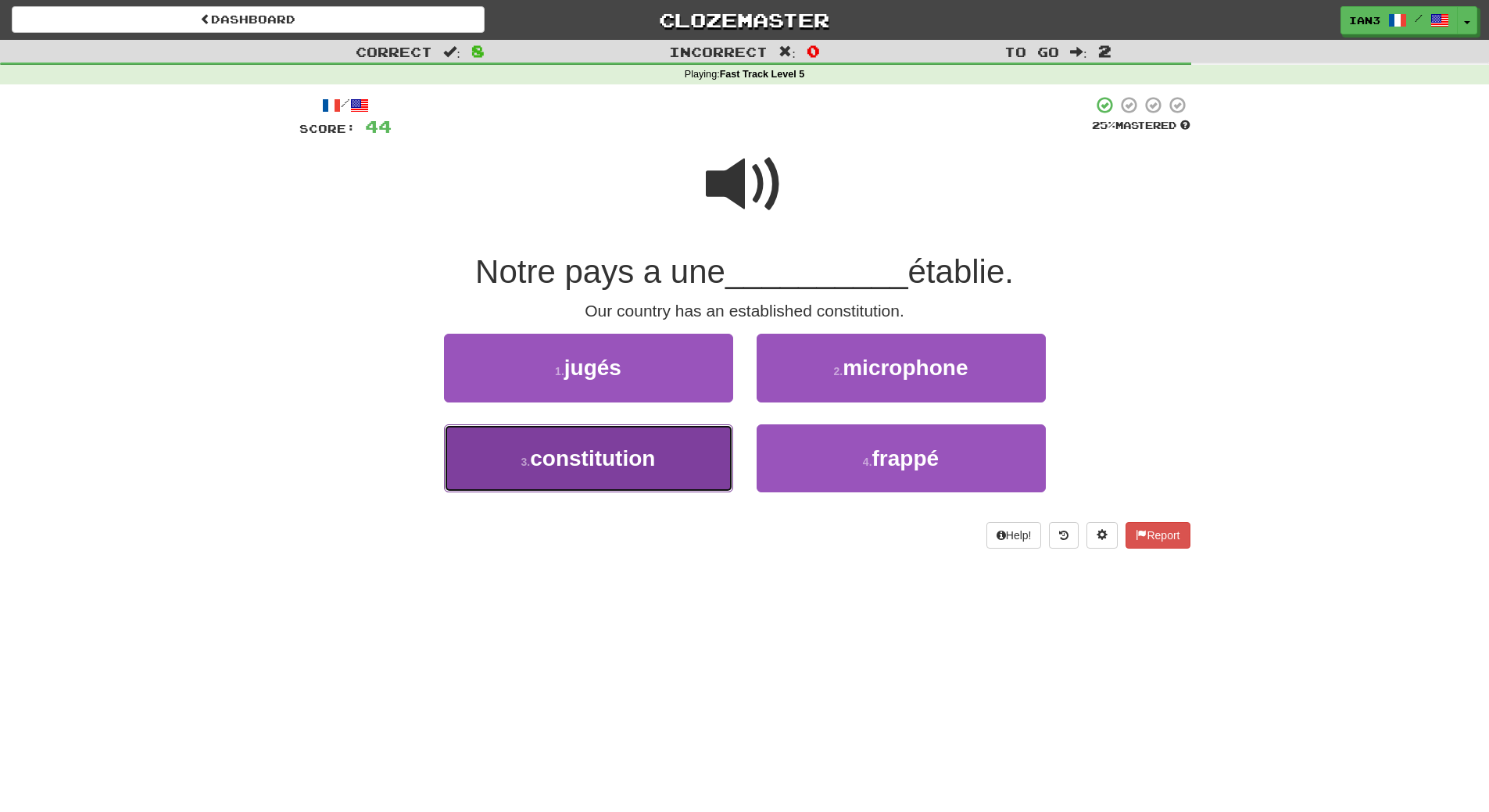
click at [591, 462] on span "constitution" at bounding box center [593, 457] width 125 height 24
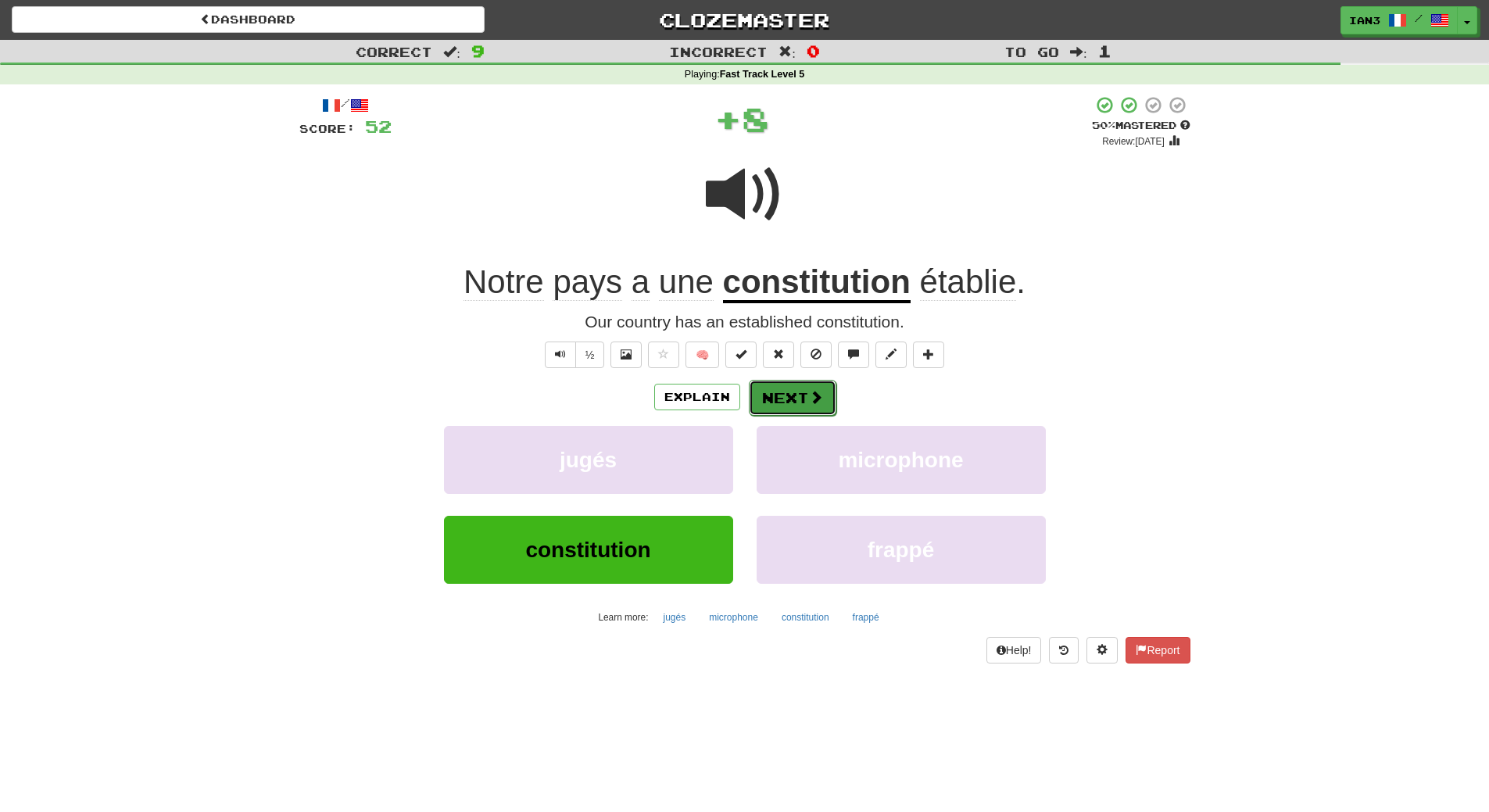
click at [791, 398] on button "Next" at bounding box center [793, 398] width 87 height 36
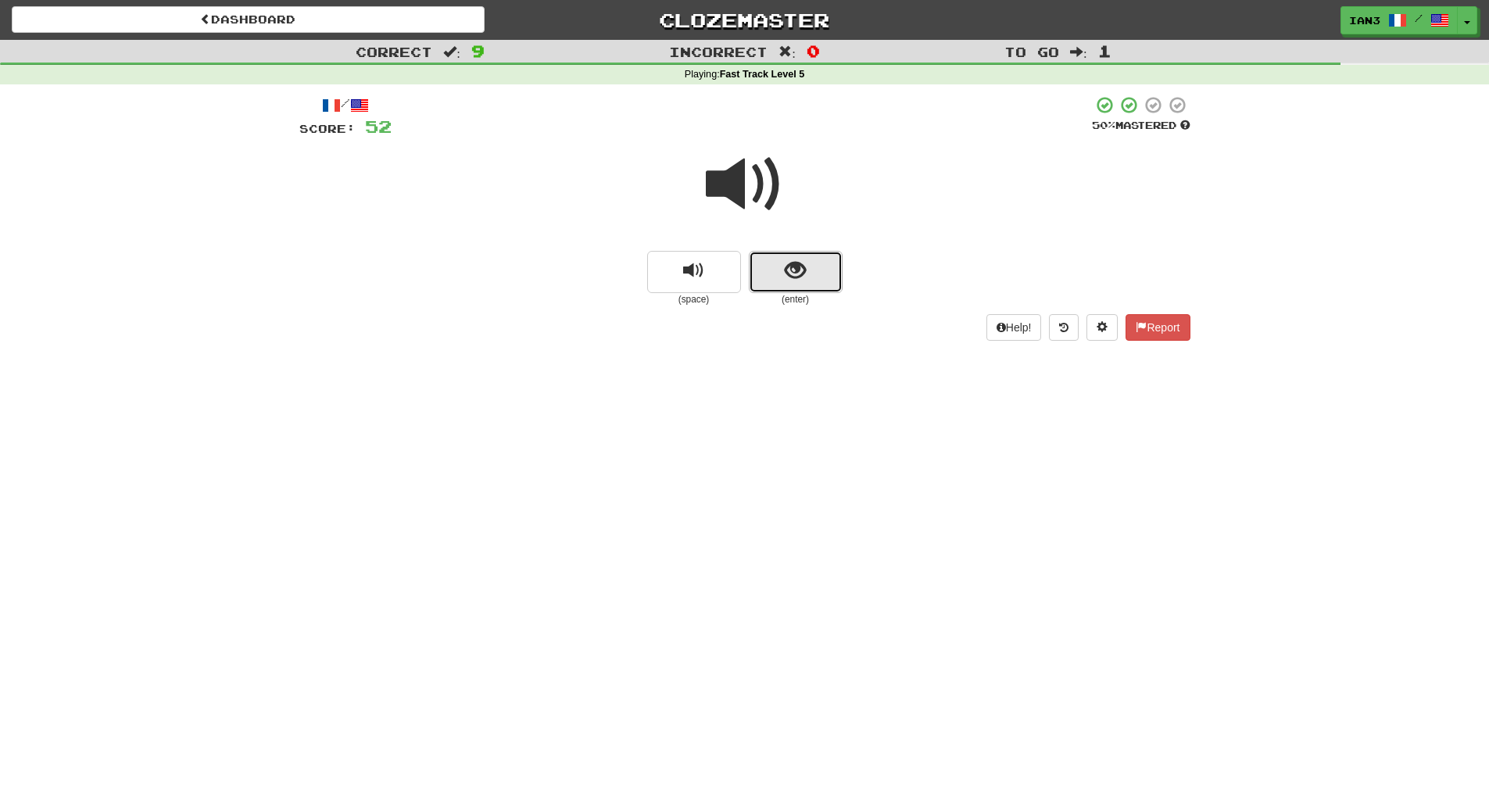
click at [797, 272] on span "show sentence" at bounding box center [795, 271] width 21 height 21
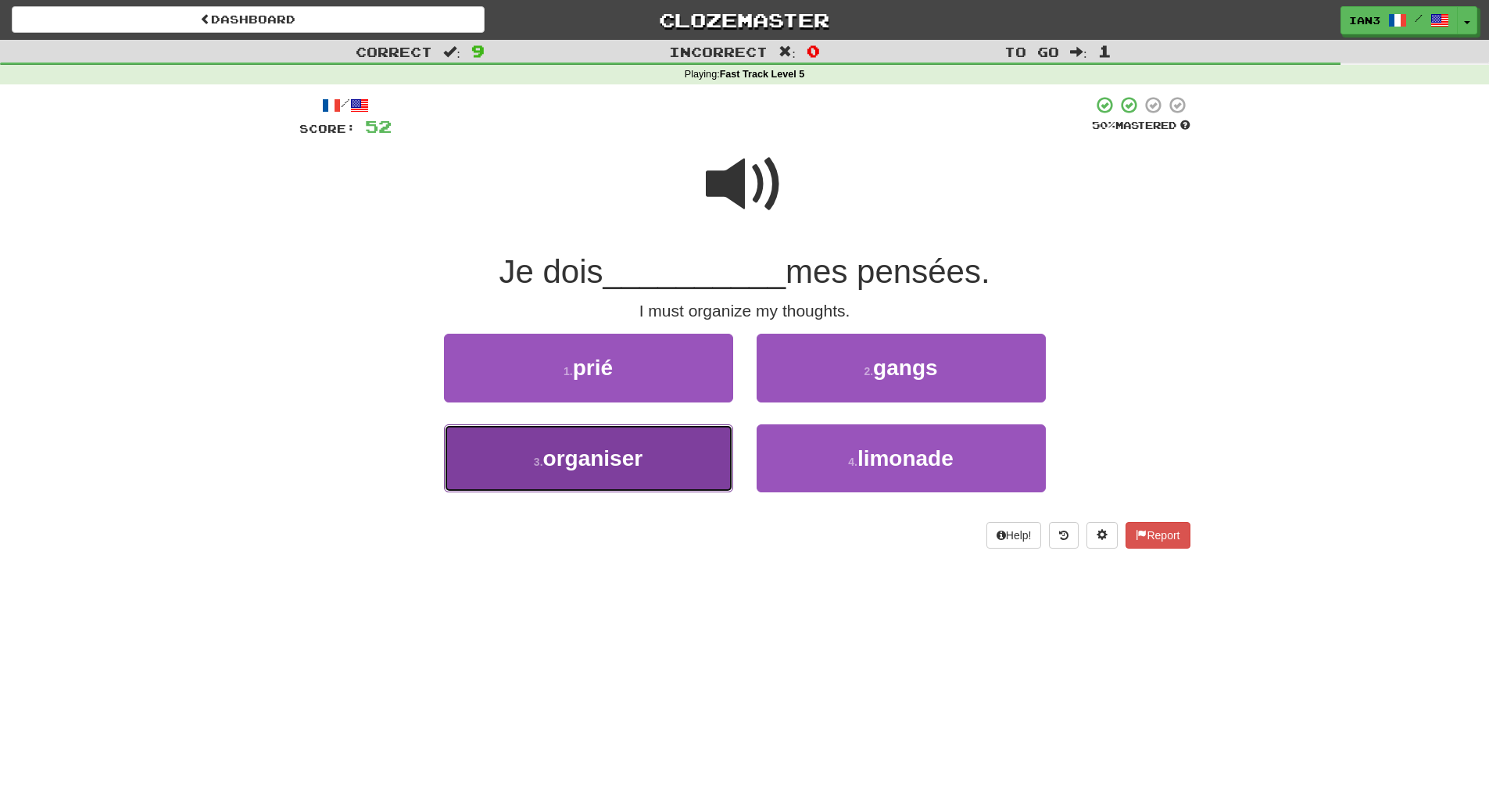
click at [621, 466] on span "organiser" at bounding box center [593, 457] width 100 height 24
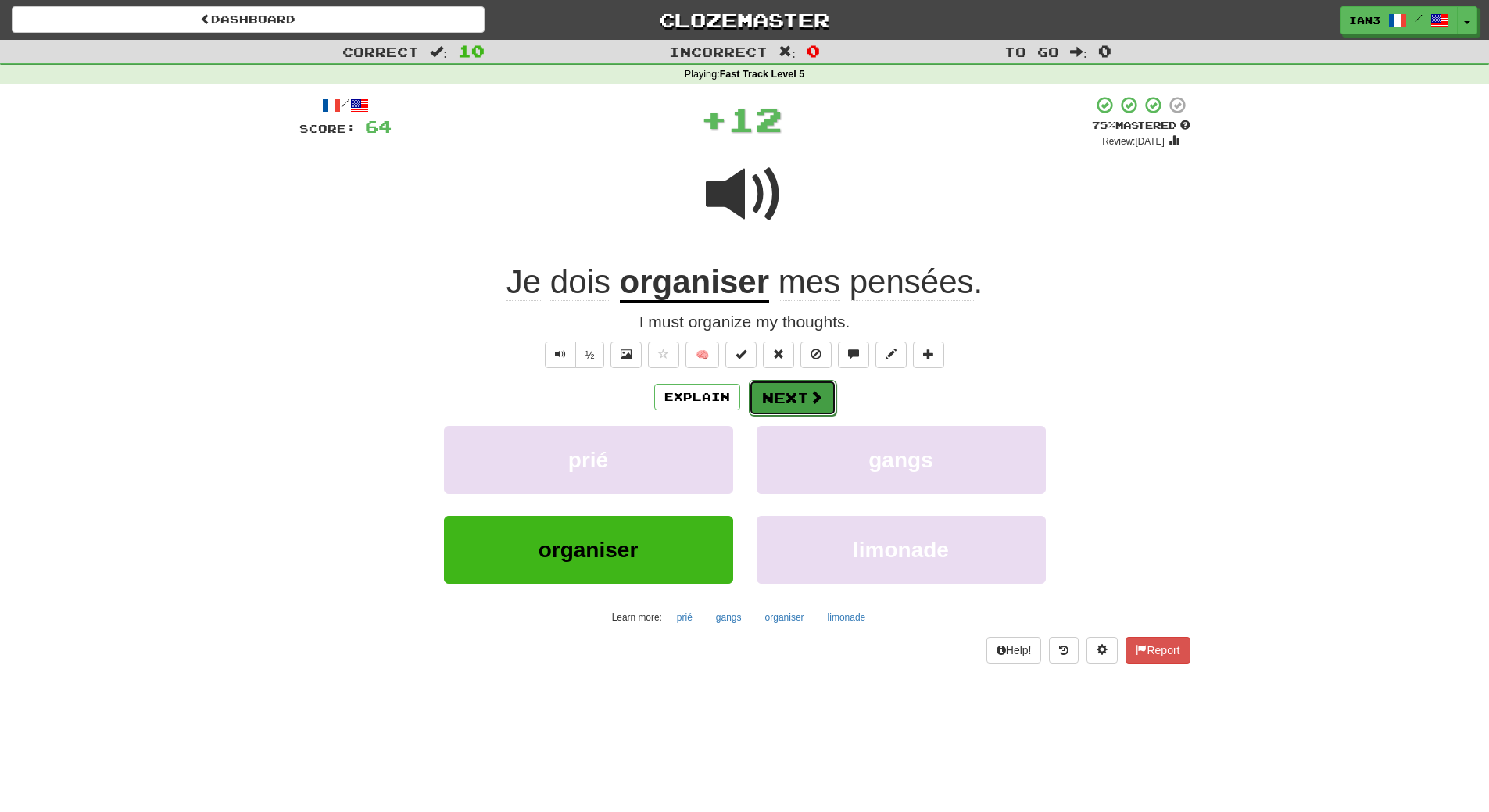
click at [793, 397] on button "Next" at bounding box center [793, 398] width 87 height 36
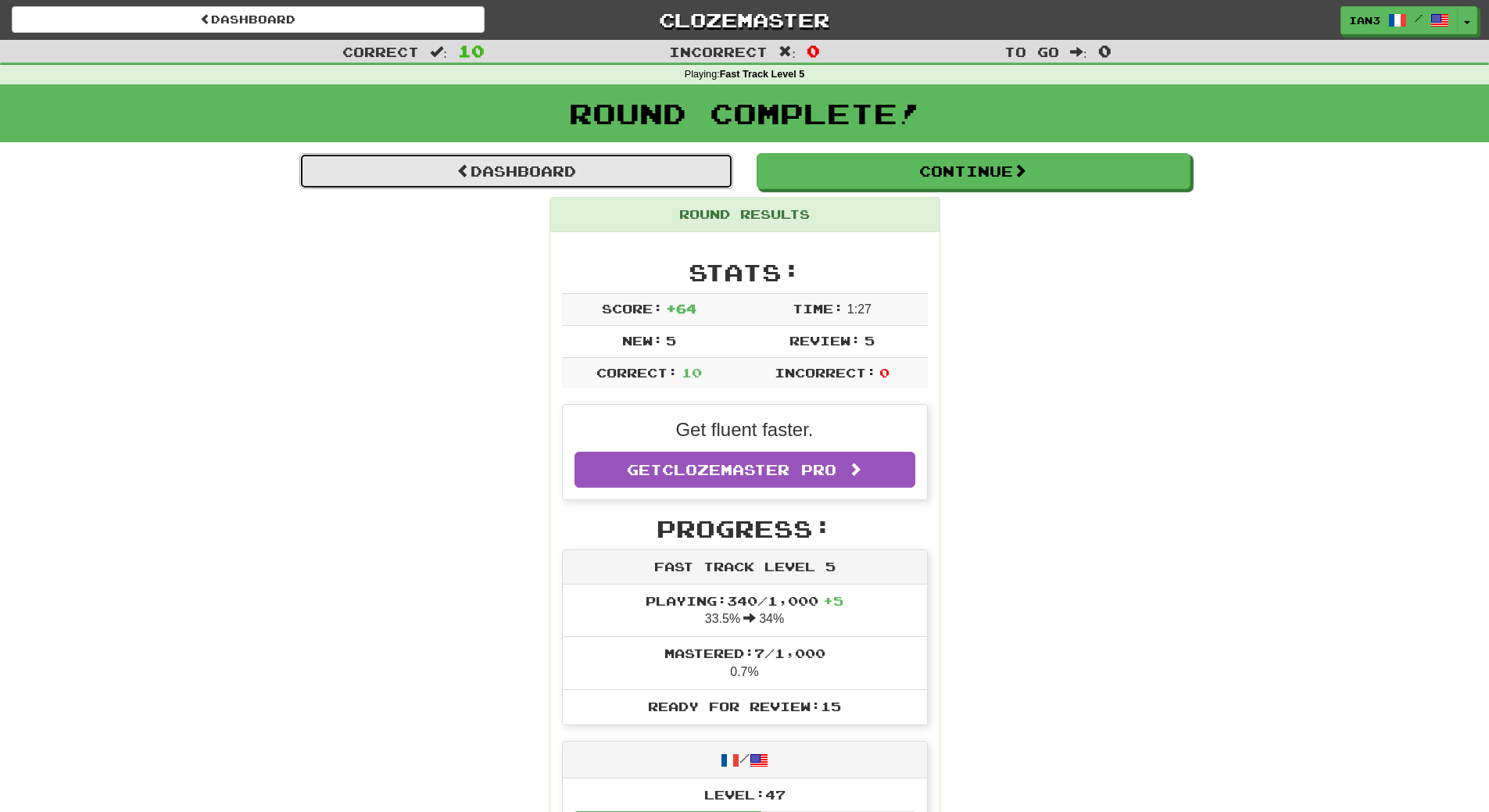
click at [529, 169] on link "Dashboard" at bounding box center [516, 171] width 434 height 36
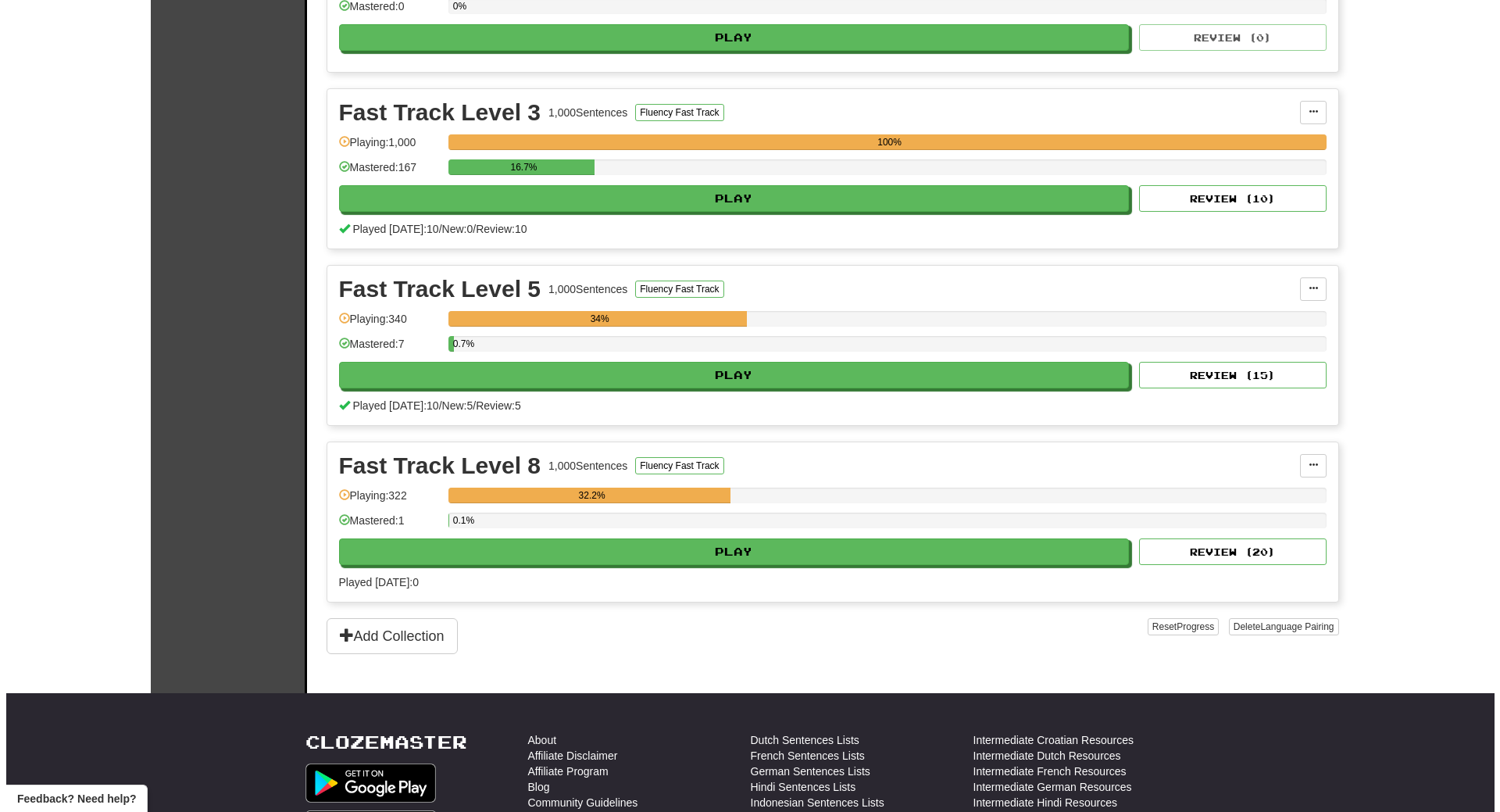
scroll to position [469, 0]
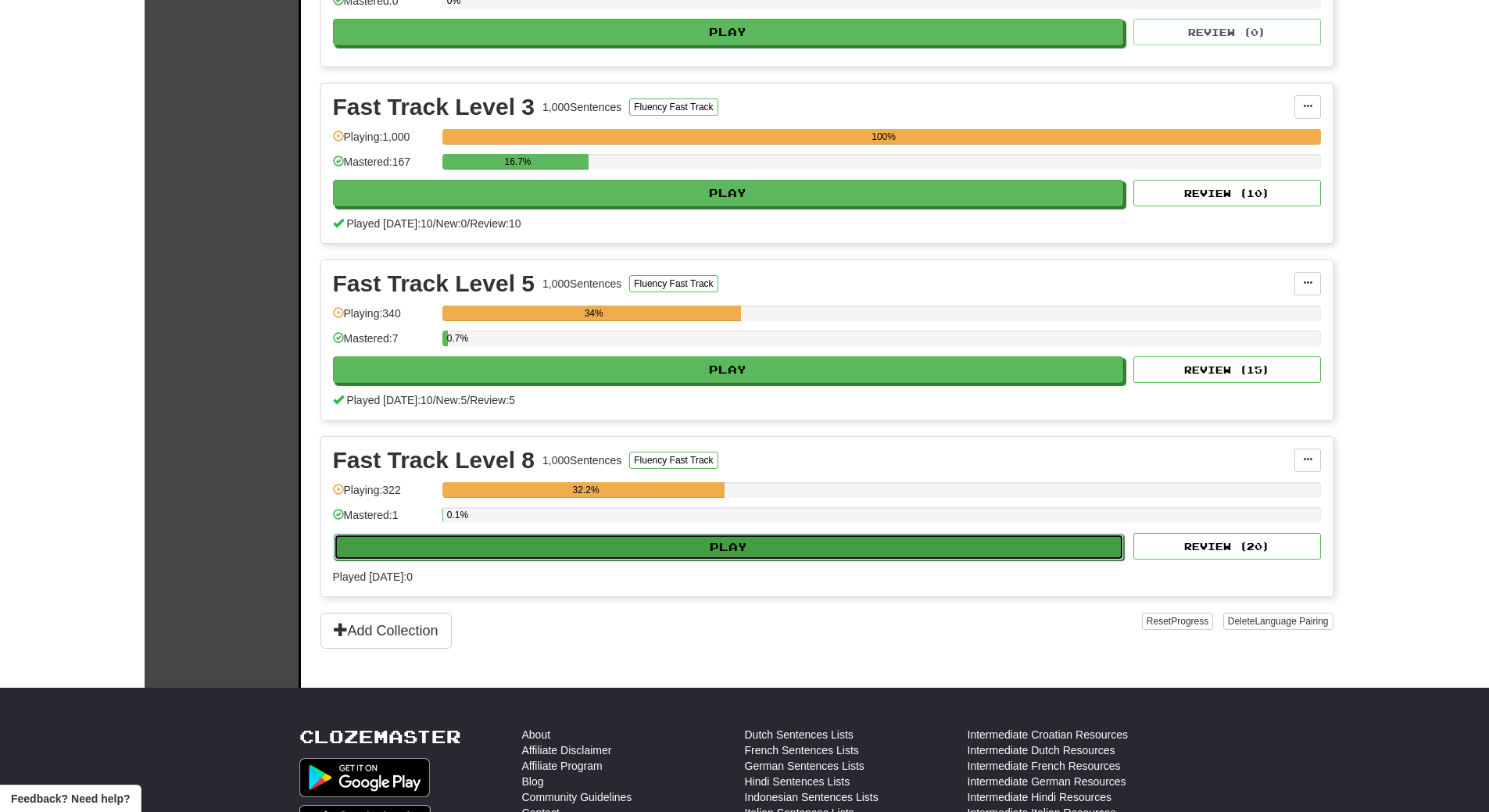
click at [612, 540] on button "Play" at bounding box center [728, 547] width 791 height 26
select select "**"
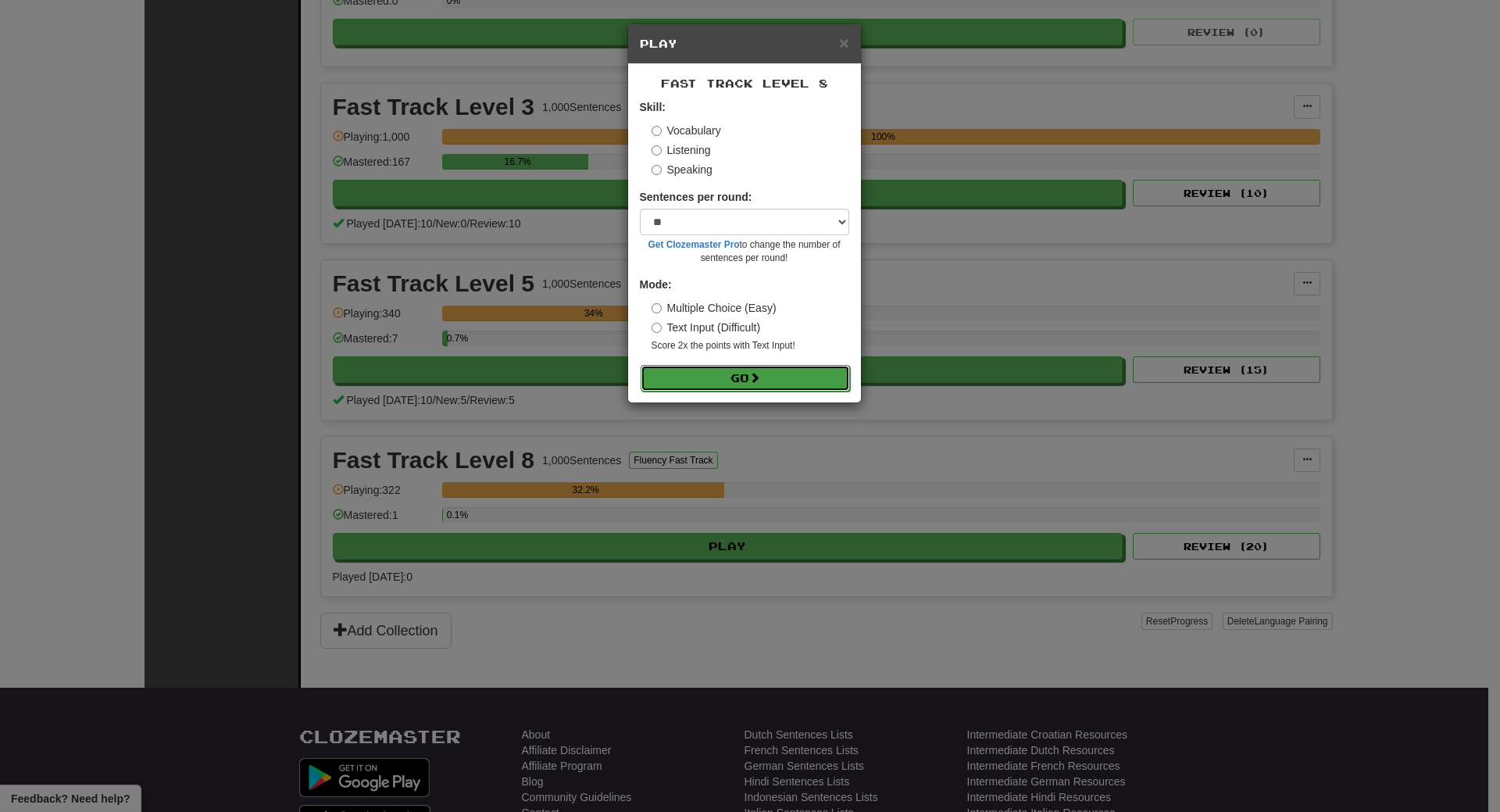
click at [716, 378] on button "Go" at bounding box center [745, 378] width 209 height 26
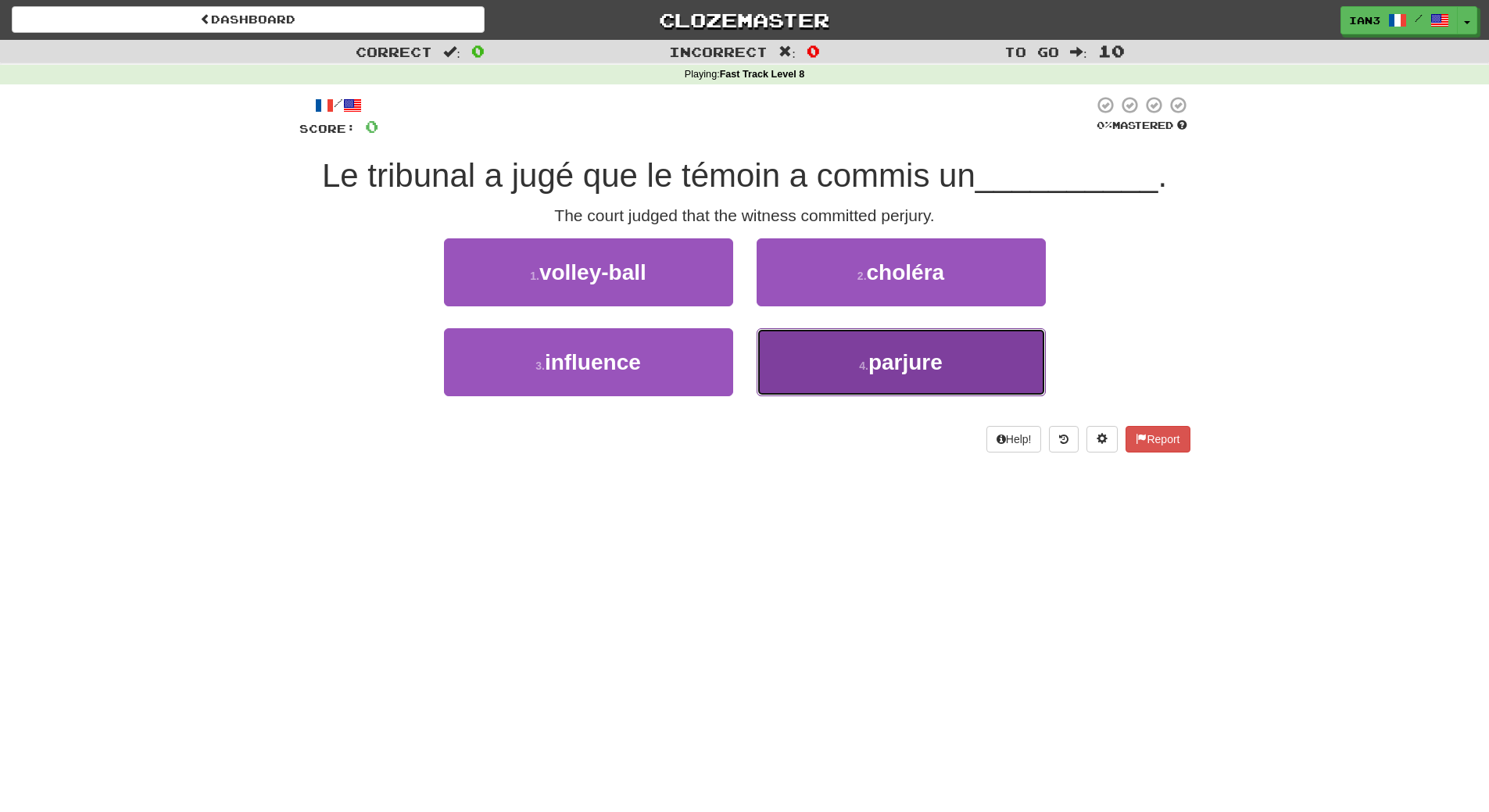
click at [907, 356] on span "parjure" at bounding box center [905, 361] width 74 height 24
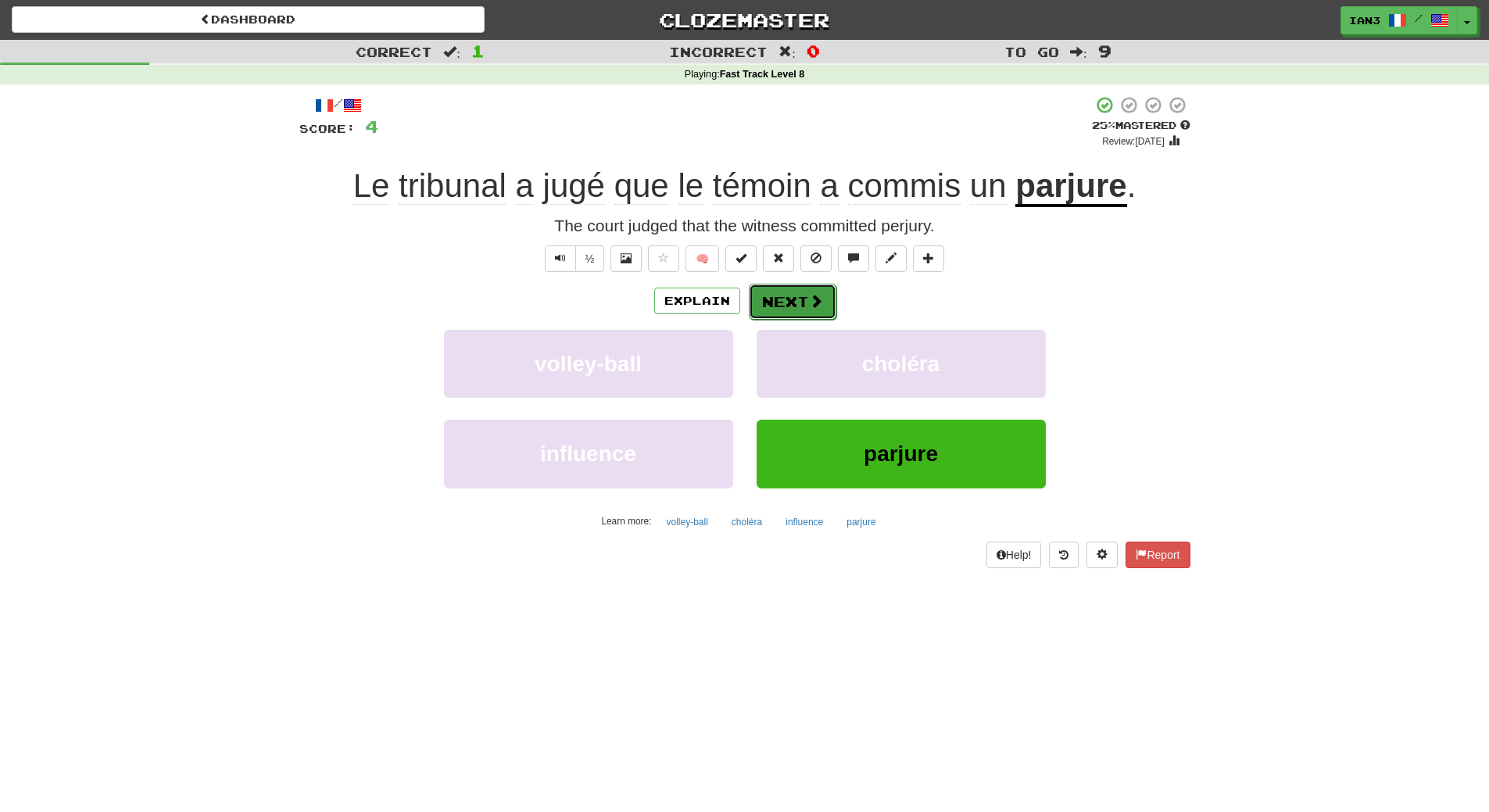
click at [779, 303] on button "Next" at bounding box center [793, 302] width 87 height 36
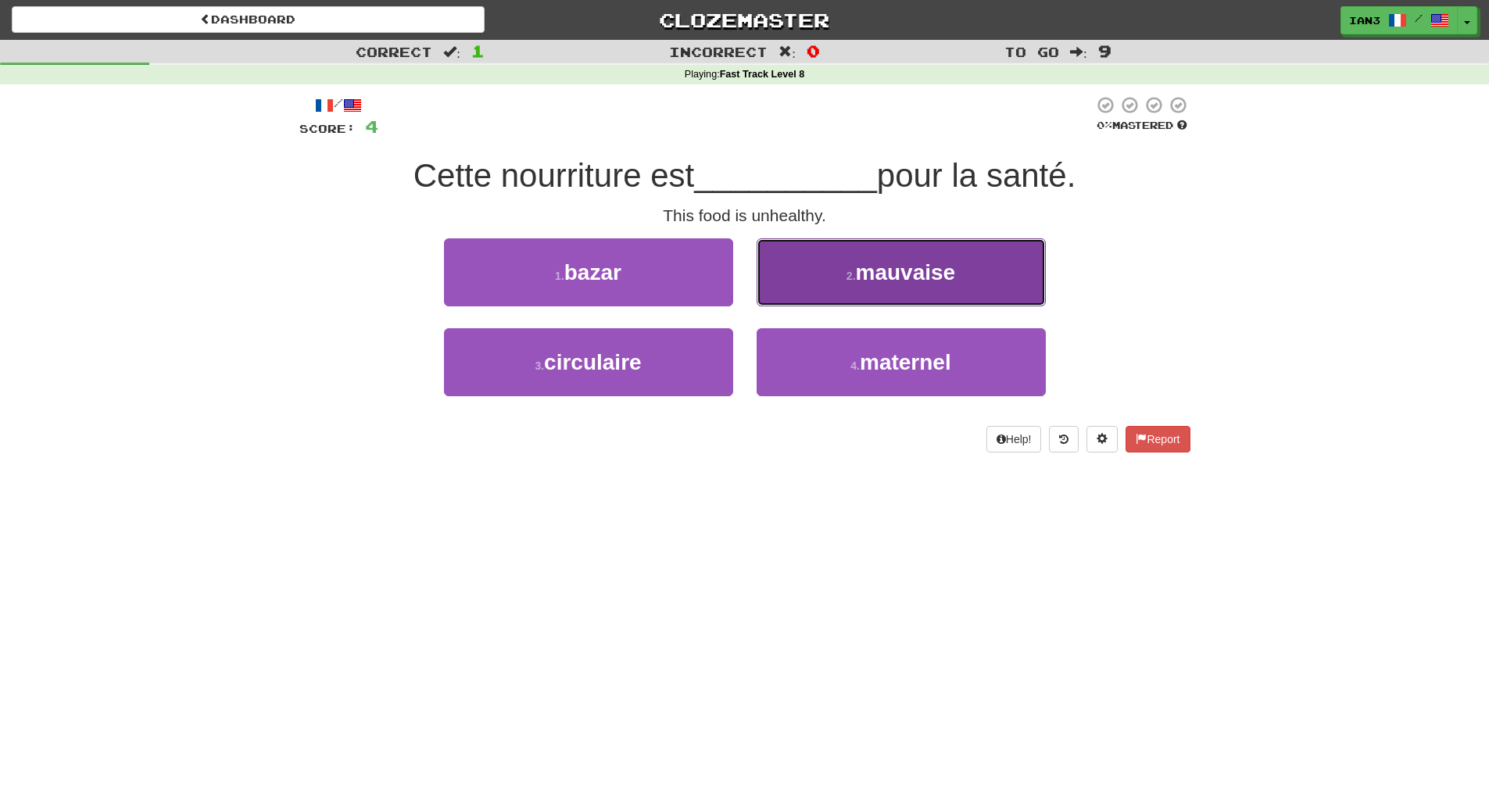
click at [970, 283] on button "2 . mauvaise" at bounding box center [900, 272] width 289 height 68
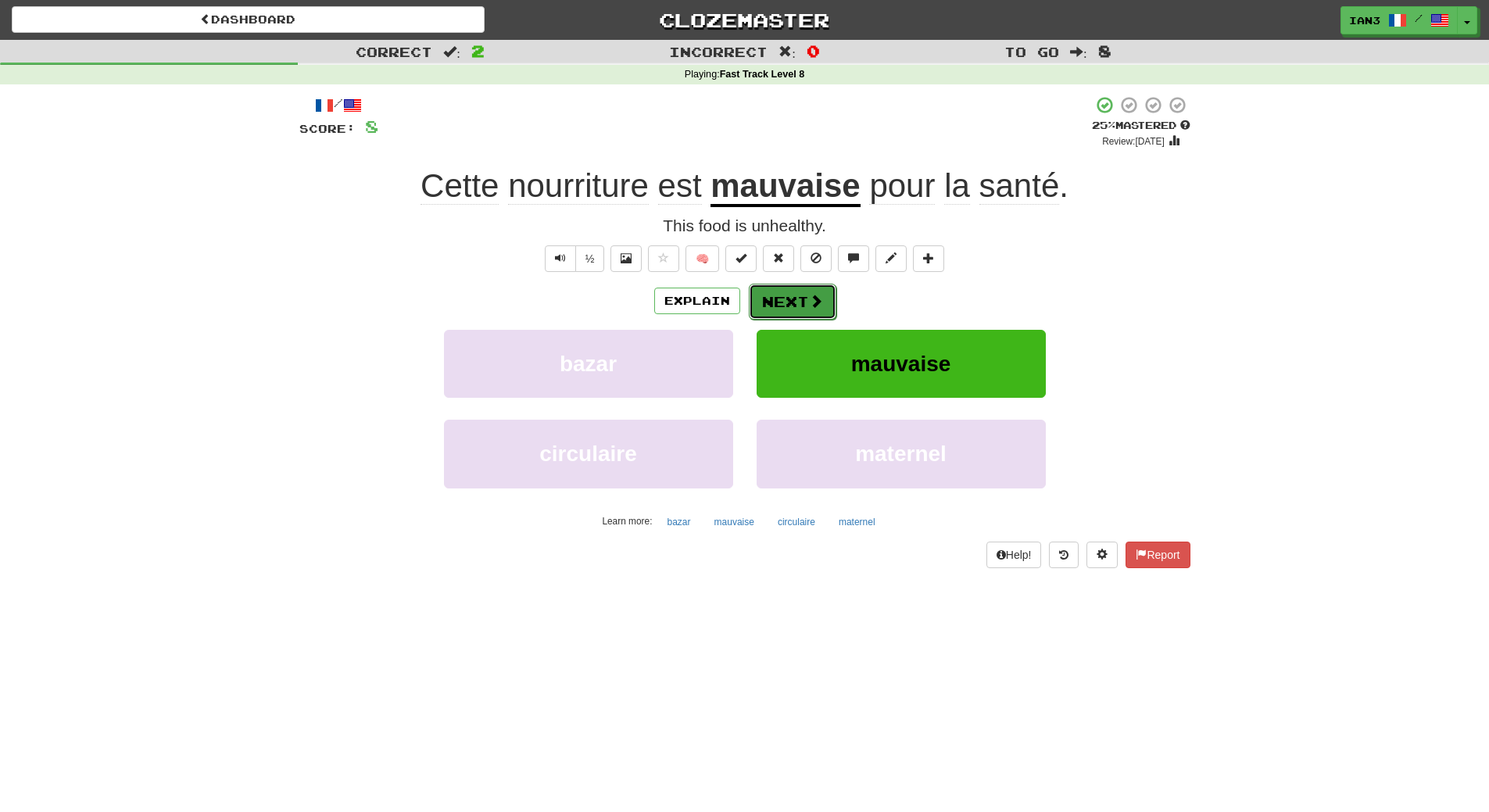
click at [797, 302] on button "Next" at bounding box center [793, 302] width 87 height 36
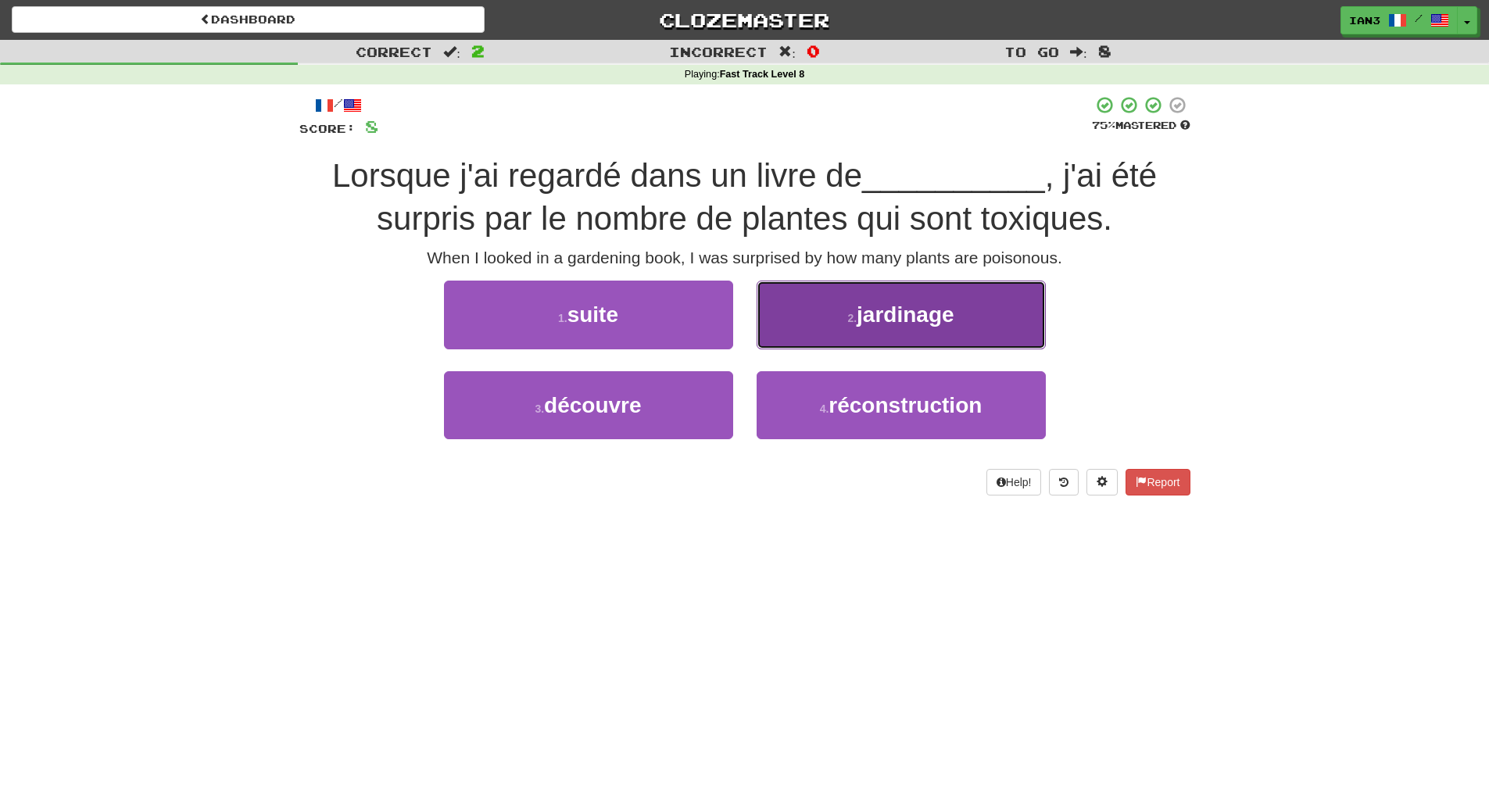
click at [873, 310] on span "jardinage" at bounding box center [905, 313] width 97 height 24
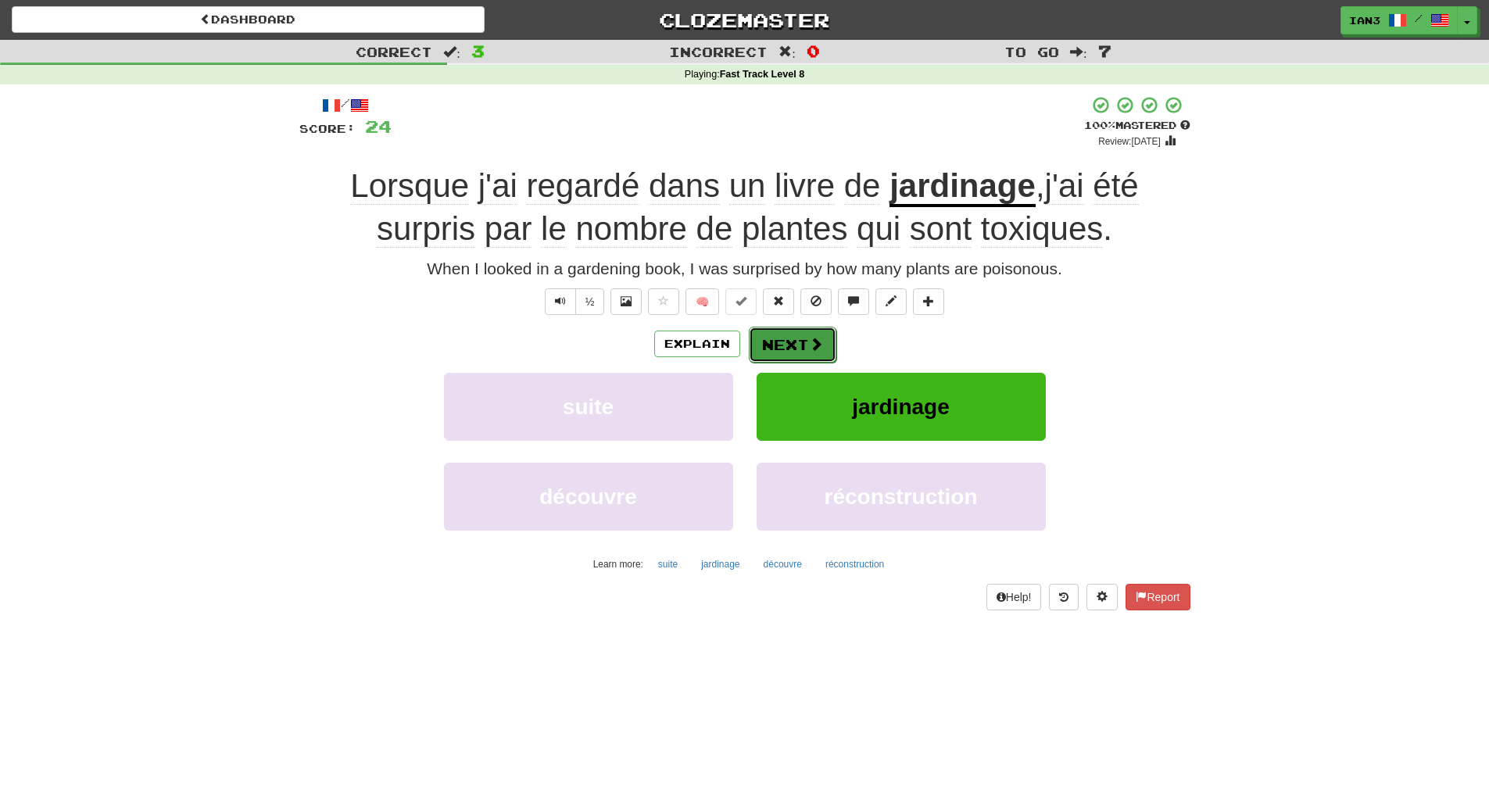
click at [788, 341] on button "Next" at bounding box center [793, 345] width 87 height 36
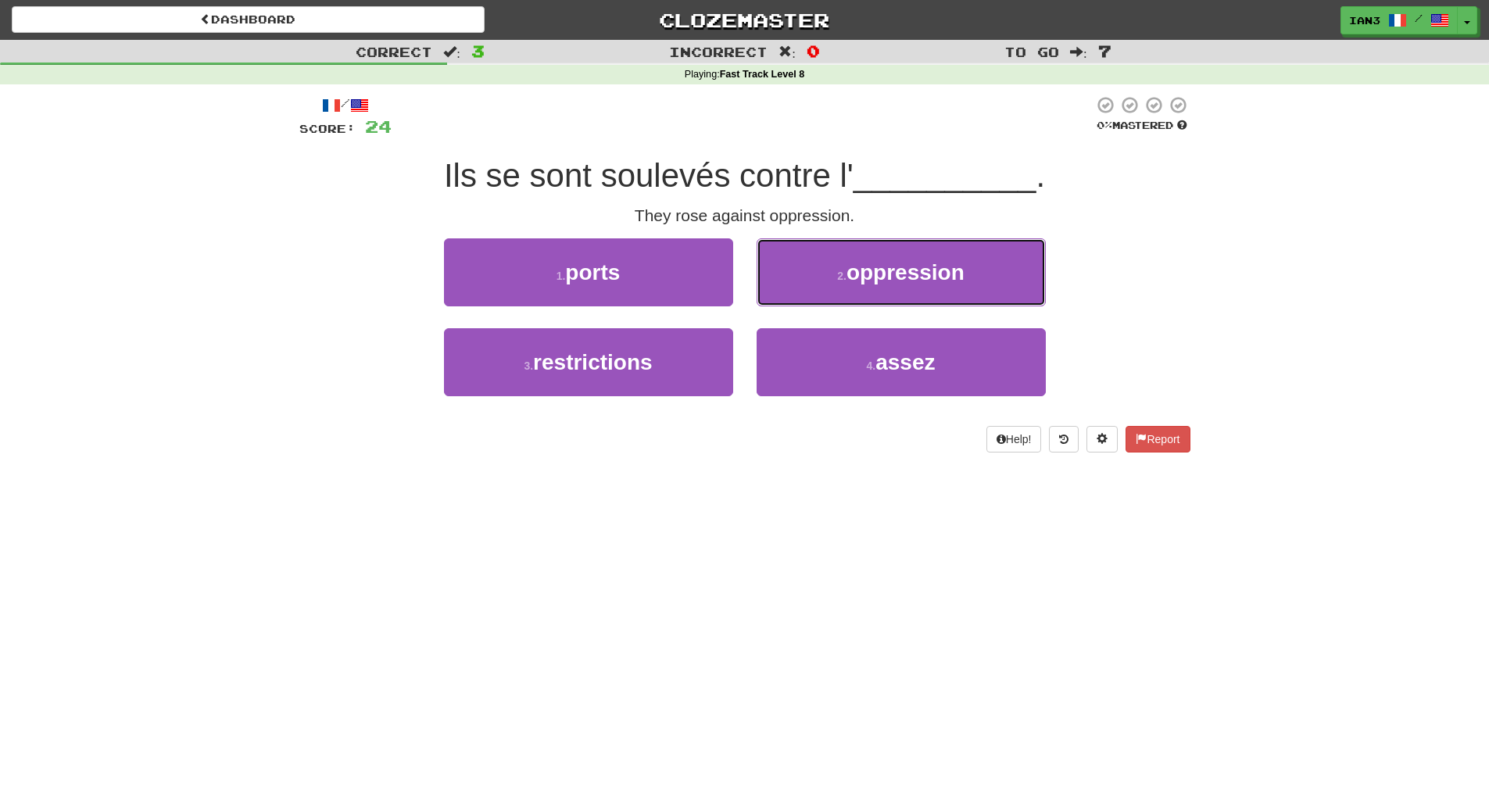
click at [970, 261] on button "2 . oppression" at bounding box center [900, 272] width 289 height 68
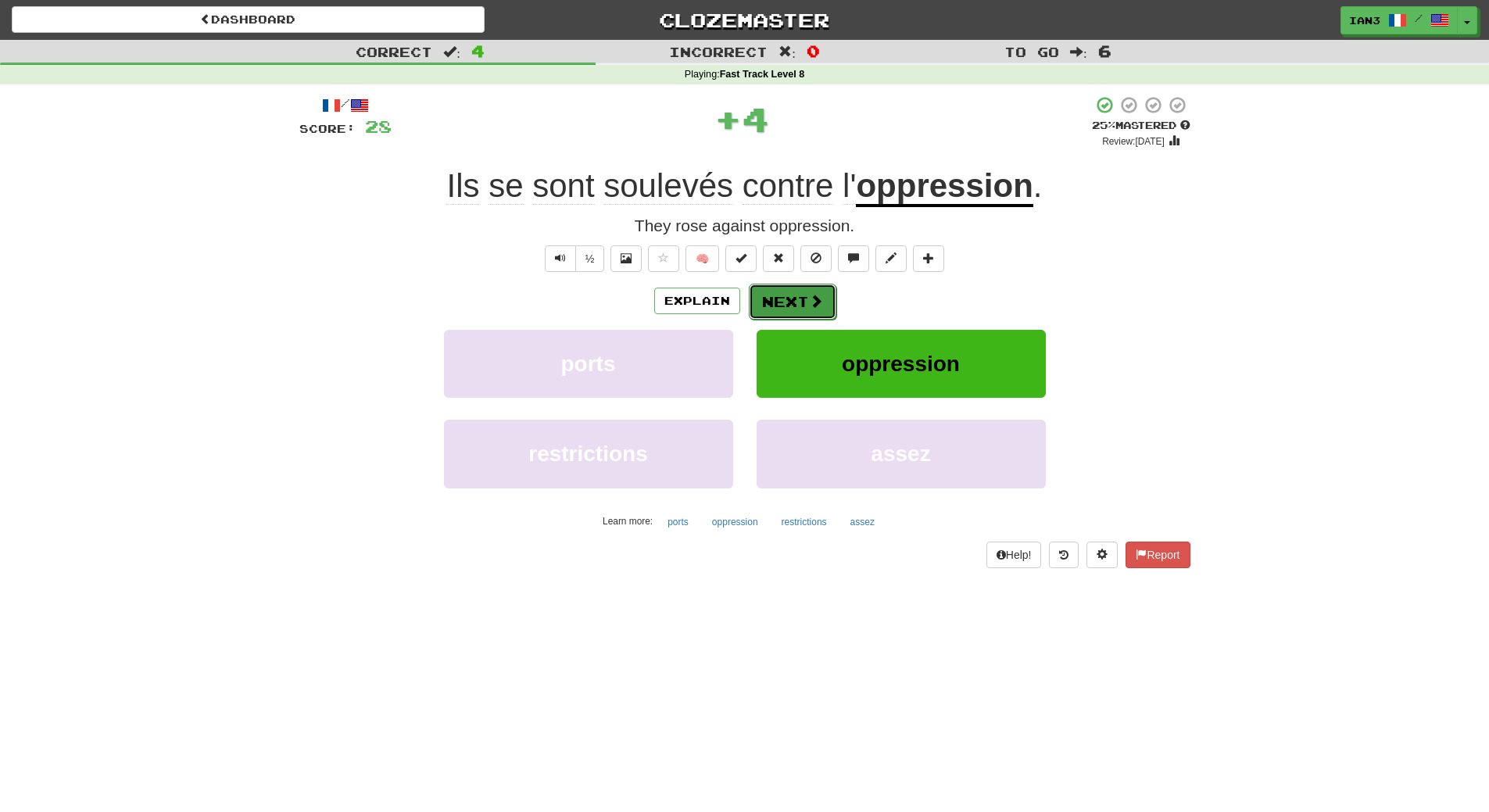
click at [790, 301] on button "Next" at bounding box center [793, 302] width 87 height 36
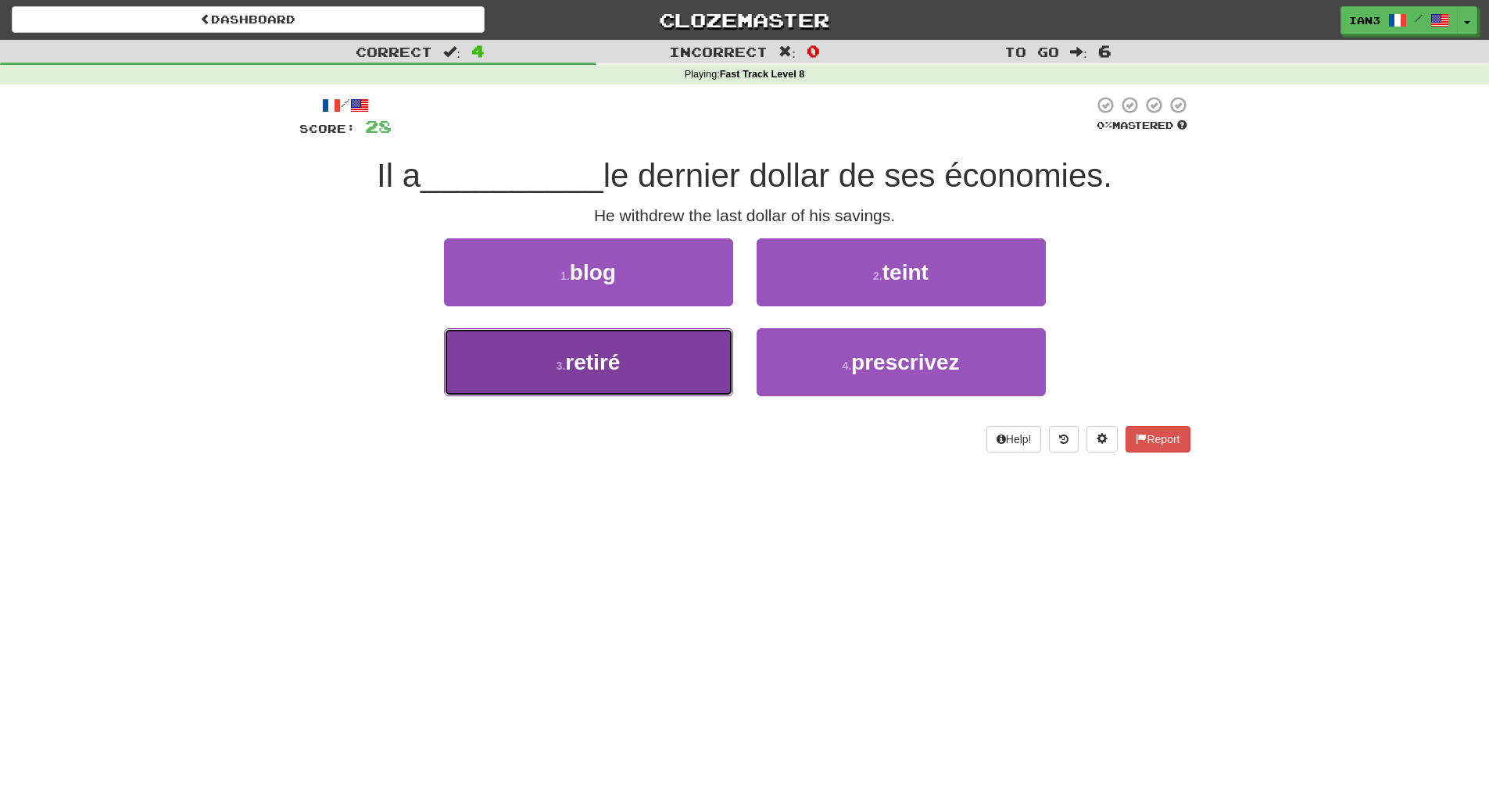
click at [607, 363] on span "retiré" at bounding box center [593, 361] width 54 height 24
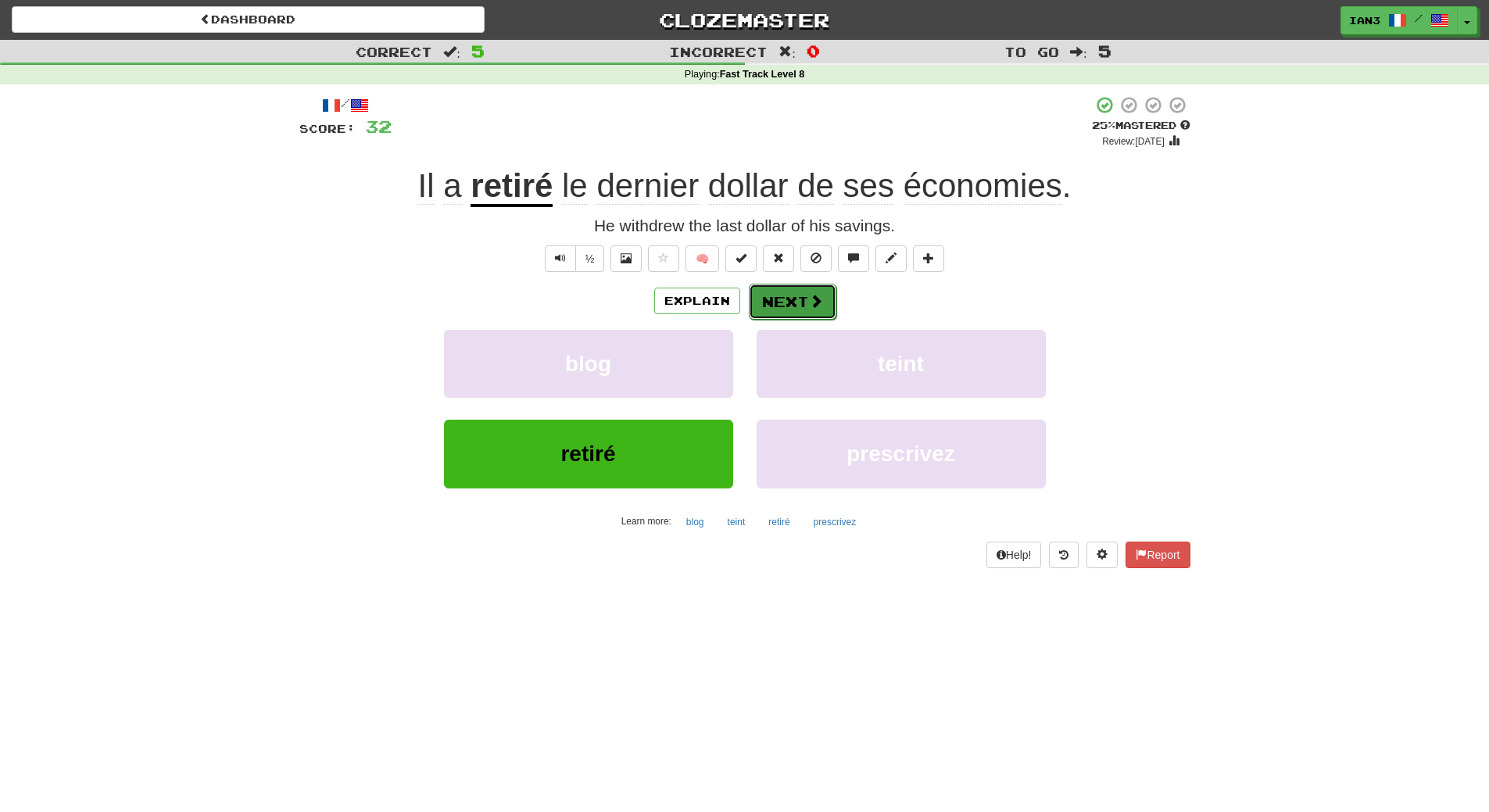
click at [790, 297] on button "Next" at bounding box center [793, 302] width 87 height 36
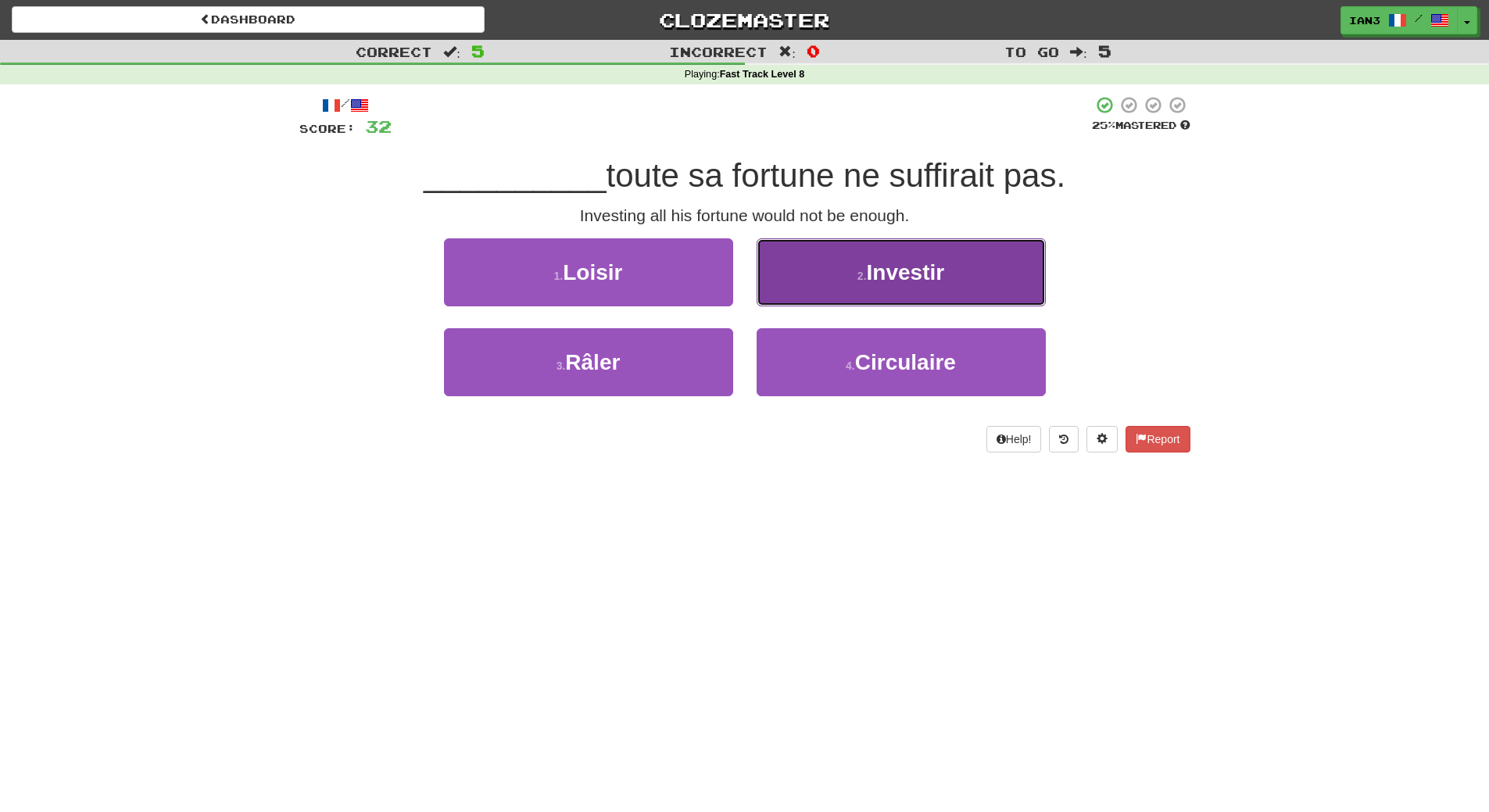
click at [941, 267] on span "Investir" at bounding box center [905, 271] width 78 height 24
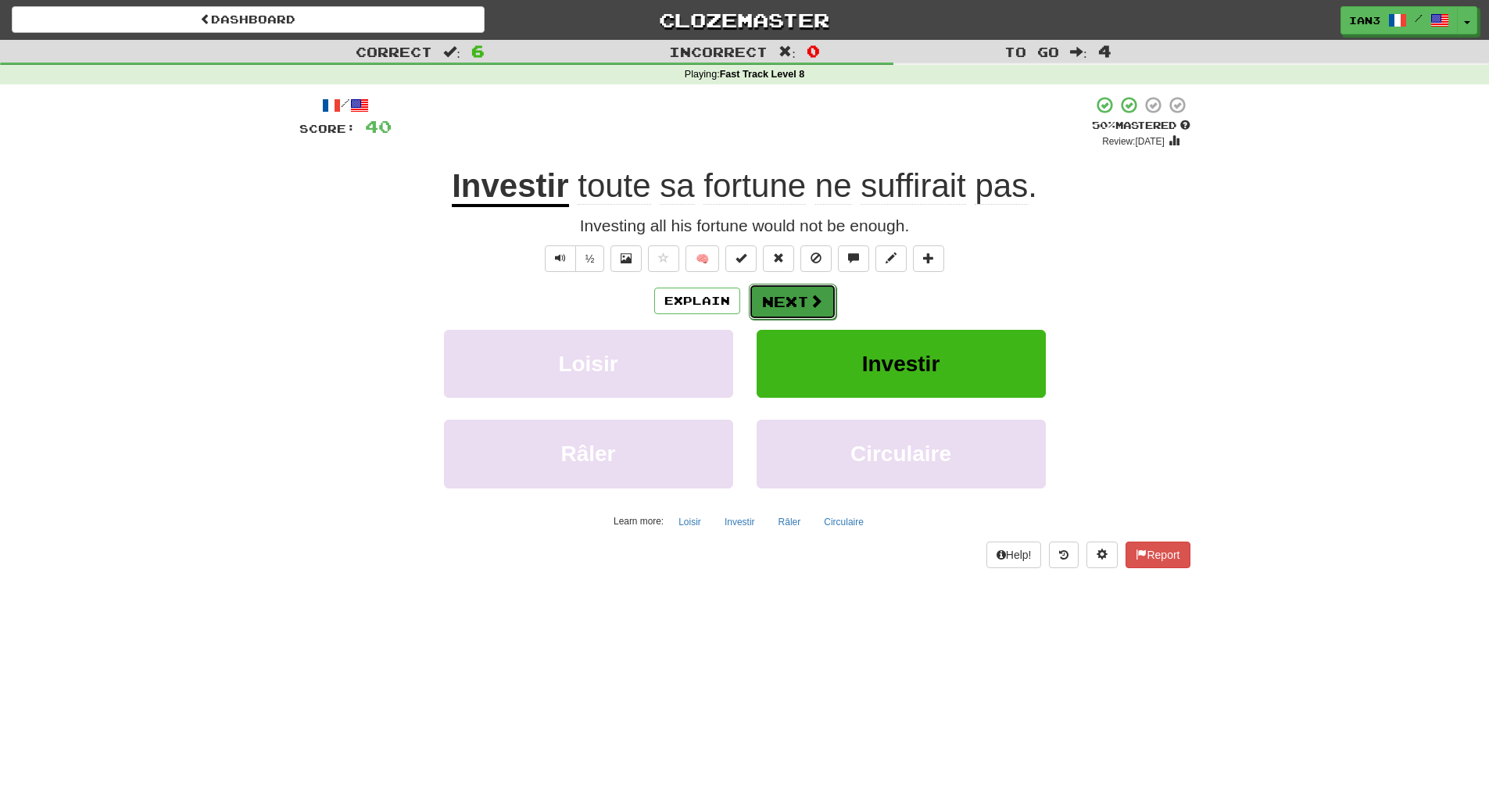
click at [793, 306] on button "Next" at bounding box center [793, 302] width 87 height 36
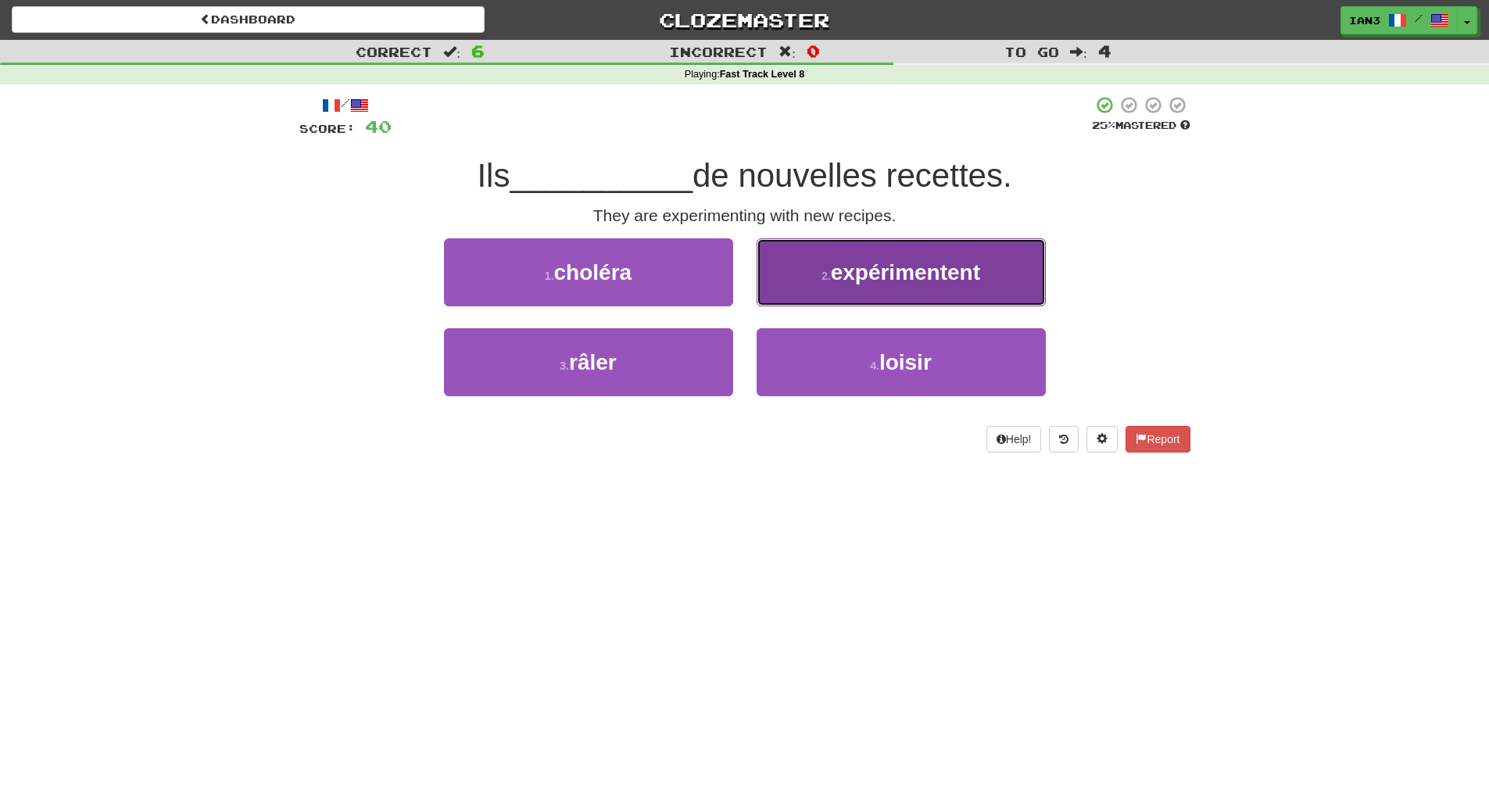
click at [900, 284] on span "expérimentent" at bounding box center [905, 271] width 149 height 24
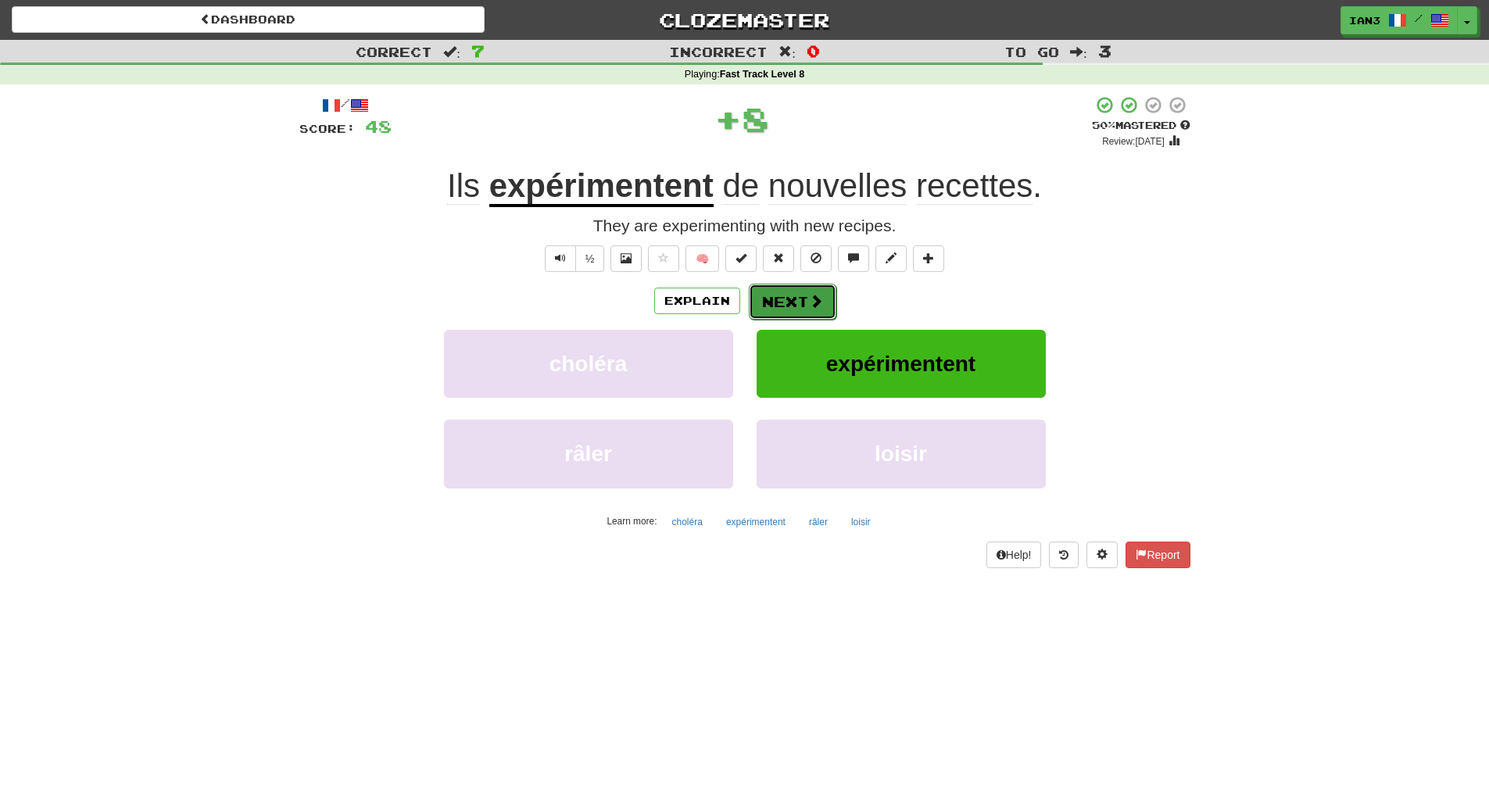
click at [779, 304] on button "Next" at bounding box center [793, 302] width 87 height 36
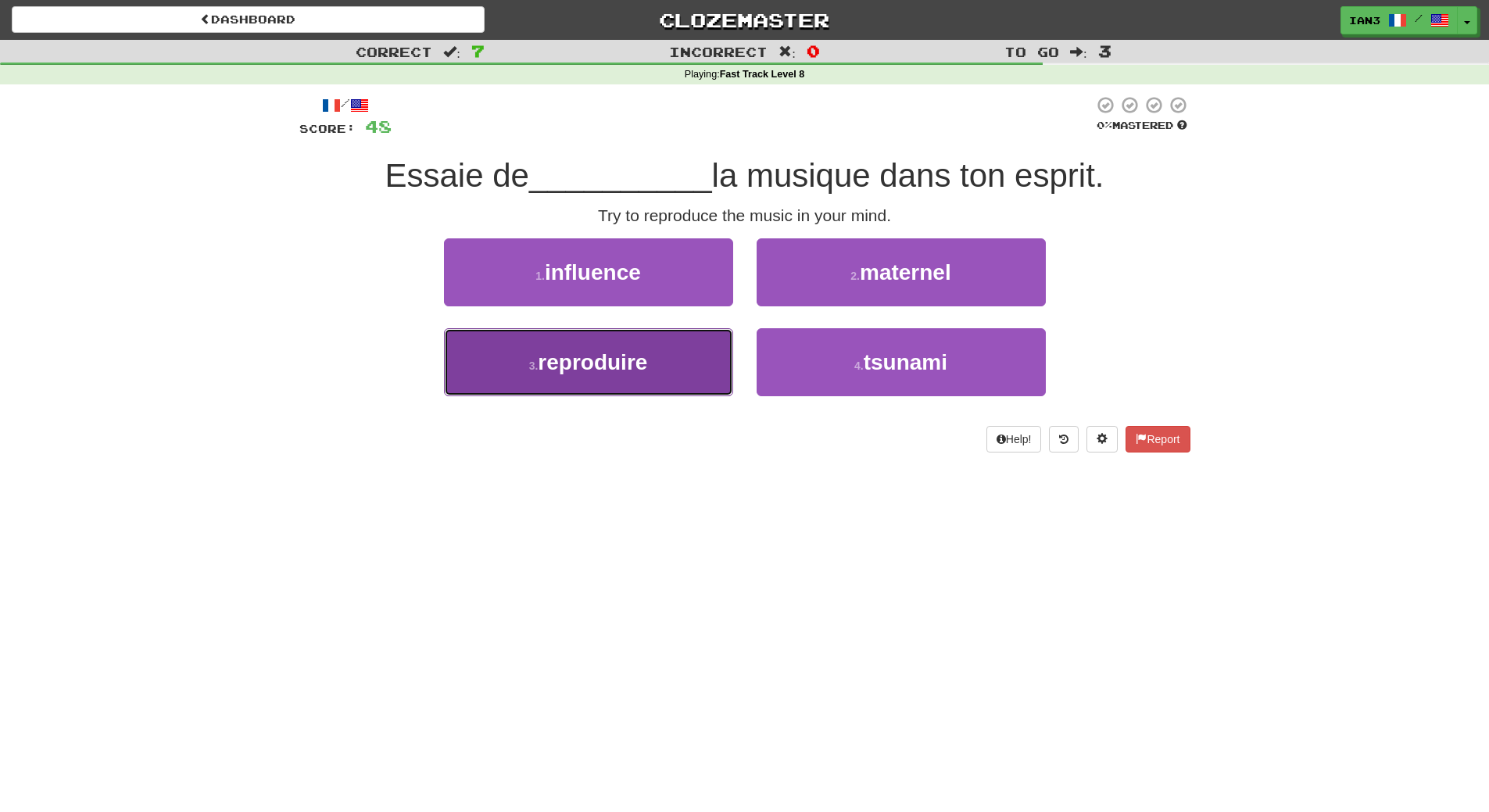
click at [596, 361] on span "reproduire" at bounding box center [592, 361] width 109 height 24
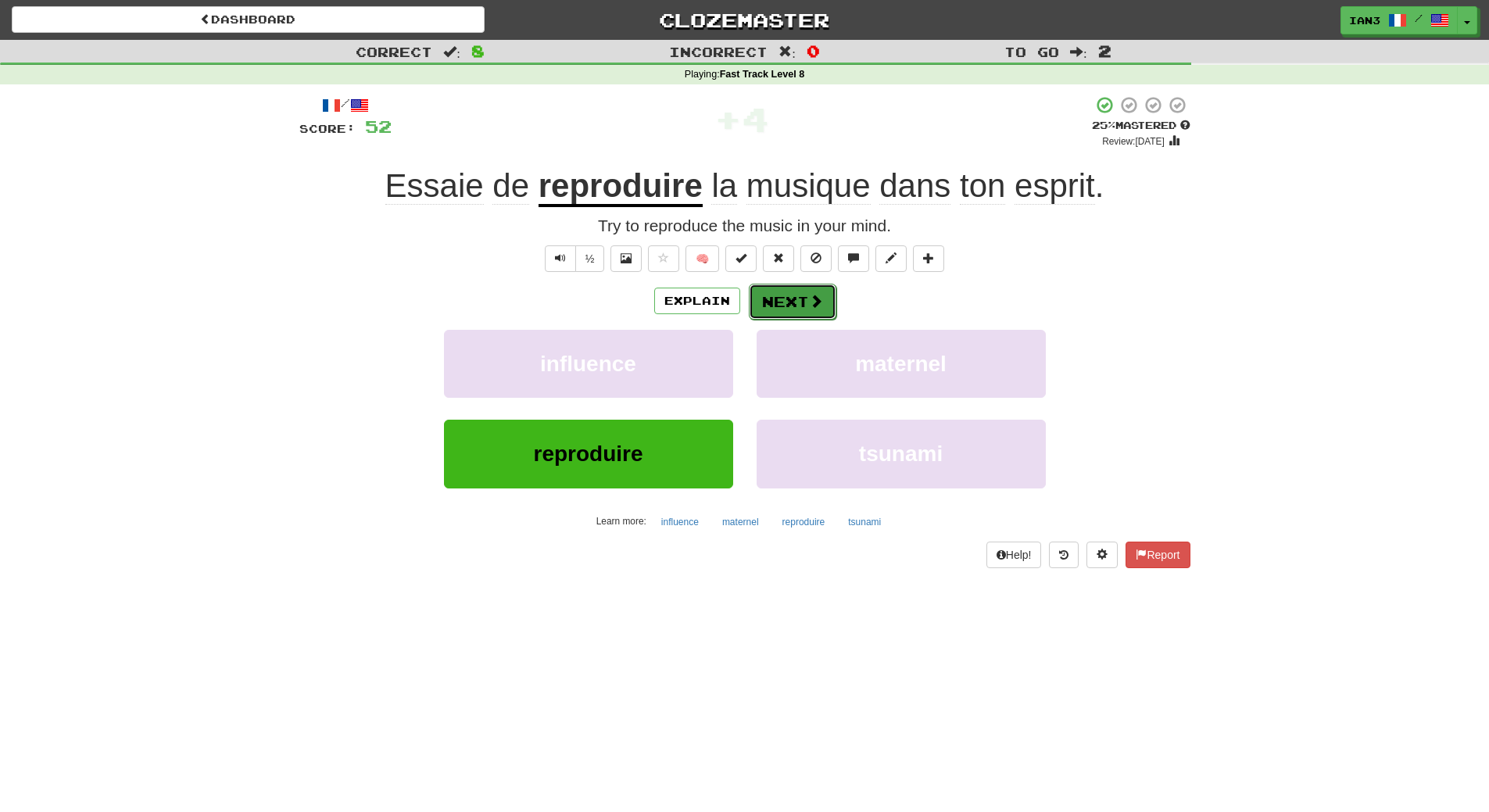
click at [794, 298] on button "Next" at bounding box center [793, 302] width 87 height 36
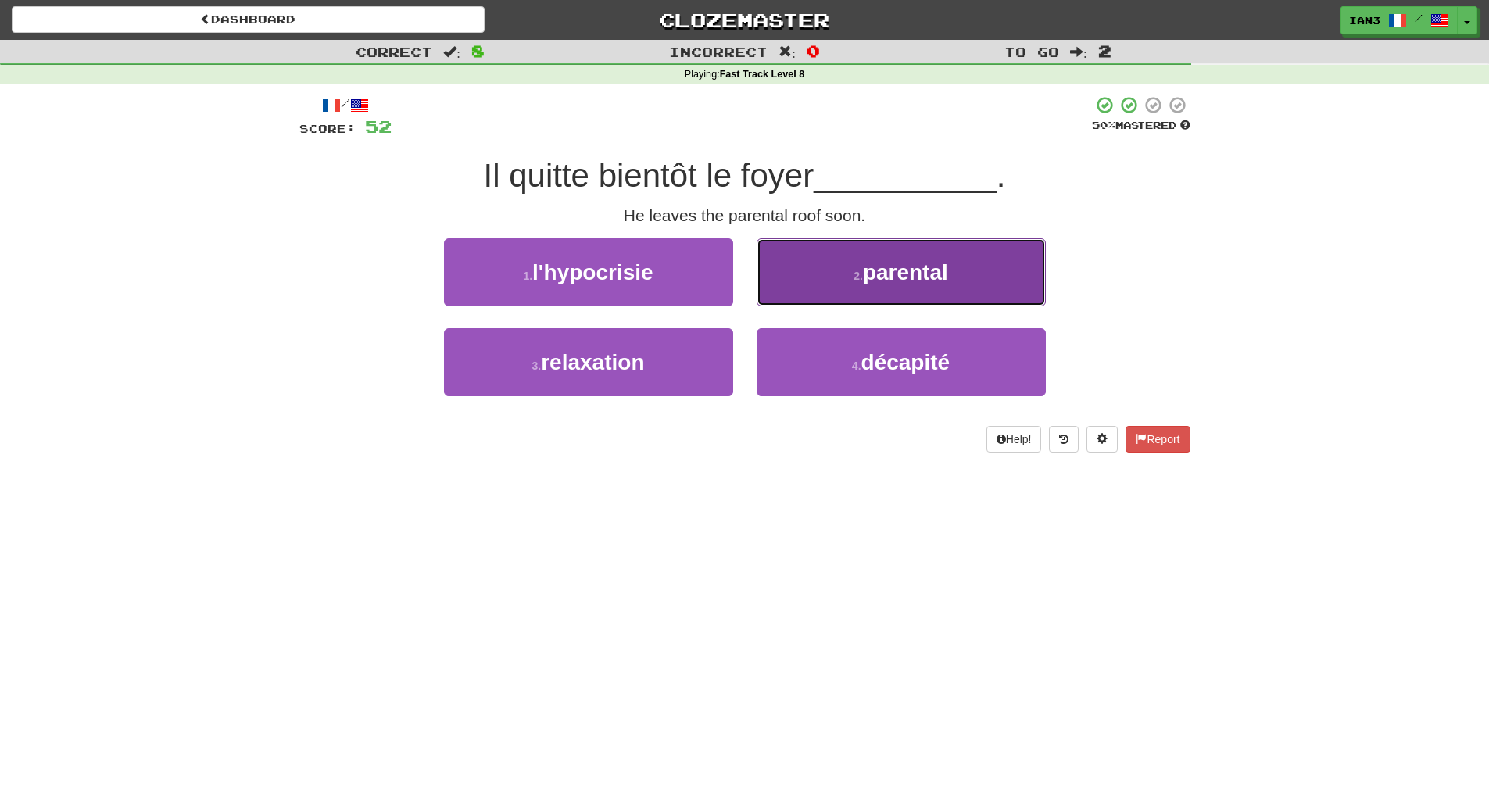
click at [883, 276] on span "parental" at bounding box center [905, 271] width 86 height 24
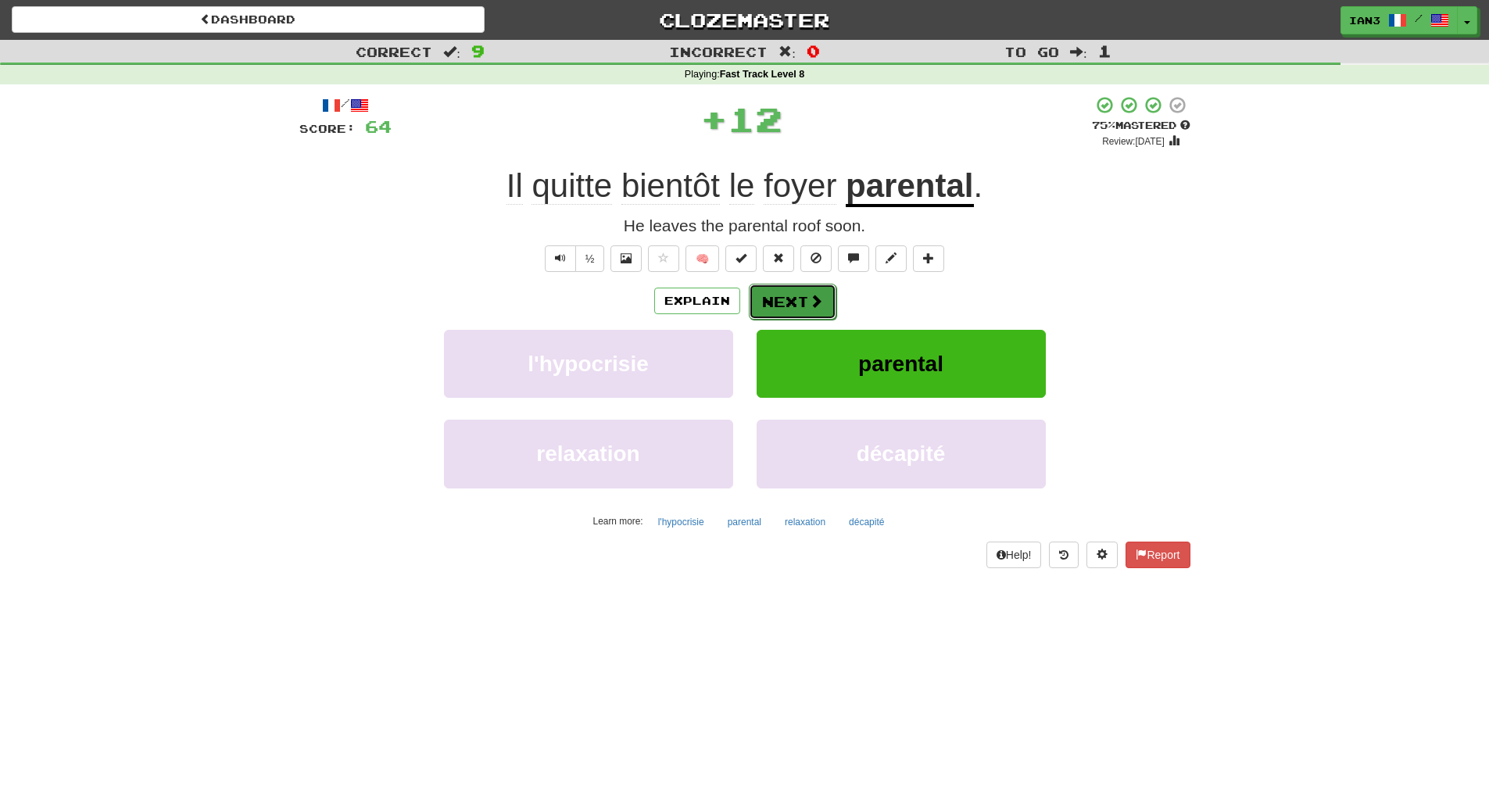
click at [796, 299] on button "Next" at bounding box center [793, 302] width 87 height 36
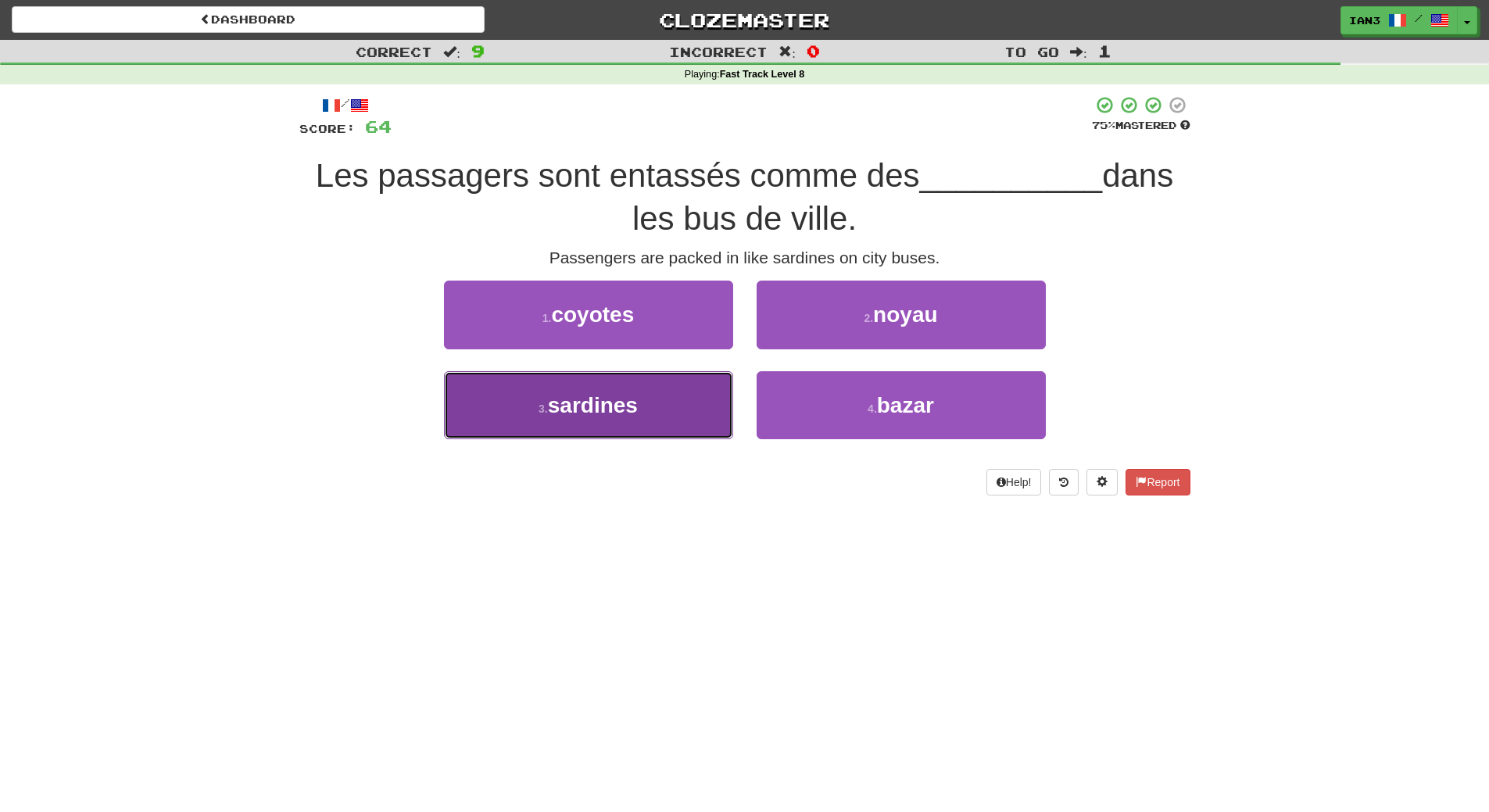
click at [627, 402] on span "sardines" at bounding box center [593, 405] width 90 height 24
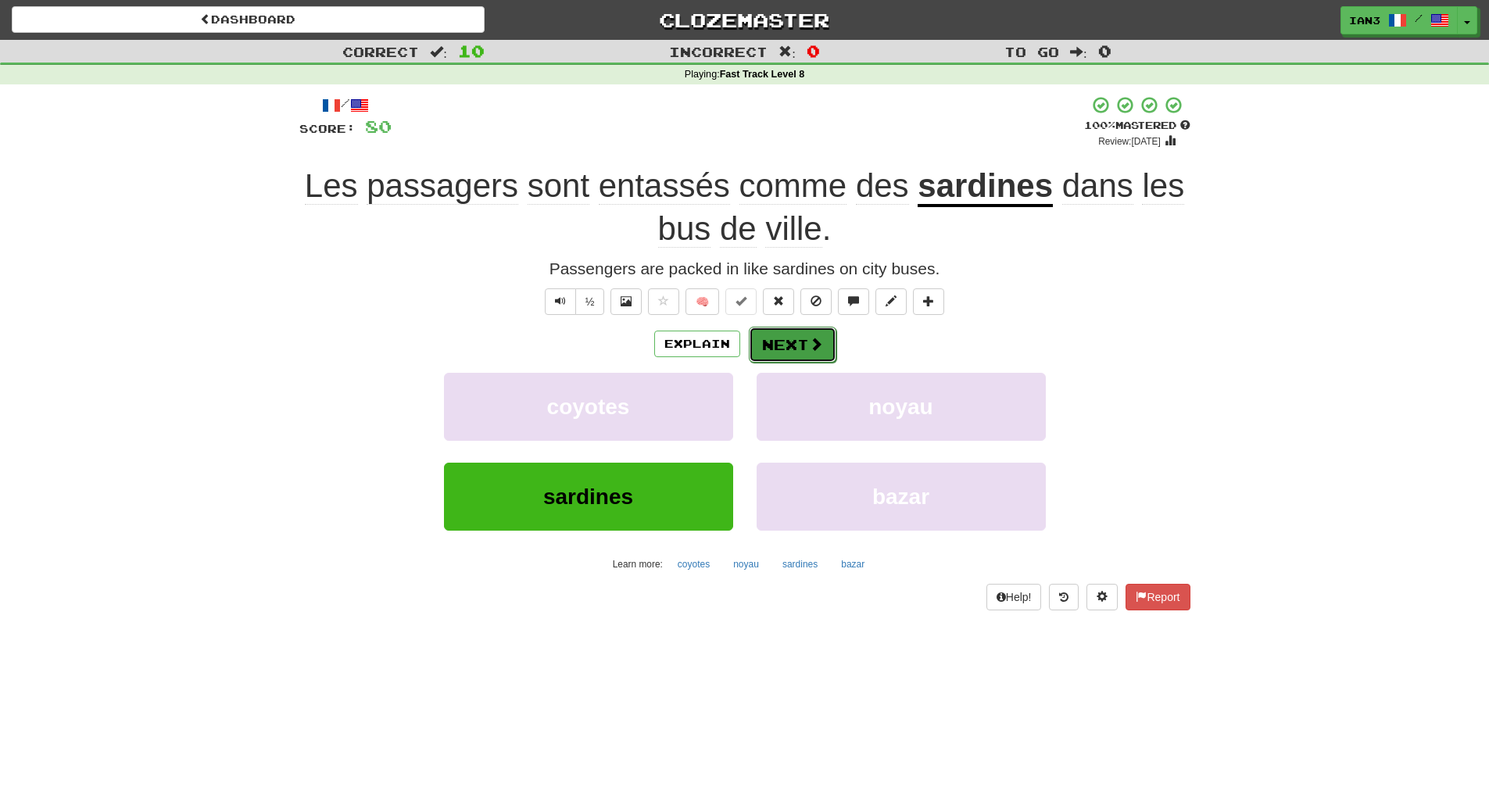
click at [789, 346] on button "Next" at bounding box center [793, 345] width 87 height 36
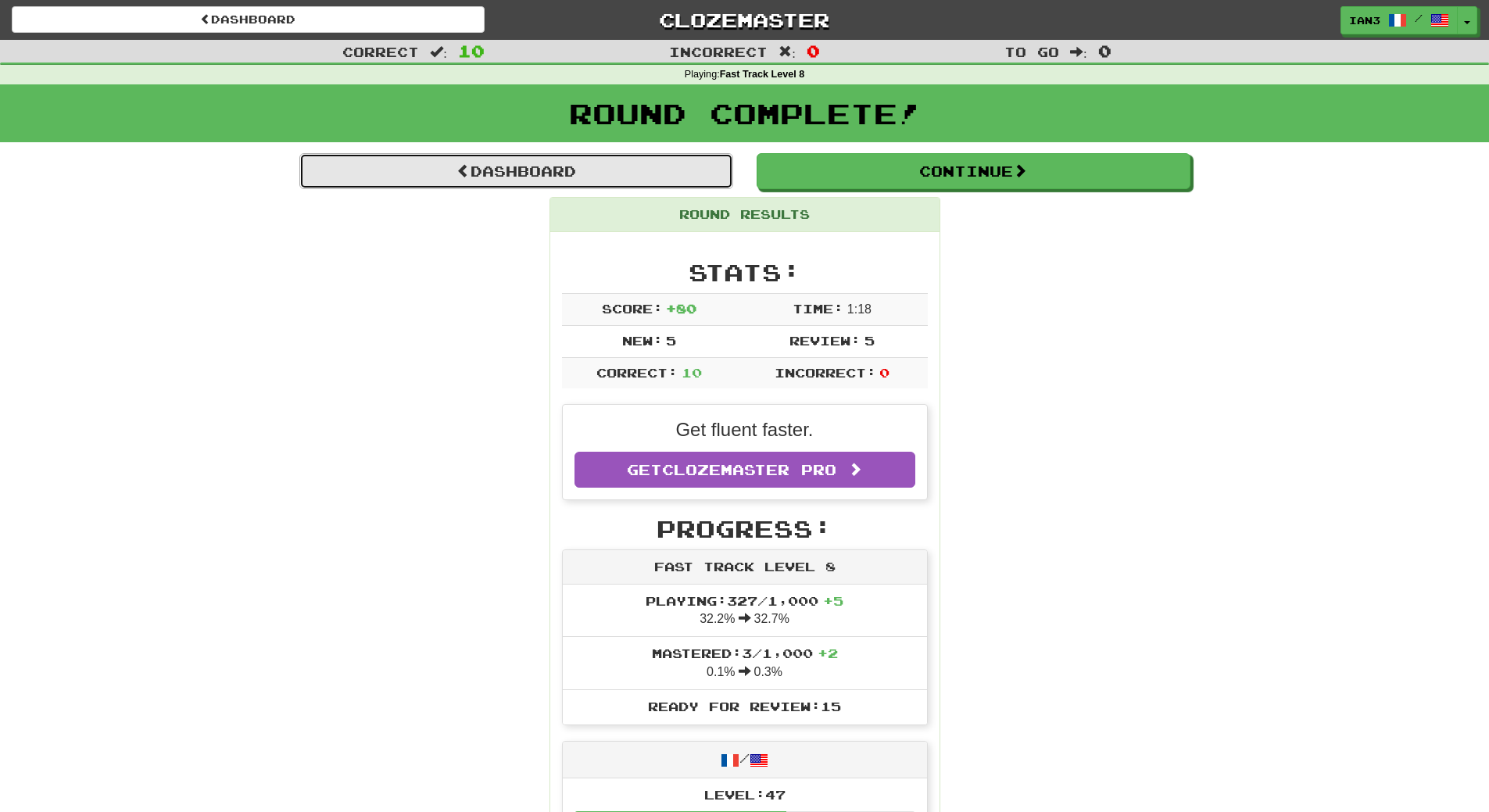
click at [600, 169] on link "Dashboard" at bounding box center [516, 171] width 434 height 36
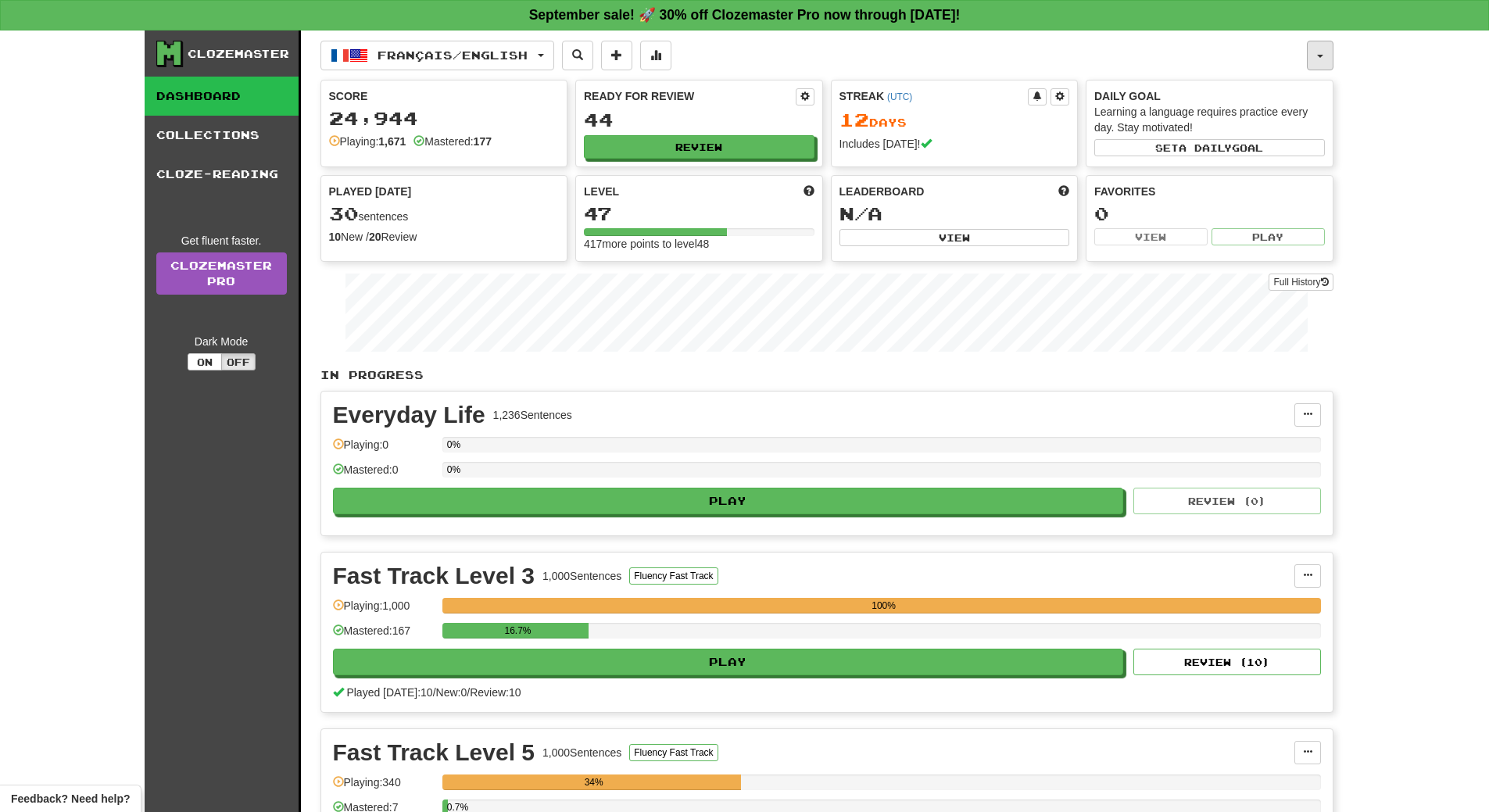
click at [1311, 51] on button "button" at bounding box center [1320, 55] width 26 height 30
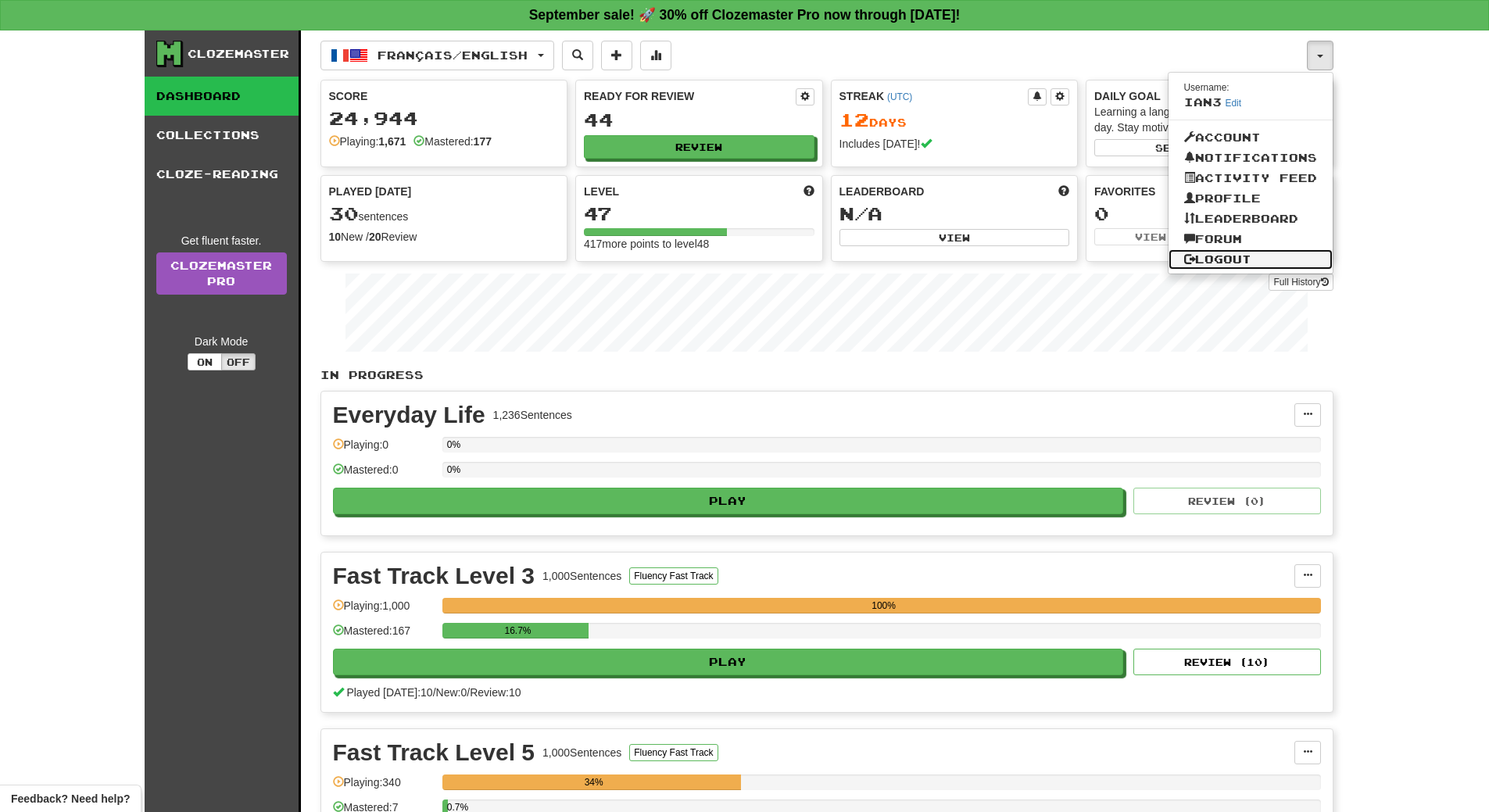
click at [1224, 262] on link "Logout" at bounding box center [1250, 259] width 164 height 21
